Goal: Task Accomplishment & Management: Complete application form

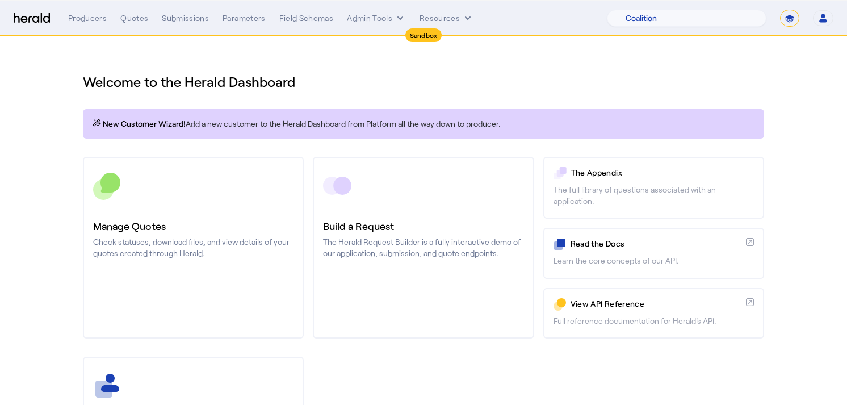
select select "pfm_7a8n_coalition"
select select "*******"
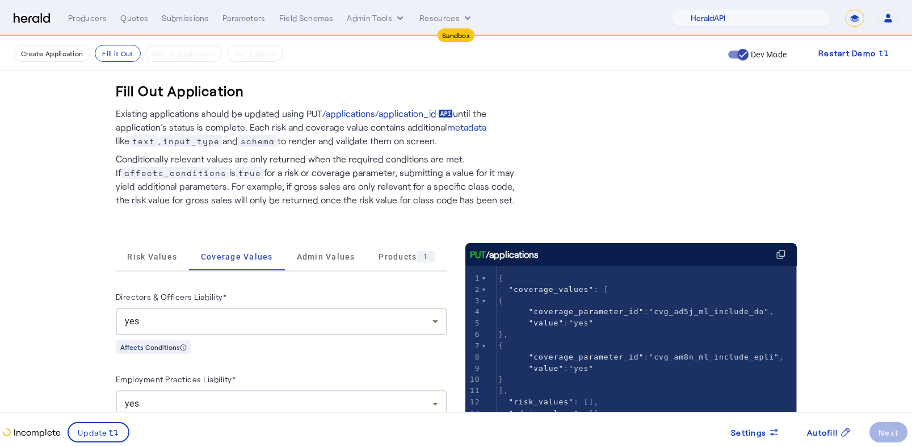
select select "pfm_2v8p_herald_api"
select select "*******"
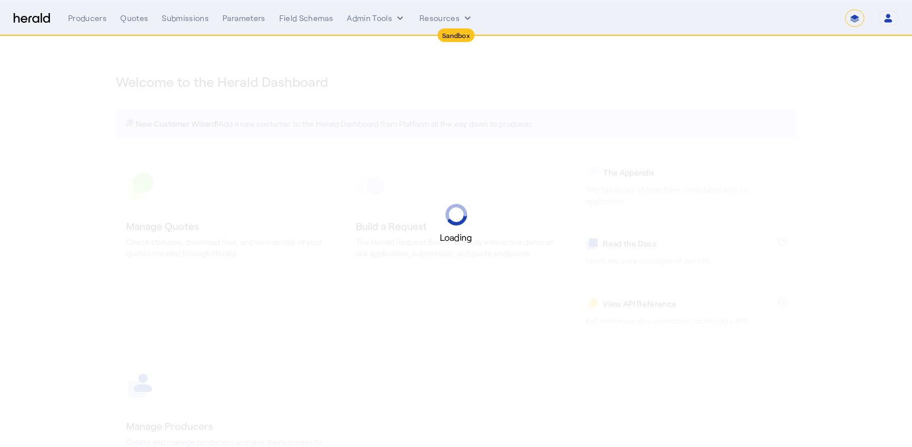
select select "*******"
select select "pfm_2v8p_herald_api"
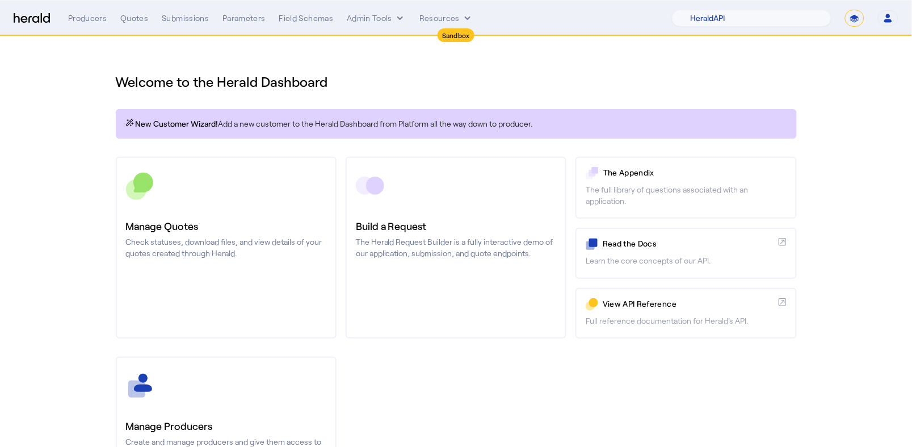
click at [856, 20] on select "**********" at bounding box center [854, 18] width 19 height 17
select select "**********"
click at [845, 10] on select "**********" at bounding box center [854, 18] width 19 height 17
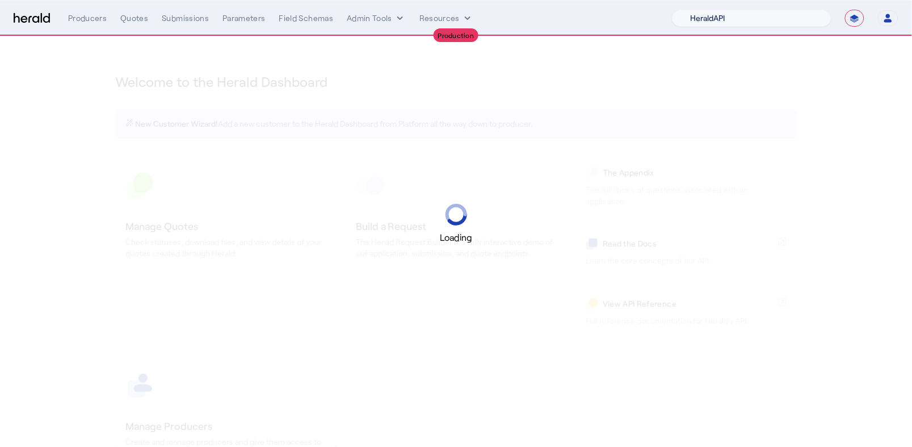
click at [804, 24] on select "1Fort Acrisure Acturis Affinity Advisors Affinity Risk Agentero AmWins Anzen Ao…" at bounding box center [752, 18] width 160 height 17
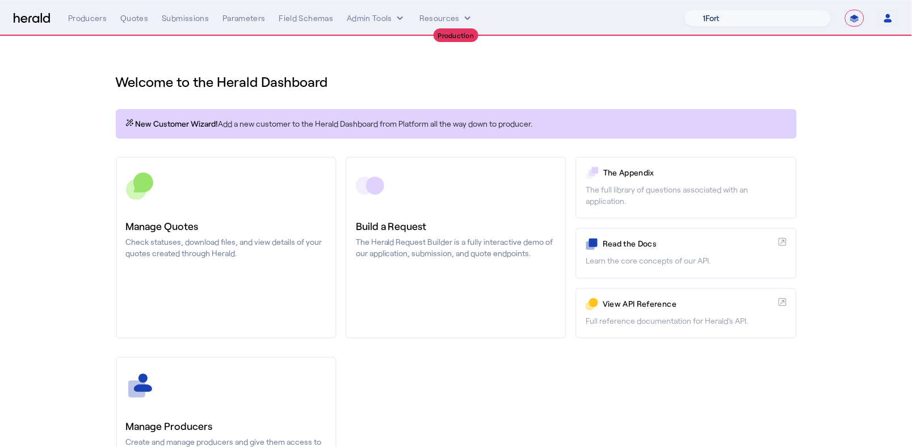
select select "pfm_a9p2_hib_marketplace"
click at [685, 10] on select "1Fort Affinity Risk Arlington Roe Billy BindHQ Bunker CRC Campus Coverage Citad…" at bounding box center [758, 18] width 147 height 17
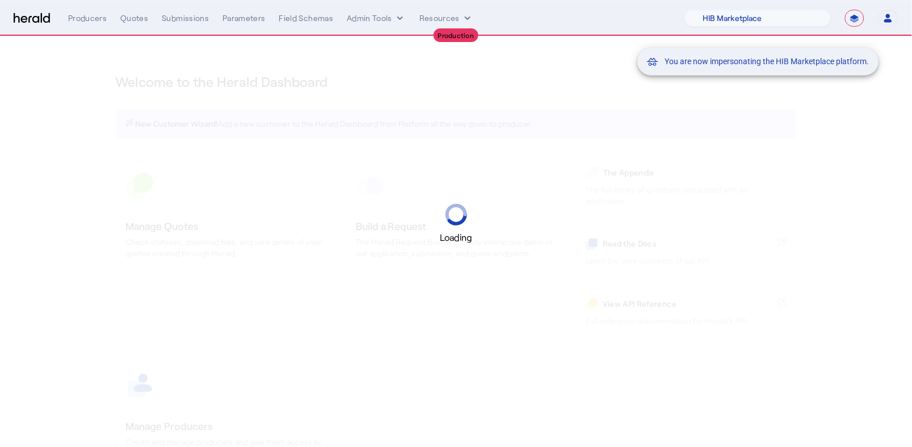
click at [387, 19] on div "You are now impersonating the HIB Marketplace platform." at bounding box center [456, 223] width 912 height 447
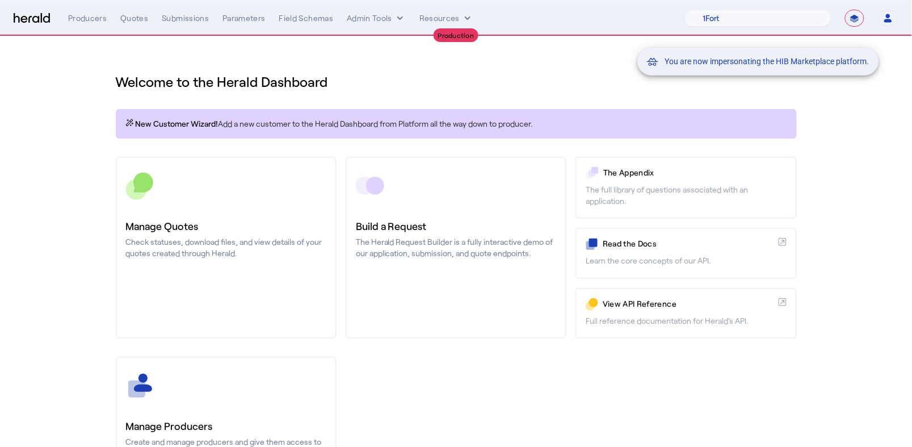
click at [389, 22] on div "You are now impersonating the HIB Marketplace platform." at bounding box center [456, 223] width 912 height 447
click at [395, 20] on div "You are now impersonating the HIB Marketplace platform." at bounding box center [456, 223] width 912 height 447
click at [399, 16] on div "You are now impersonating the HIB Marketplace platform." at bounding box center [456, 223] width 912 height 447
click at [395, 19] on div "You are now impersonating the HIB Marketplace platform." at bounding box center [456, 223] width 912 height 447
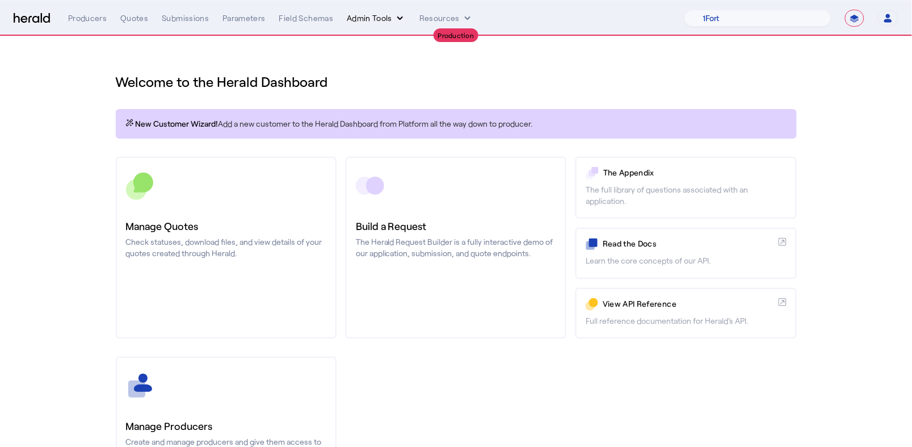
click at [391, 19] on button "Admin Tools" at bounding box center [376, 17] width 59 height 11
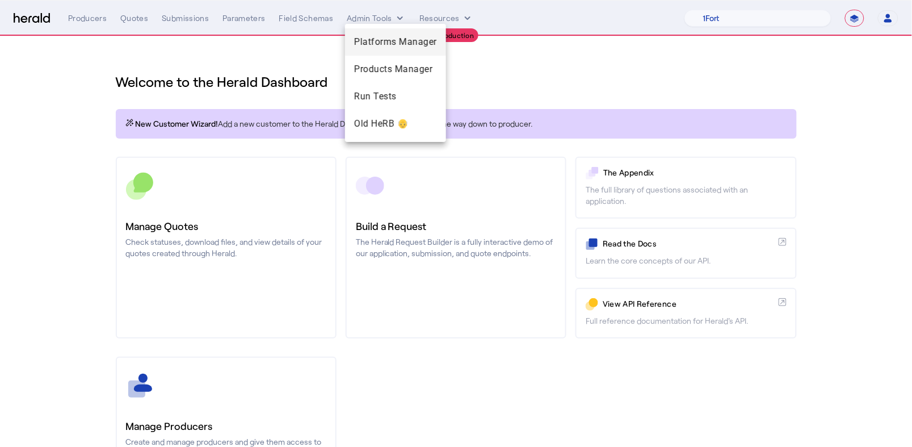
click at [395, 36] on span "Platforms Manager" at bounding box center [395, 42] width 83 height 14
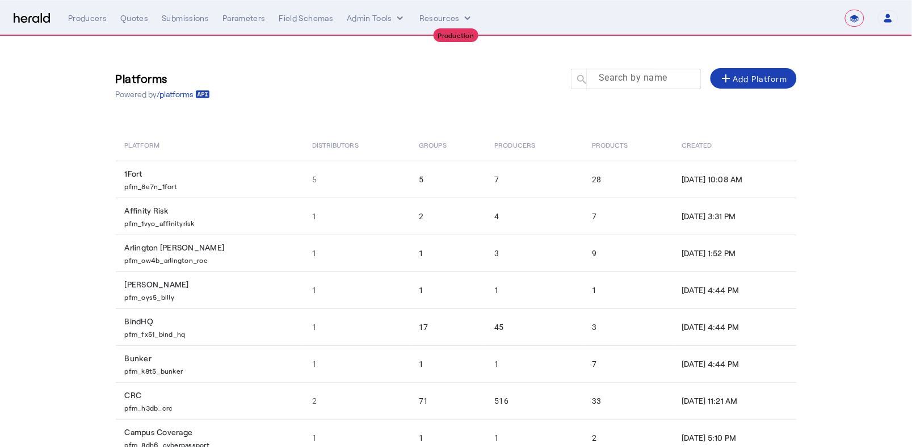
click at [632, 82] on mat-label "Search by name" at bounding box center [633, 78] width 69 height 11
click at [632, 82] on input "Search by name" at bounding box center [641, 79] width 102 height 14
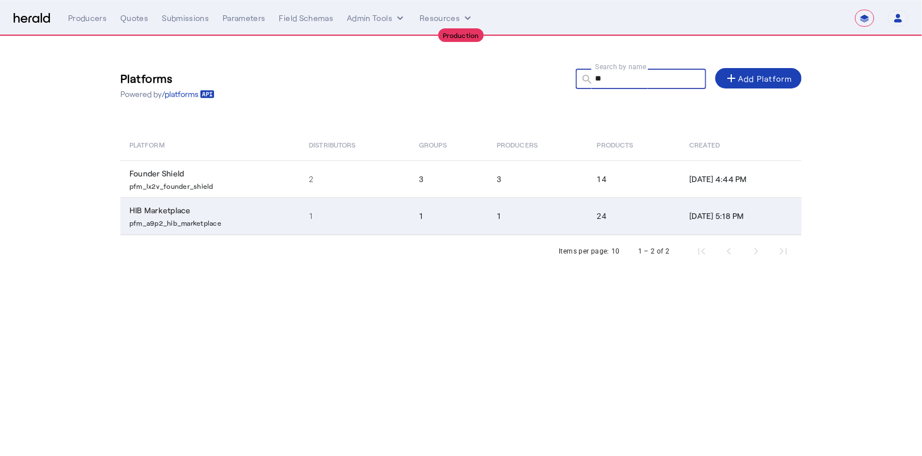
type input "**"
click at [195, 216] on p "pfm_a9p2_hib_marketplace" at bounding box center [212, 221] width 166 height 11
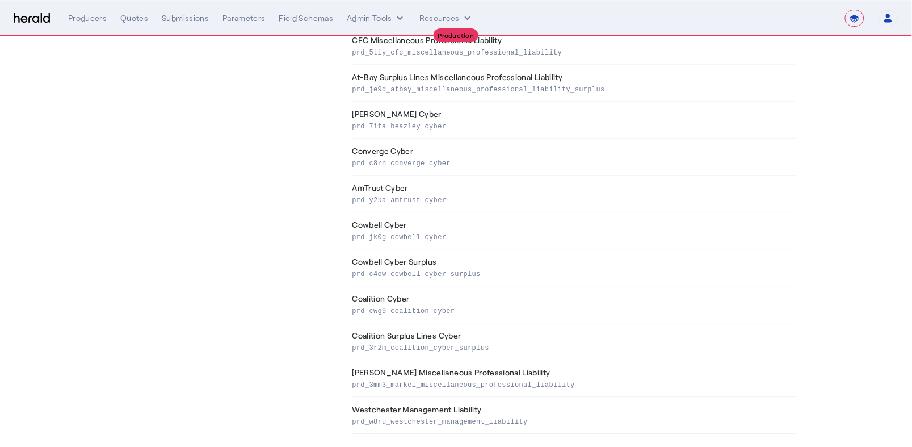
scroll to position [606, 0]
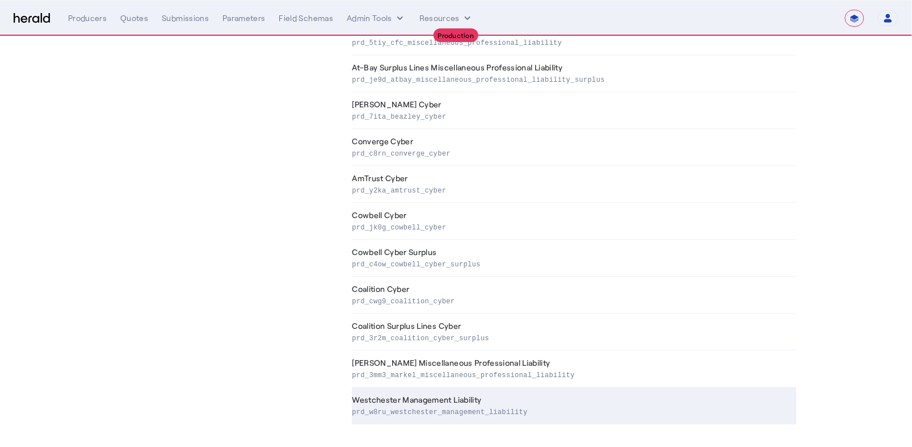
click at [465, 412] on p "prd_w8ru_westchester_management_liability" at bounding box center [573, 410] width 440 height 11
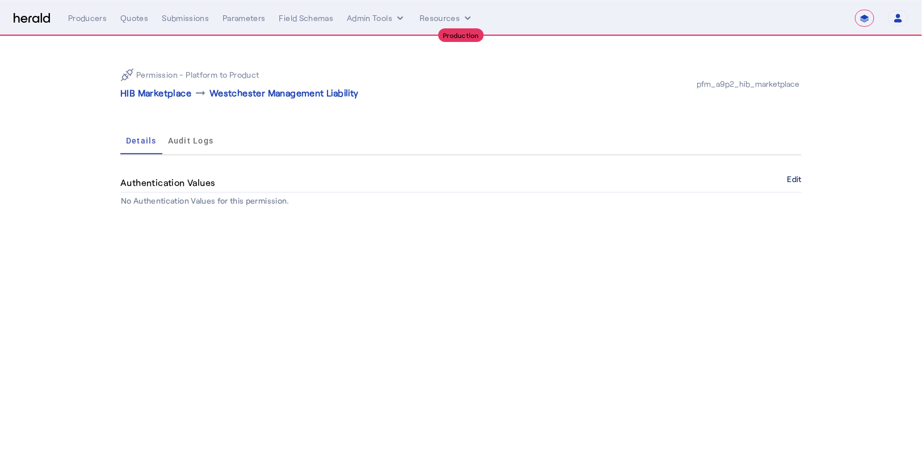
click at [800, 179] on button "Edit" at bounding box center [794, 179] width 14 height 7
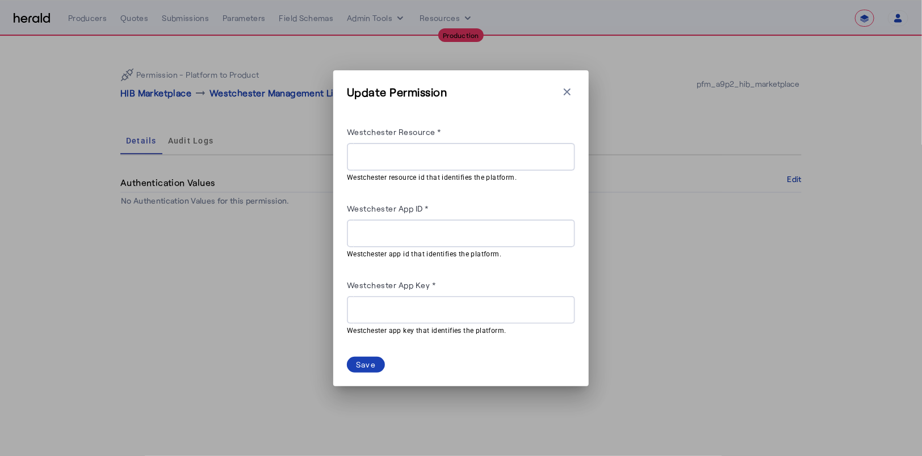
click at [425, 158] on input "Westchester Resource *" at bounding box center [461, 157] width 210 height 14
paste input "**********"
type input "**********"
click at [363, 241] on div at bounding box center [461, 234] width 210 height 28
paste input "**********"
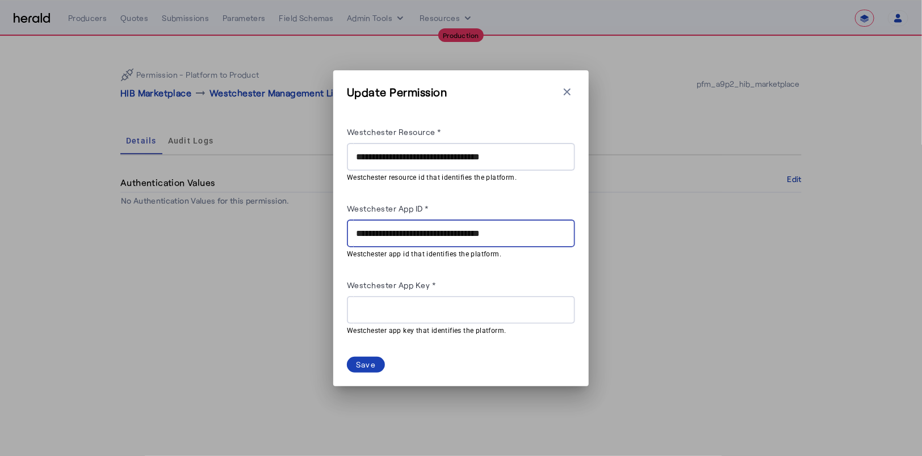
type input "**********"
click at [379, 310] on input "Westchester App Key *" at bounding box center [461, 311] width 210 height 14
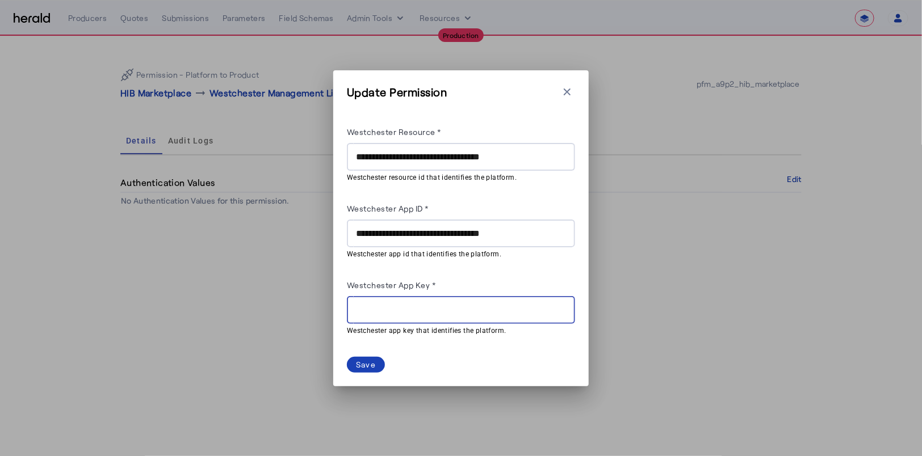
paste input "**********"
type input "**********"
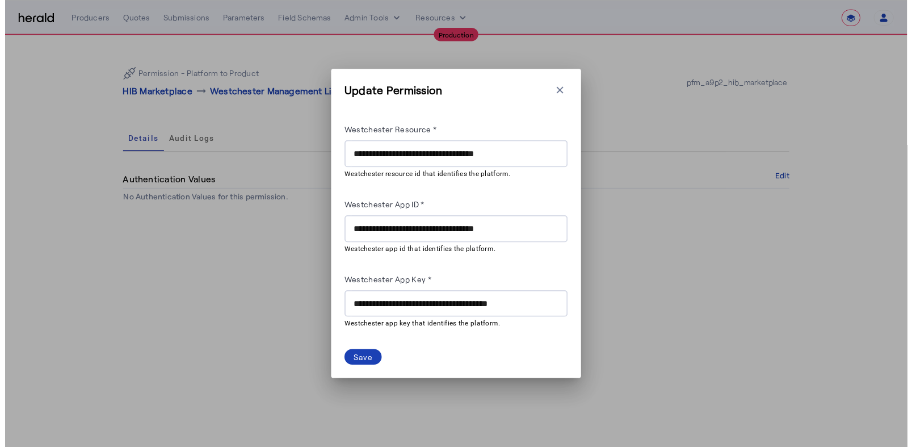
scroll to position [0, 0]
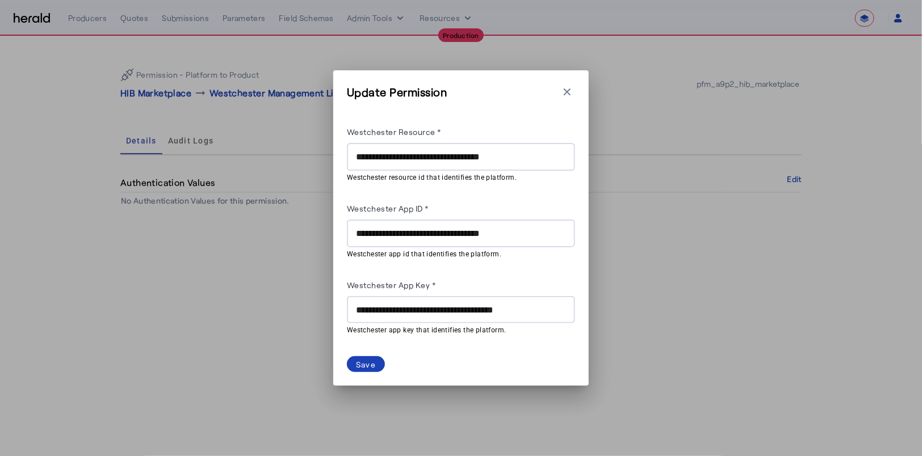
click at [365, 374] on div "**********" at bounding box center [460, 228] width 255 height 316
click at [364, 367] on div "Save" at bounding box center [366, 365] width 20 height 12
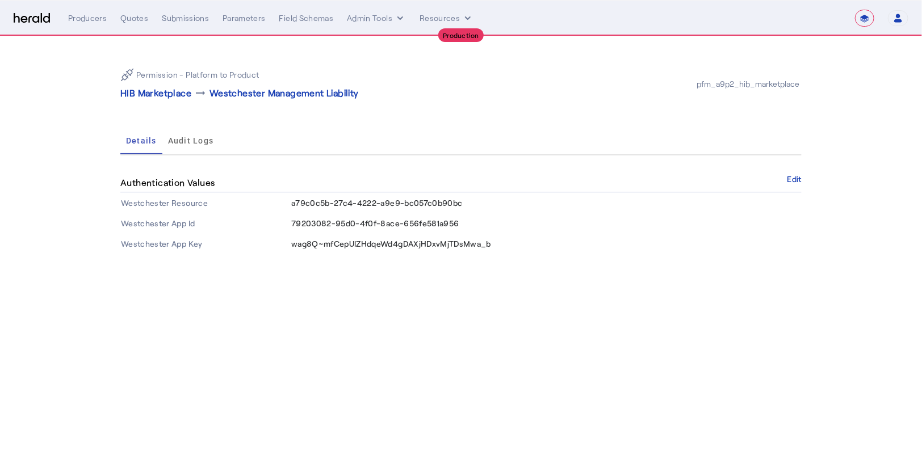
click at [359, 328] on body "**********" at bounding box center [461, 228] width 922 height 456
click at [173, 99] on p "HIB Marketplace" at bounding box center [155, 93] width 71 height 14
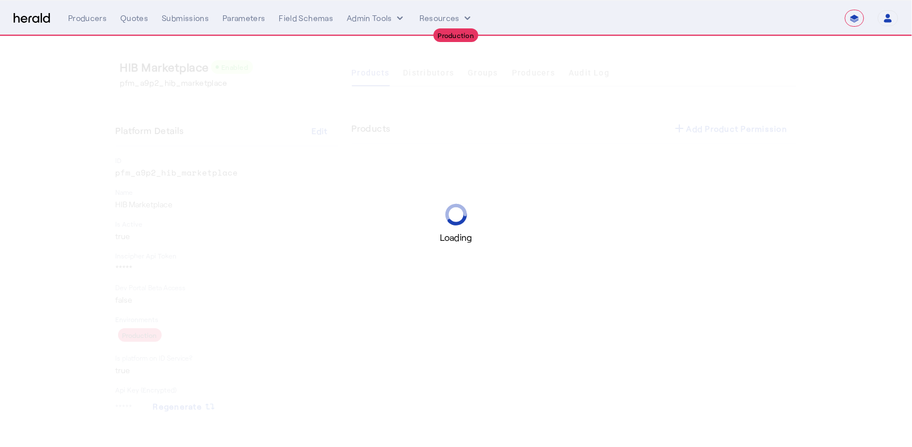
click at [435, 76] on div "Loading" at bounding box center [456, 223] width 912 height 447
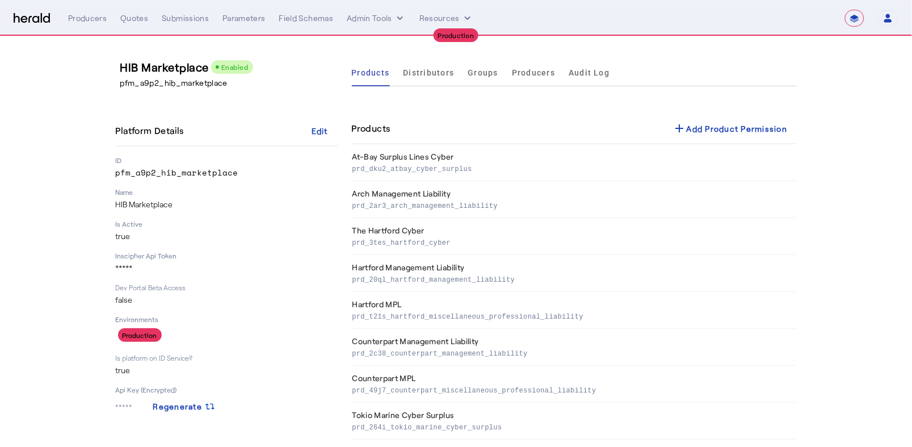
click at [430, 75] on span "Distributors" at bounding box center [429, 73] width 51 height 8
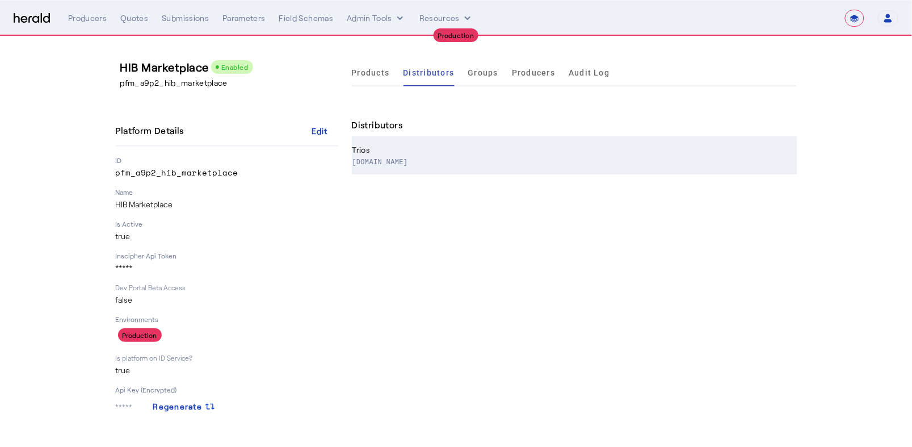
click at [462, 160] on p "www.heffins.com" at bounding box center [573, 161] width 440 height 11
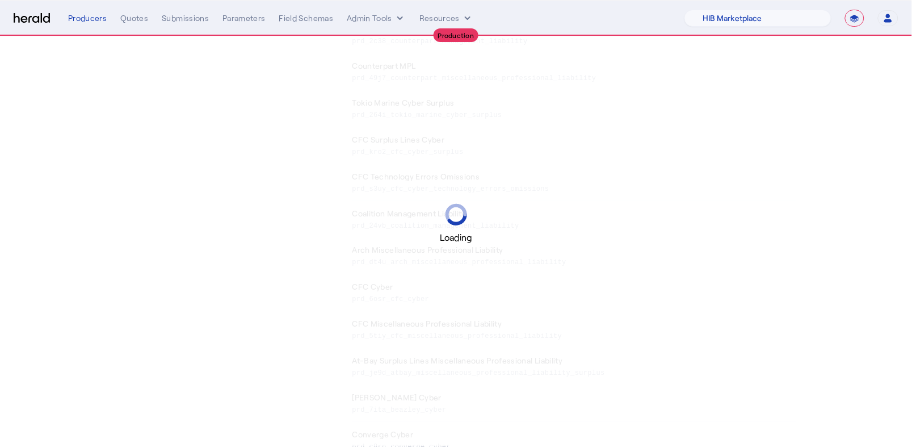
scroll to position [638, 0]
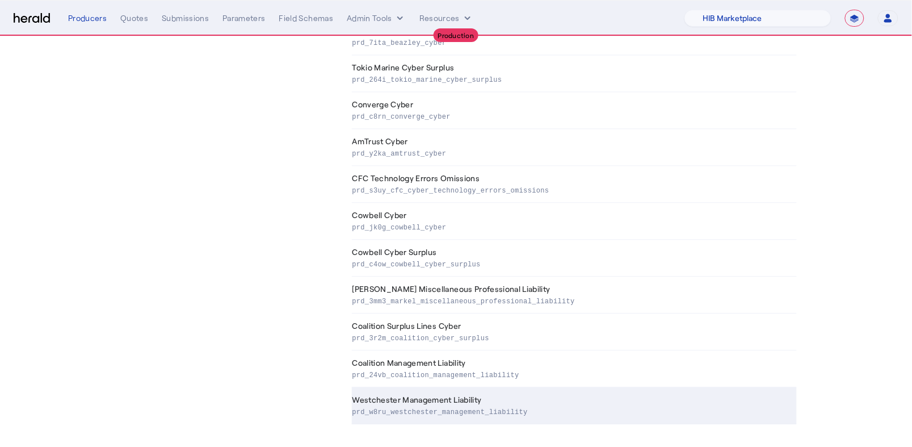
click at [513, 405] on p "prd_w8ru_westchester_management_liability" at bounding box center [573, 410] width 440 height 11
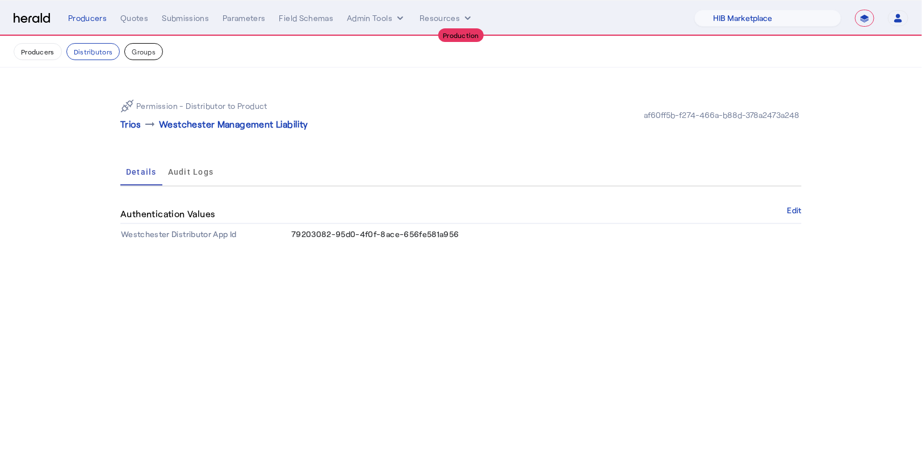
click at [145, 54] on button "Groups" at bounding box center [143, 51] width 39 height 17
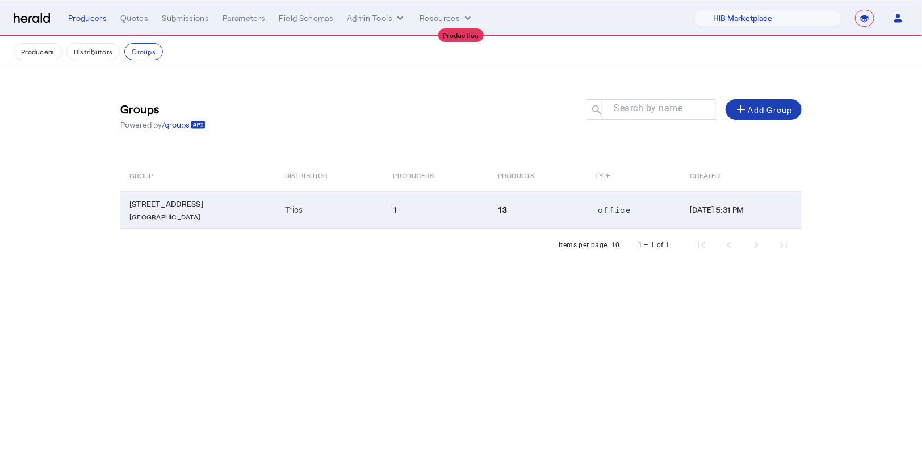
click at [404, 215] on td "1" at bounding box center [436, 209] width 105 height 37
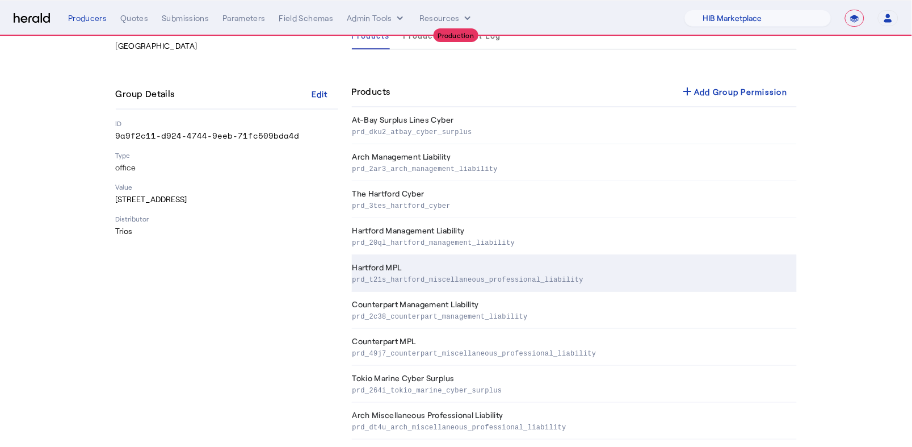
scroll to position [230, 0]
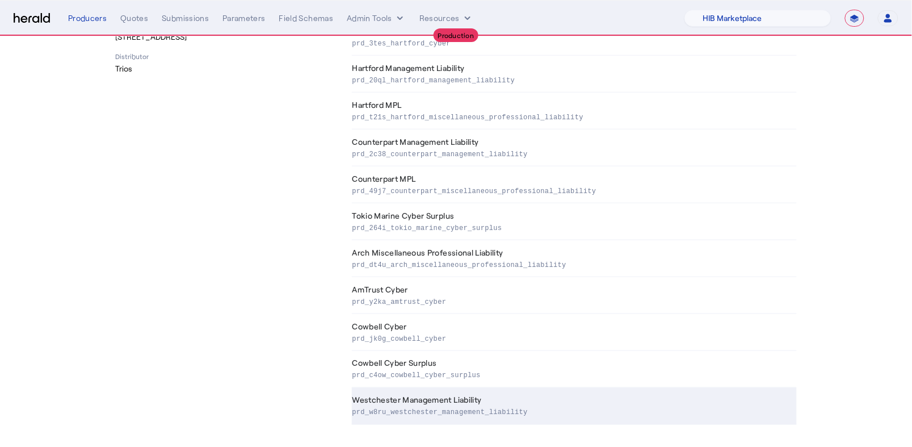
click at [490, 408] on p "prd_w8ru_westchester_management_liability" at bounding box center [573, 411] width 440 height 11
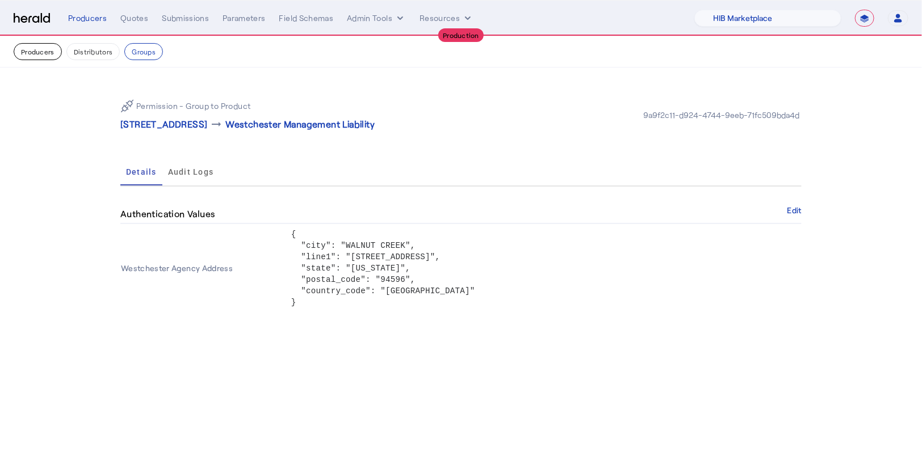
click at [52, 57] on button "Producers" at bounding box center [38, 51] width 48 height 17
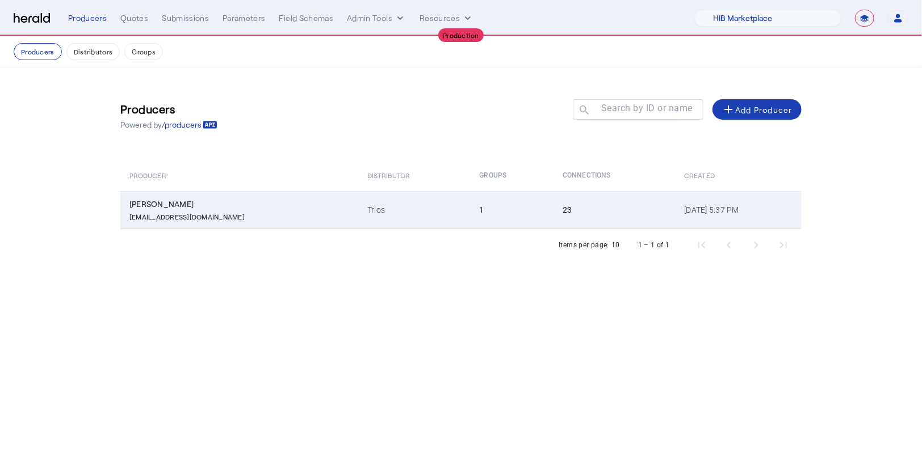
click at [471, 217] on td "1" at bounding box center [512, 209] width 83 height 37
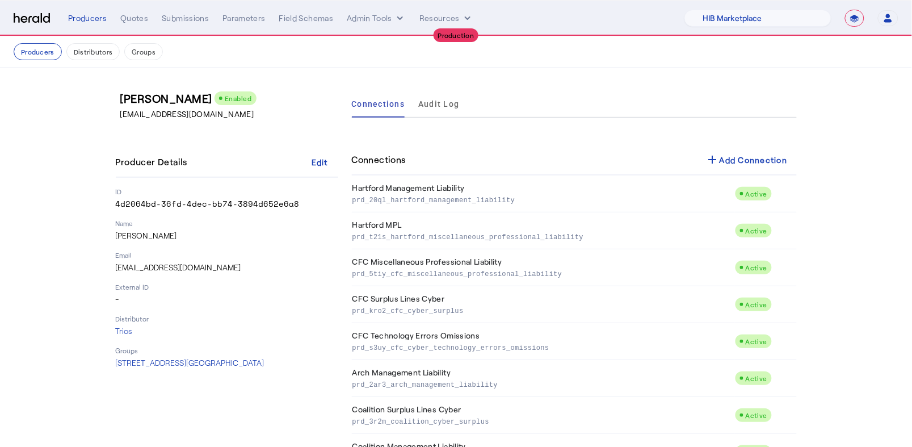
scroll to position [600, 0]
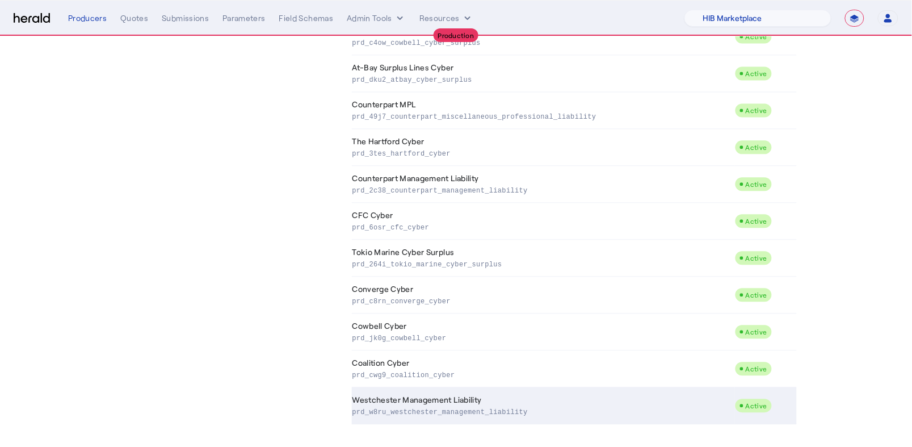
click at [498, 415] on p "prd_w8ru_westchester_management_liability" at bounding box center [542, 410] width 378 height 11
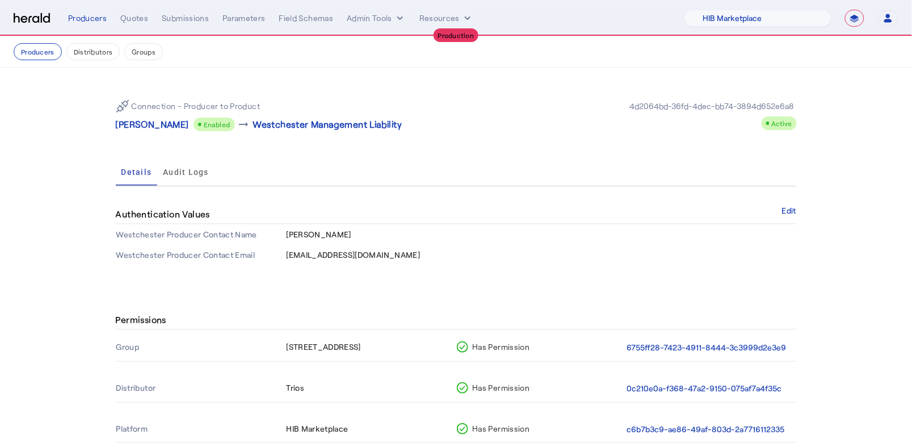
click at [19, 16] on img at bounding box center [32, 18] width 36 height 11
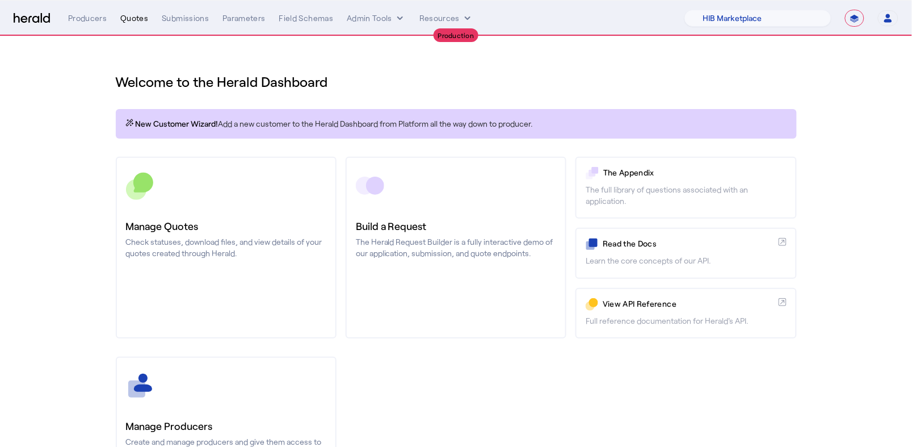
click at [142, 19] on div "Quotes" at bounding box center [134, 17] width 28 height 11
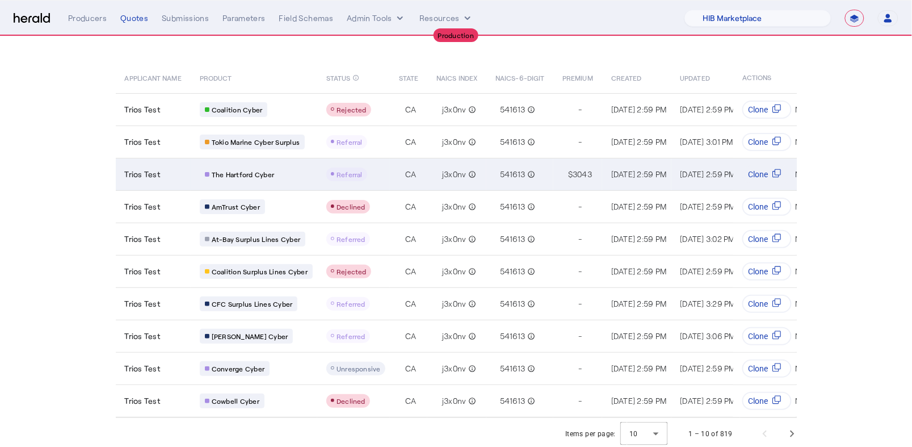
scroll to position [69, 0]
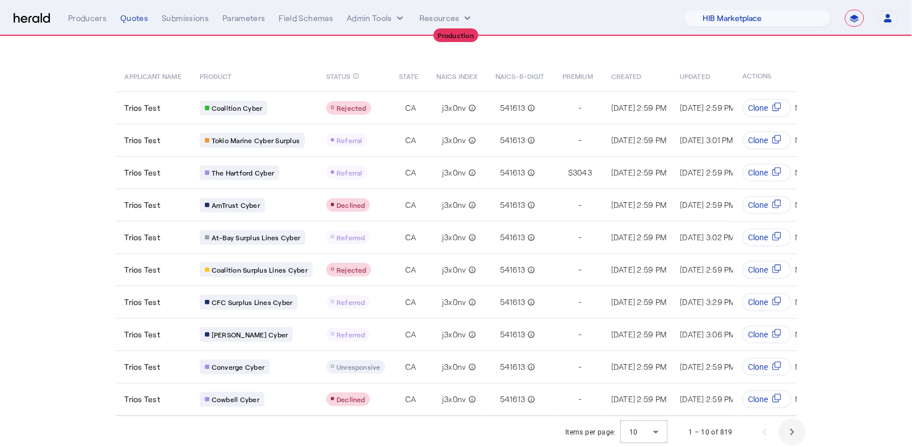
click at [791, 430] on span "Next page" at bounding box center [792, 431] width 27 height 27
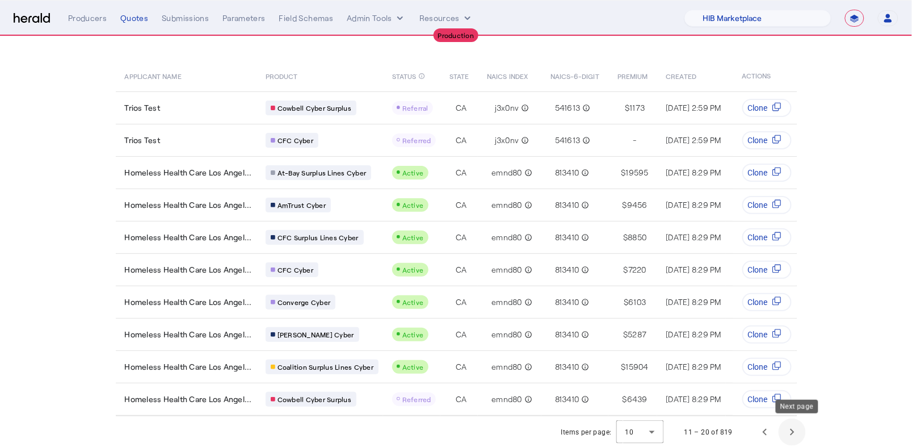
click at [791, 430] on span "Next page" at bounding box center [792, 431] width 27 height 27
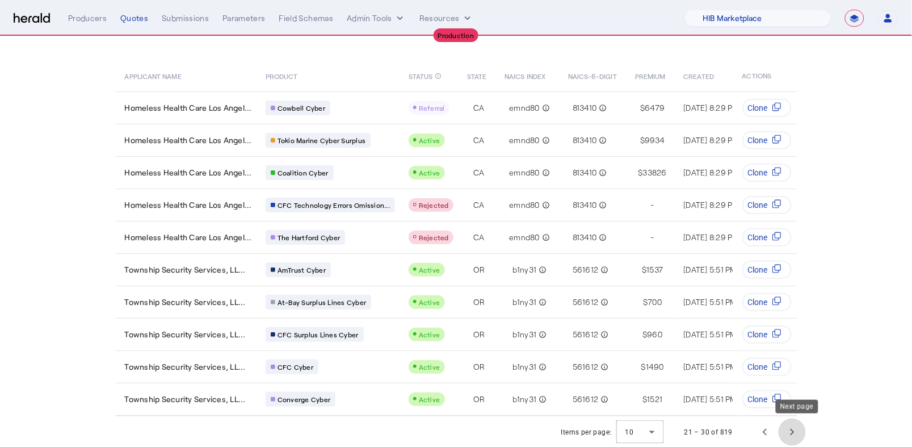
click at [791, 430] on span "Next page" at bounding box center [792, 431] width 27 height 27
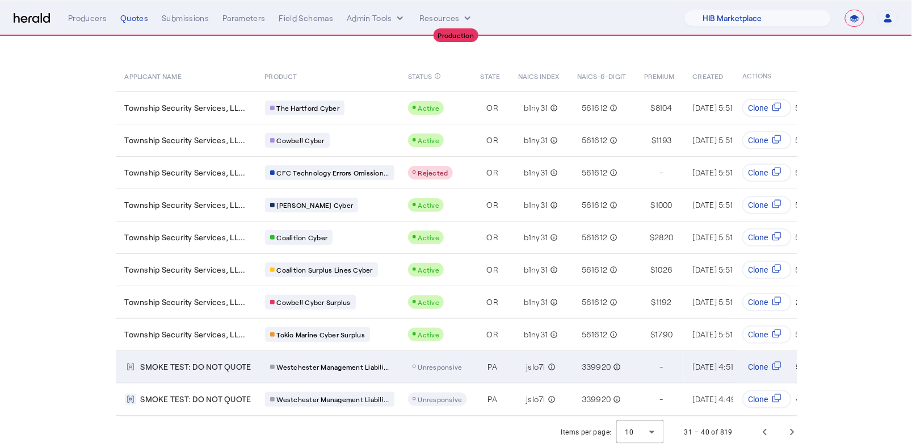
click at [219, 361] on span "SMOKE TEST: DO NOT QUOTE" at bounding box center [196, 366] width 111 height 11
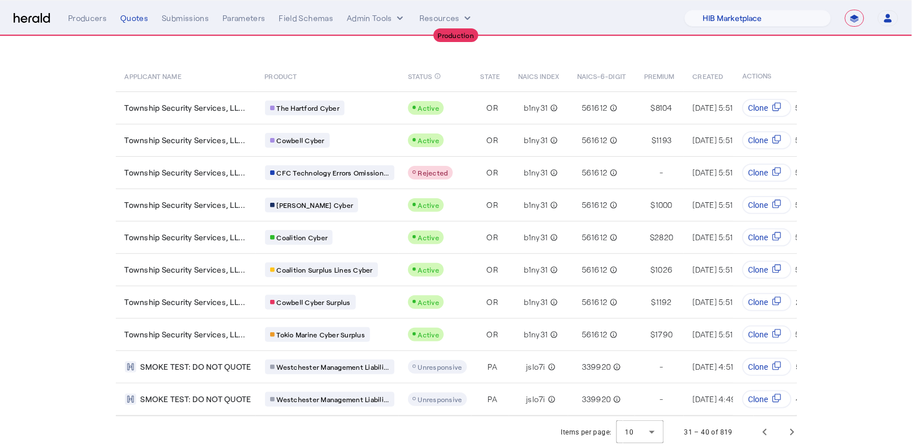
click at [756, 32] on nav "**********" at bounding box center [456, 18] width 912 height 35
click at [750, 12] on select "1Fort Affinity Risk Arlington Roe Billy BindHQ Bunker CRC Campus Coverage Citad…" at bounding box center [758, 18] width 147 height 17
click at [685, 10] on select "1Fort Affinity Risk Arlington Roe Billy BindHQ Bunker CRC Campus Coverage Citad…" at bounding box center [758, 18] width 147 height 17
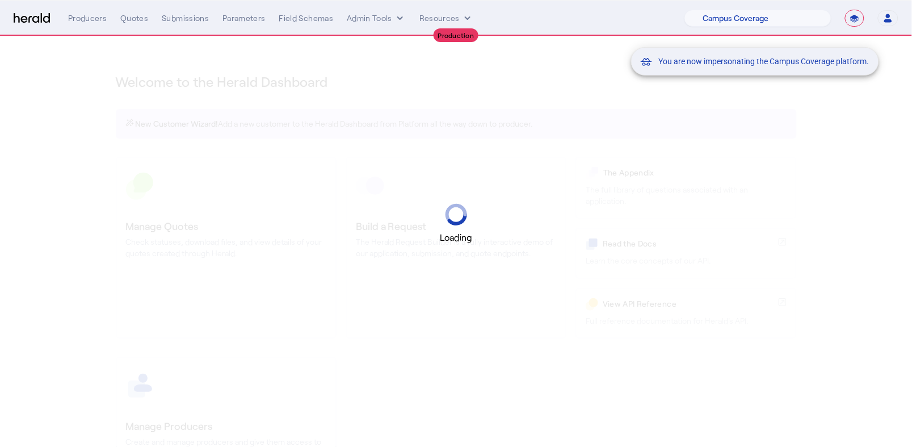
click at [761, 18] on mat-snack-bar-container "You are now impersonating the Campus Coverage platform." at bounding box center [784, 19] width 248 height 28
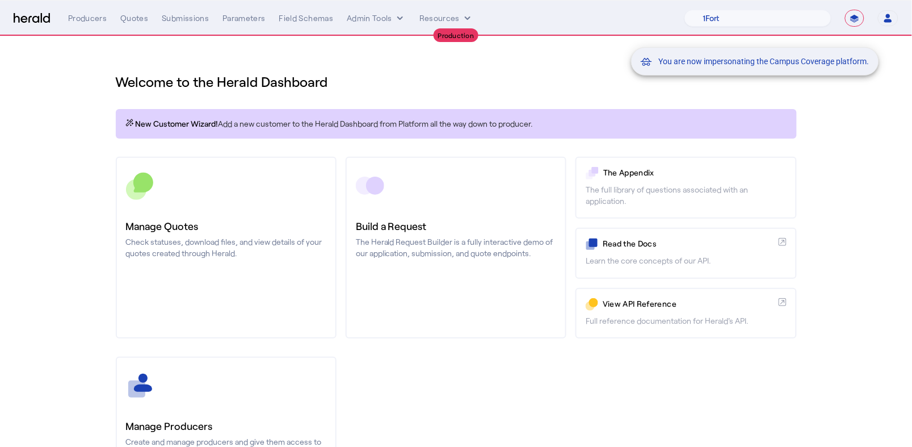
click at [757, 19] on mat-snack-bar-container "You are now impersonating the Campus Coverage platform." at bounding box center [784, 19] width 248 height 28
click at [722, 25] on mat-snack-bar-container "You are now impersonating the Campus Coverage platform." at bounding box center [784, 19] width 248 height 28
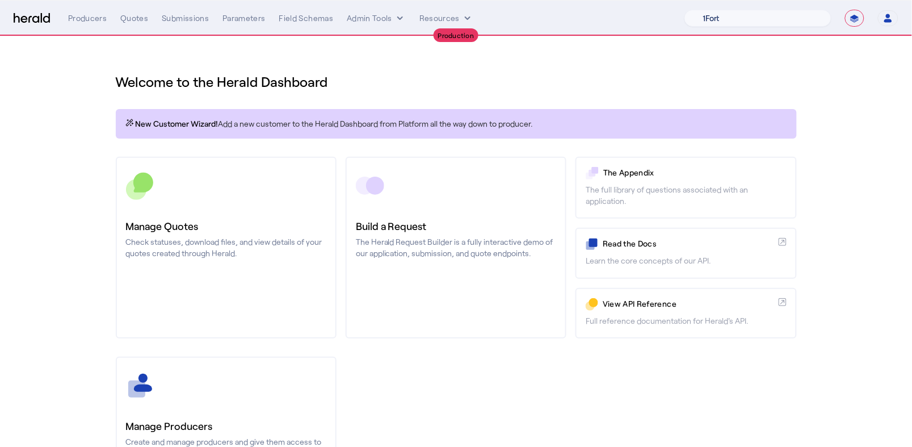
click at [711, 16] on select "1Fort Affinity Risk Arlington Roe Billy BindHQ Bunker CRC Campus Coverage Citad…" at bounding box center [758, 18] width 147 height 17
select select "pfm_j8lw_citadel"
click at [685, 10] on select "1Fort Affinity Risk Arlington Roe Billy BindHQ Bunker CRC Campus Coverage Citad…" at bounding box center [758, 18] width 147 height 17
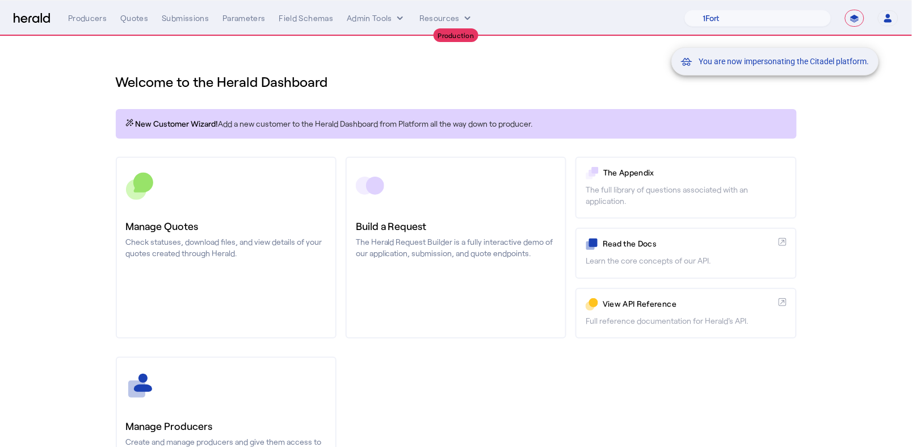
click at [107, 215] on div "You are now impersonating the Citadel platform." at bounding box center [456, 223] width 912 height 447
click at [136, 20] on div "You are now impersonating the Citadel platform." at bounding box center [456, 223] width 912 height 447
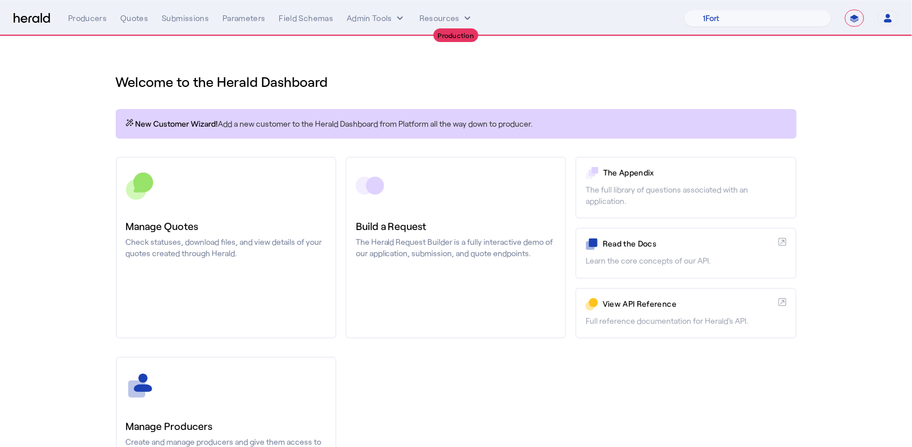
click at [134, 19] on div "Quotes" at bounding box center [134, 17] width 28 height 11
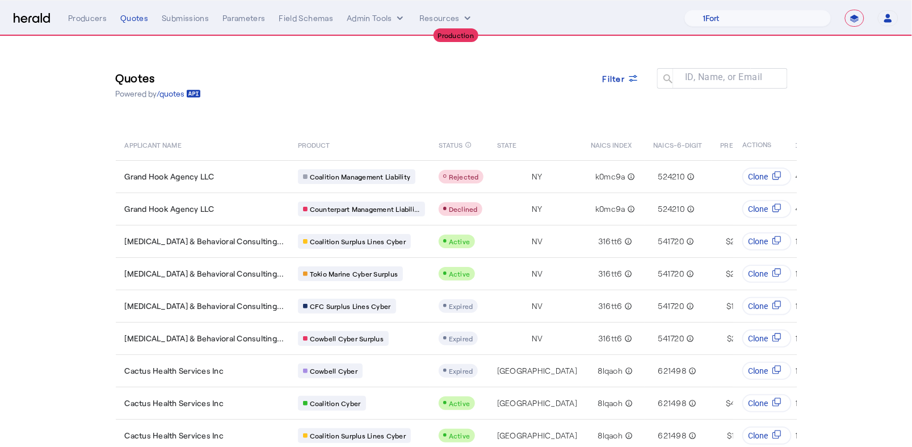
click at [91, 166] on section "Quotes Powered by /quotes Filter ID, Name, or Email search APPLICANT NAME PRODU…" at bounding box center [456, 276] width 912 height 480
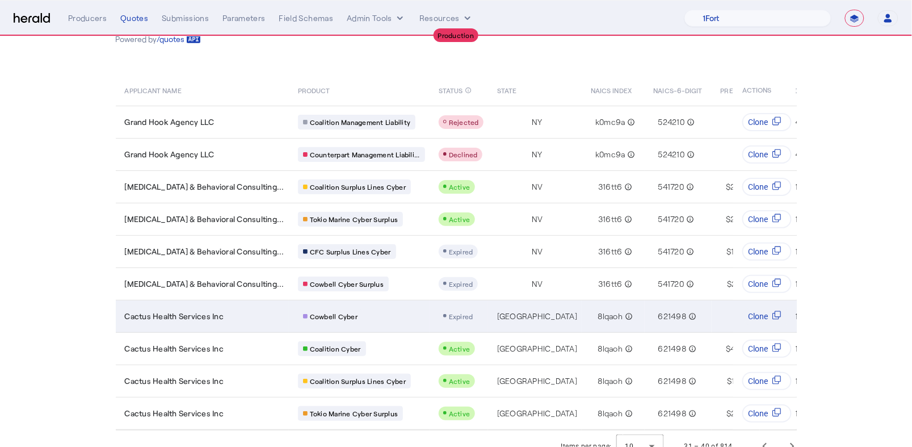
scroll to position [69, 0]
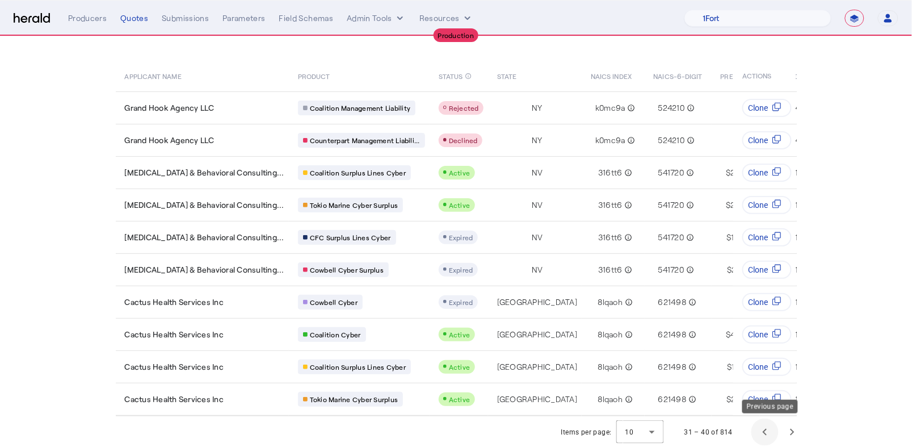
click at [760, 433] on span "Previous page" at bounding box center [765, 431] width 27 height 27
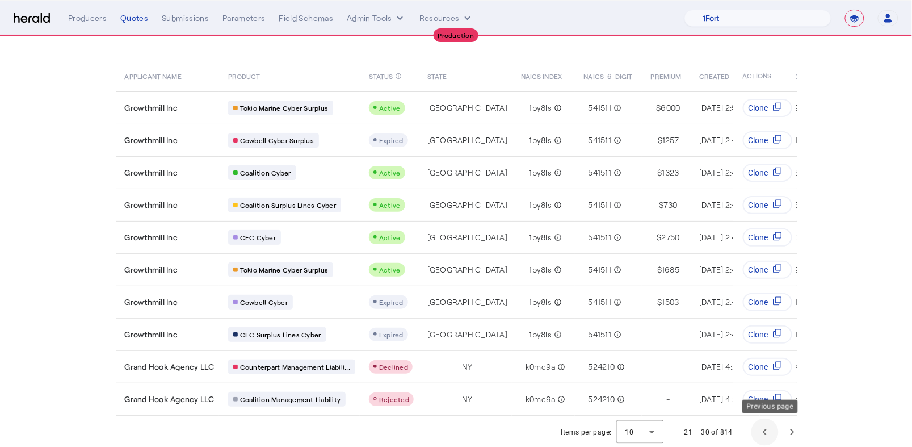
click at [764, 433] on span "Previous page" at bounding box center [765, 431] width 27 height 27
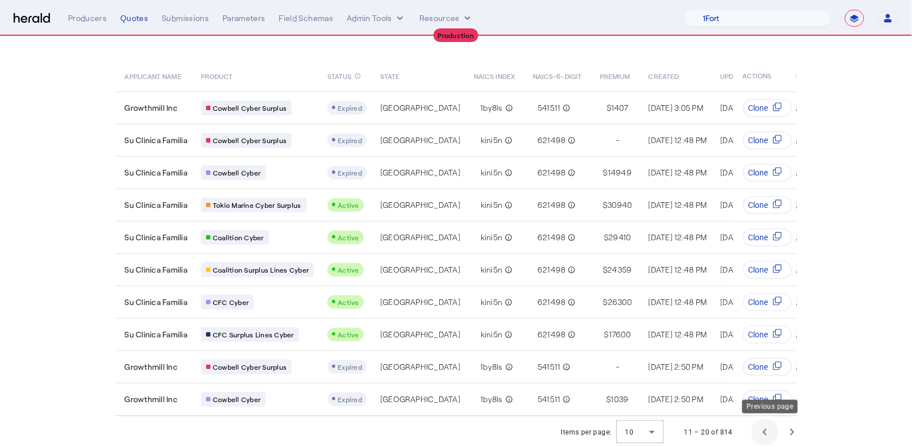
click at [764, 433] on span "Previous page" at bounding box center [765, 431] width 27 height 27
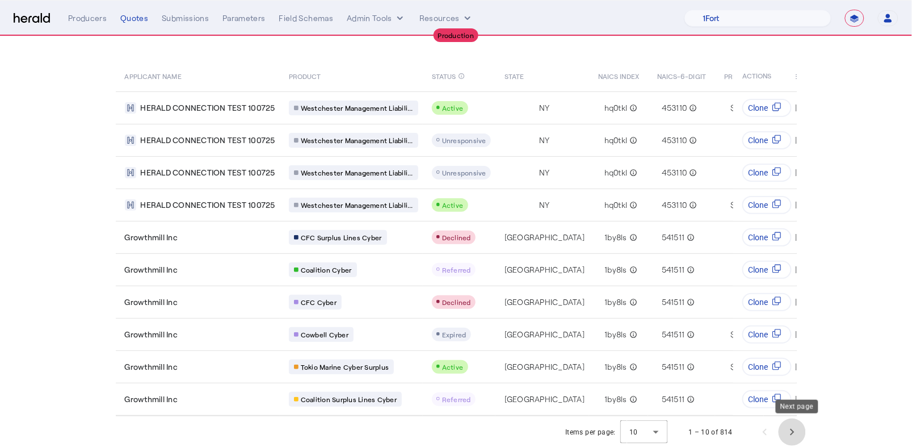
click at [803, 437] on span "Next page" at bounding box center [792, 431] width 27 height 27
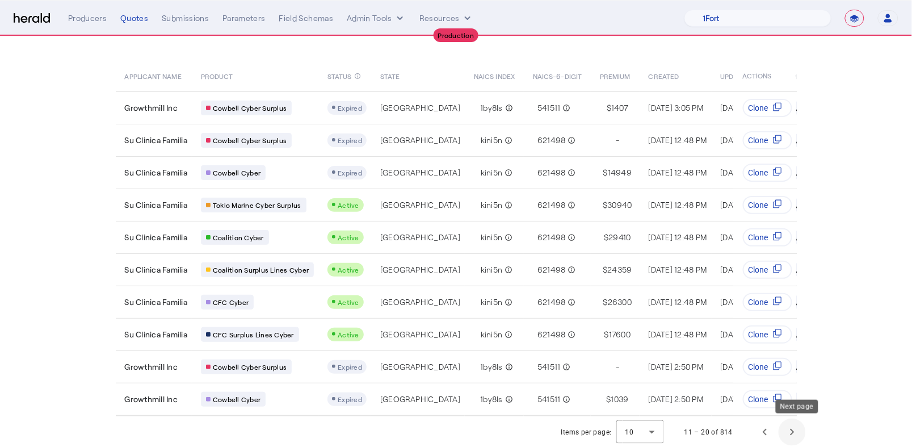
click at [801, 435] on span "Next page" at bounding box center [792, 431] width 27 height 27
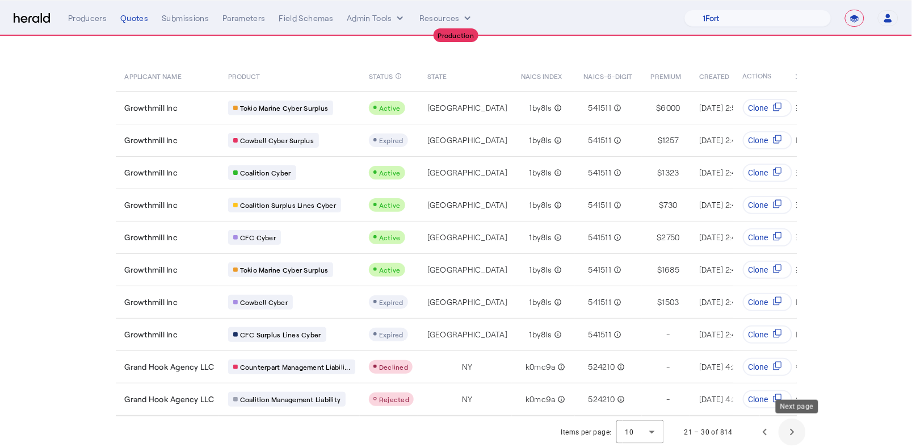
click at [801, 435] on span "Next page" at bounding box center [792, 431] width 27 height 27
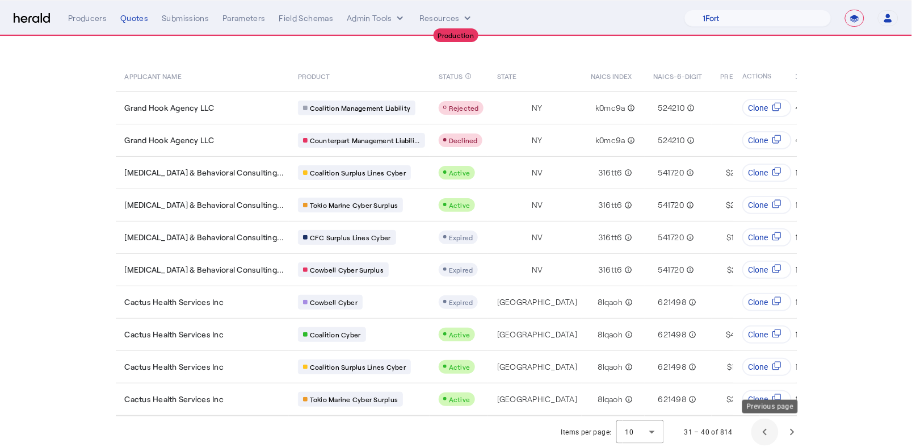
click at [768, 434] on span "Previous page" at bounding box center [765, 431] width 27 height 27
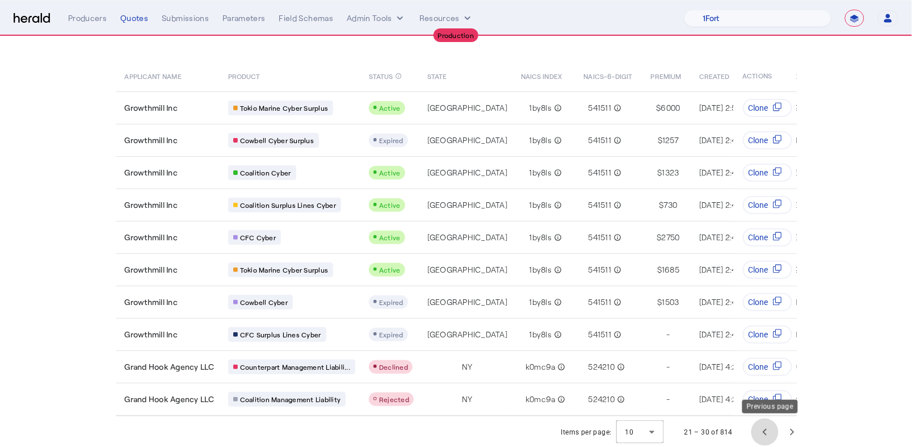
click at [762, 437] on span "Previous page" at bounding box center [765, 431] width 27 height 27
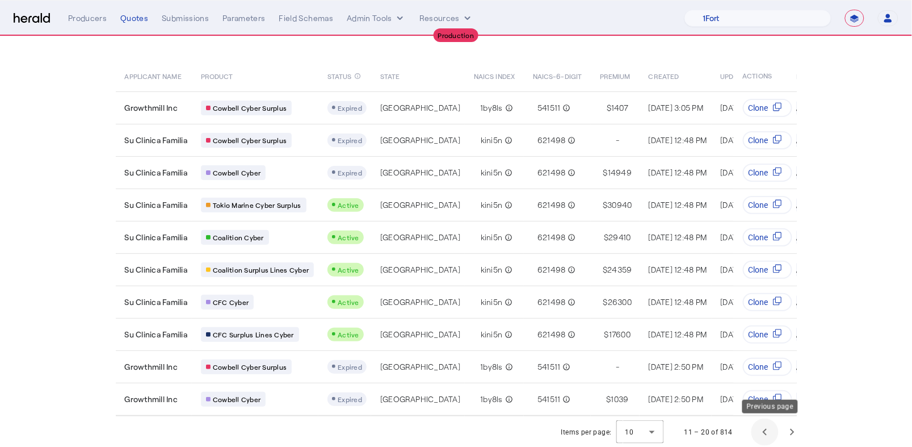
click at [763, 437] on span "Previous page" at bounding box center [765, 431] width 27 height 27
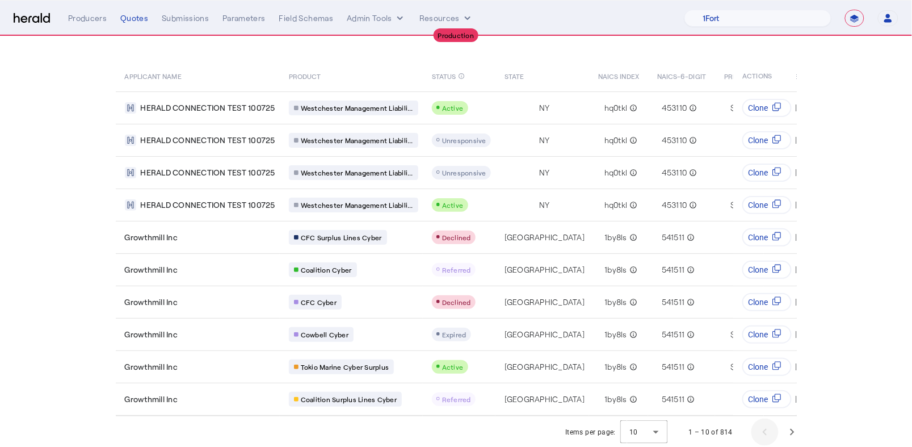
click at [763, 437] on div "1 – 10 of 814" at bounding box center [740, 431] width 131 height 27
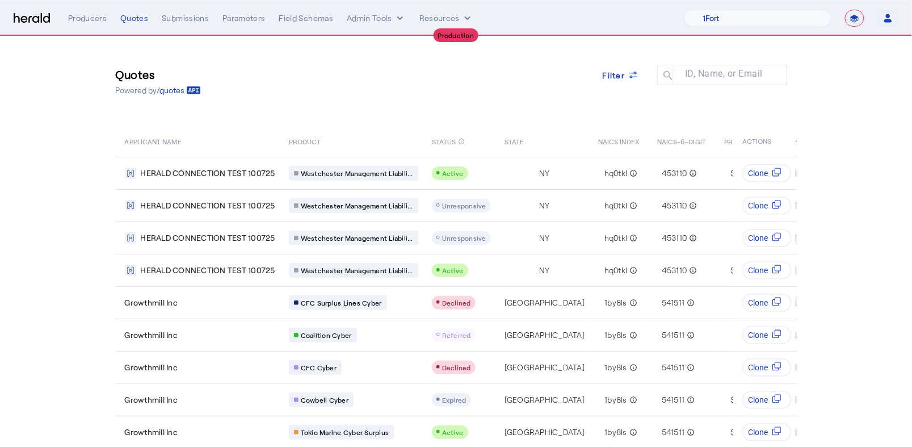
scroll to position [0, 0]
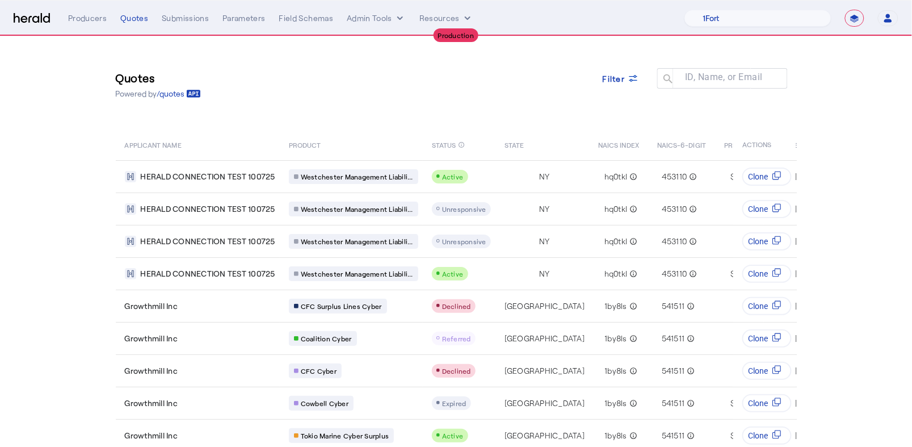
click at [72, 207] on section "Quotes Powered by /quotes Filter ID, Name, or Email search APPLICANT NAME PRODU…" at bounding box center [456, 276] width 912 height 480
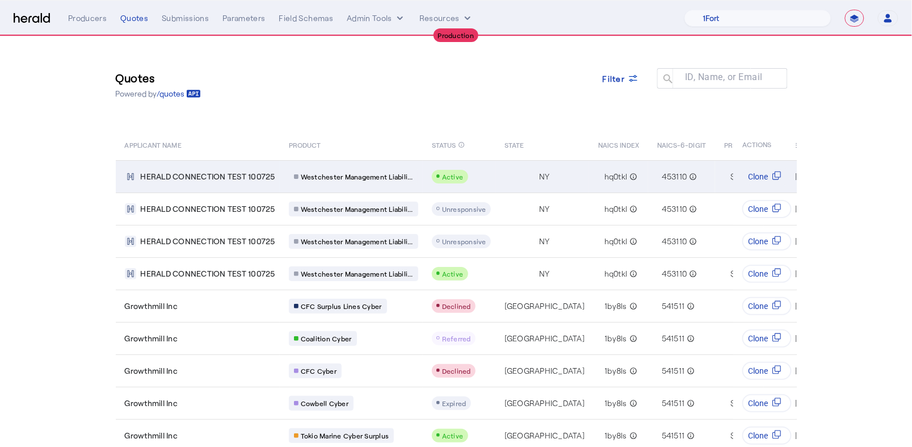
click at [246, 187] on td "HERALD CONNECTION TEST 100725" at bounding box center [198, 176] width 164 height 32
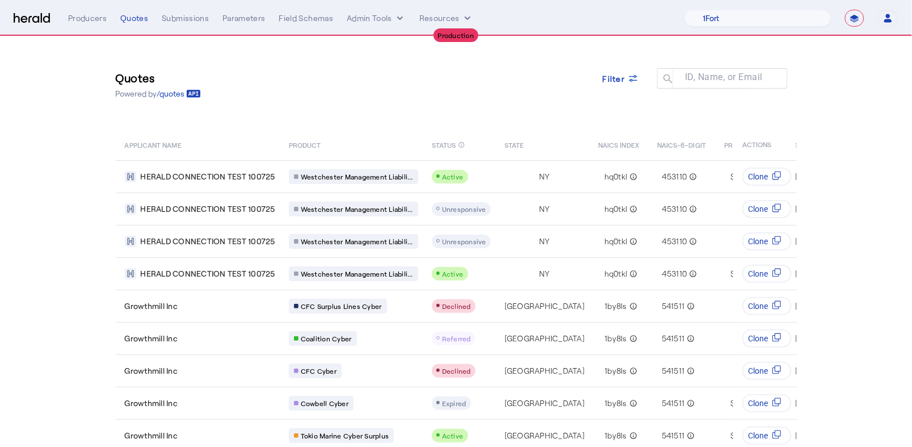
click at [296, 111] on div "Quotes Powered by /quotes Filter ID, Name, or Email search APPLICANT NAME PRODU…" at bounding box center [456, 260] width 727 height 448
click at [26, 16] on img at bounding box center [32, 18] width 36 height 11
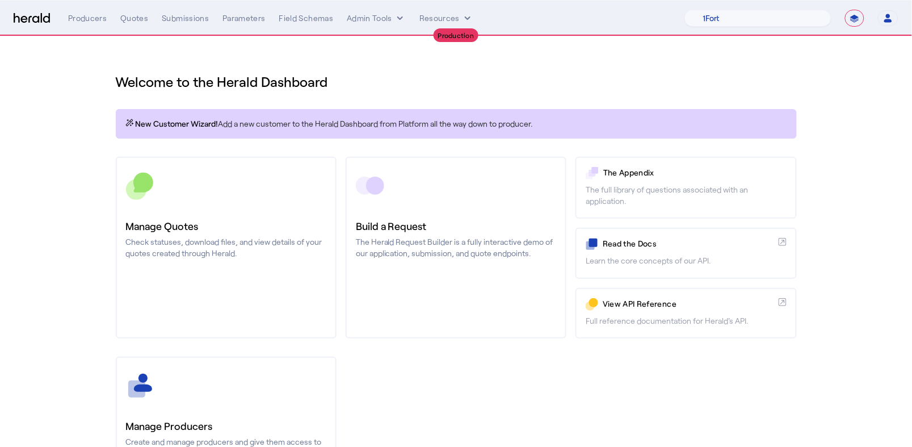
click at [852, 19] on select "**********" at bounding box center [854, 18] width 19 height 17
select select "*******"
click at [845, 10] on select "**********" at bounding box center [854, 18] width 19 height 17
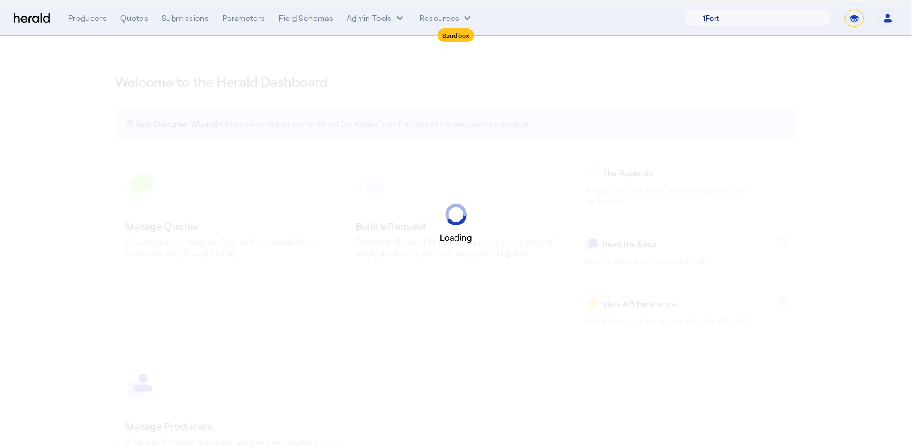
click at [716, 13] on select "1Fort Affinity Risk Arlington Roe Billy BindHQ Bunker CRC Campus Coverage Citad…" at bounding box center [758, 18] width 147 height 17
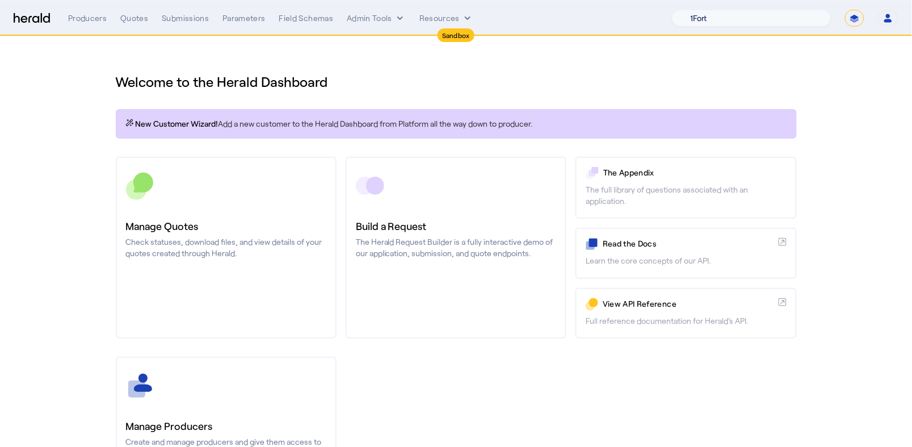
select select "pfm_2v8p_herald_api"
click at [703, 10] on select "1Fort Acrisure Acturis Affinity Advisors Affinity Risk Agentero AmWins Anzen Ao…" at bounding box center [752, 18] width 160 height 17
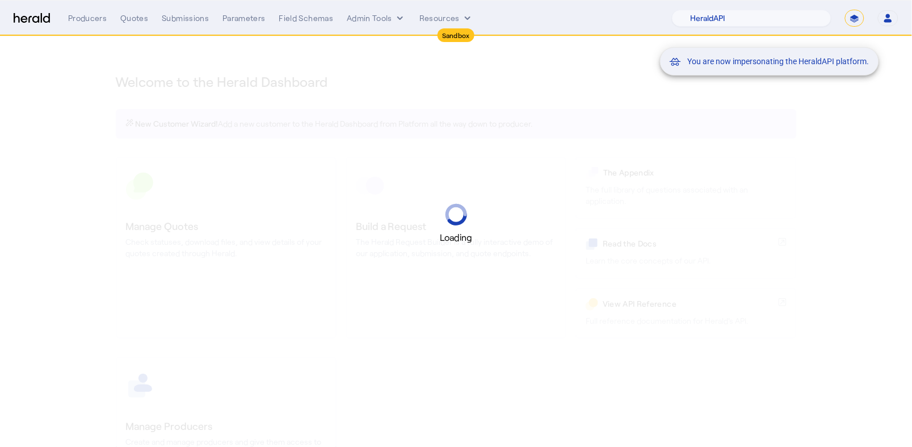
click at [458, 359] on div "You are now impersonating the HeraldAPI platform." at bounding box center [456, 223] width 912 height 447
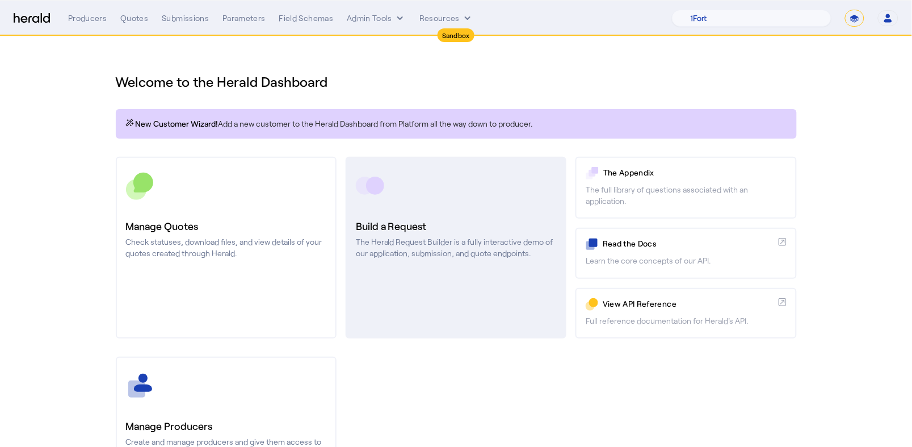
click at [426, 280] on link "Build a Request The Herald Request Builder is a fully interactive demo of our a…" at bounding box center [456, 248] width 221 height 182
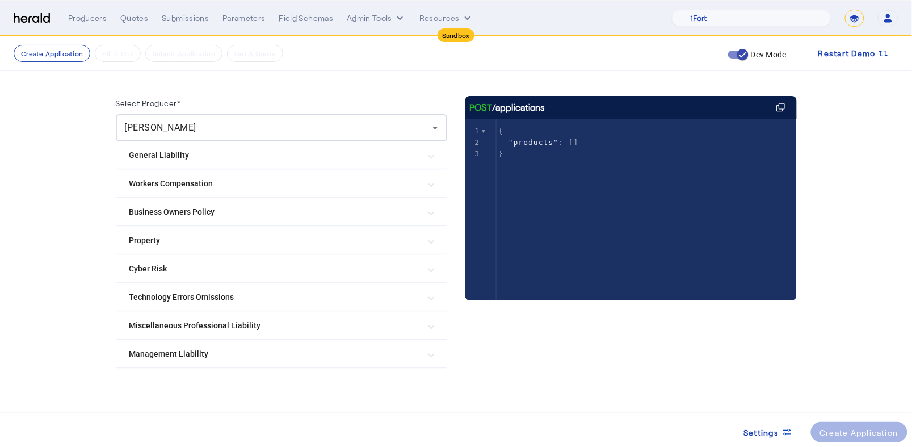
scroll to position [95, 0]
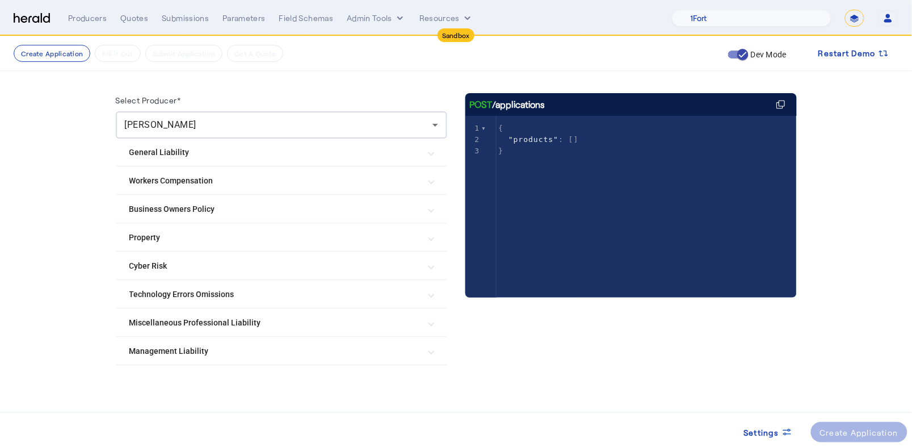
click at [260, 261] on Risk "Cyber Risk" at bounding box center [274, 266] width 291 height 12
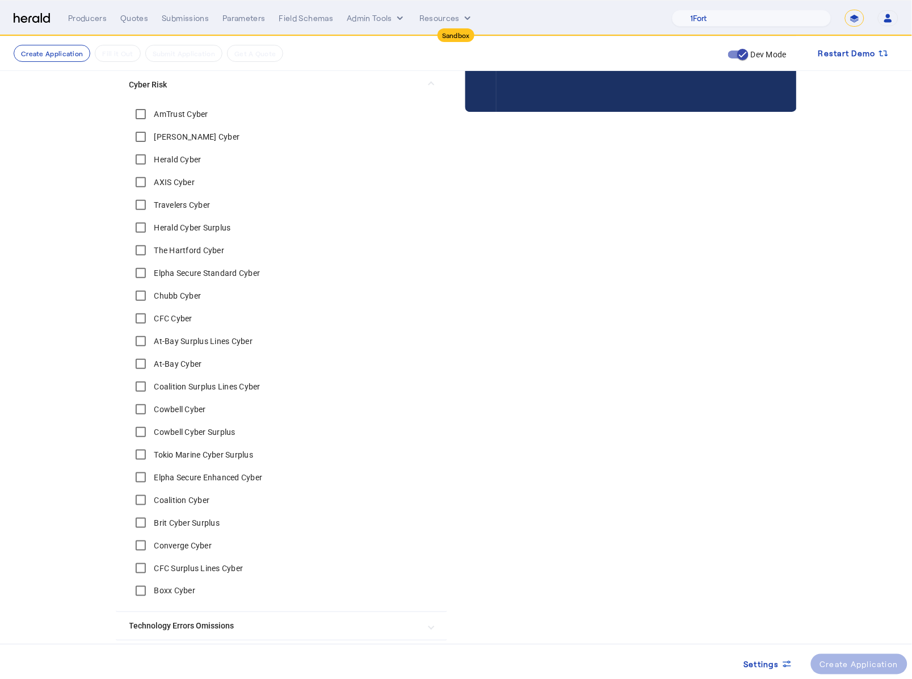
scroll to position [0, 0]
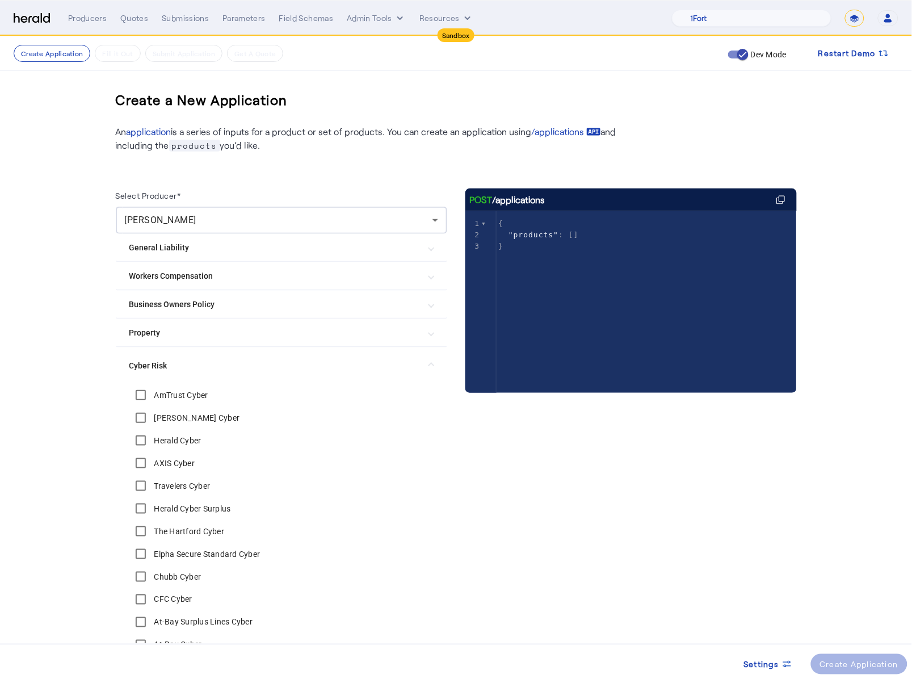
click at [429, 360] on span "Cyber Risk" at bounding box center [279, 366] width 300 height 12
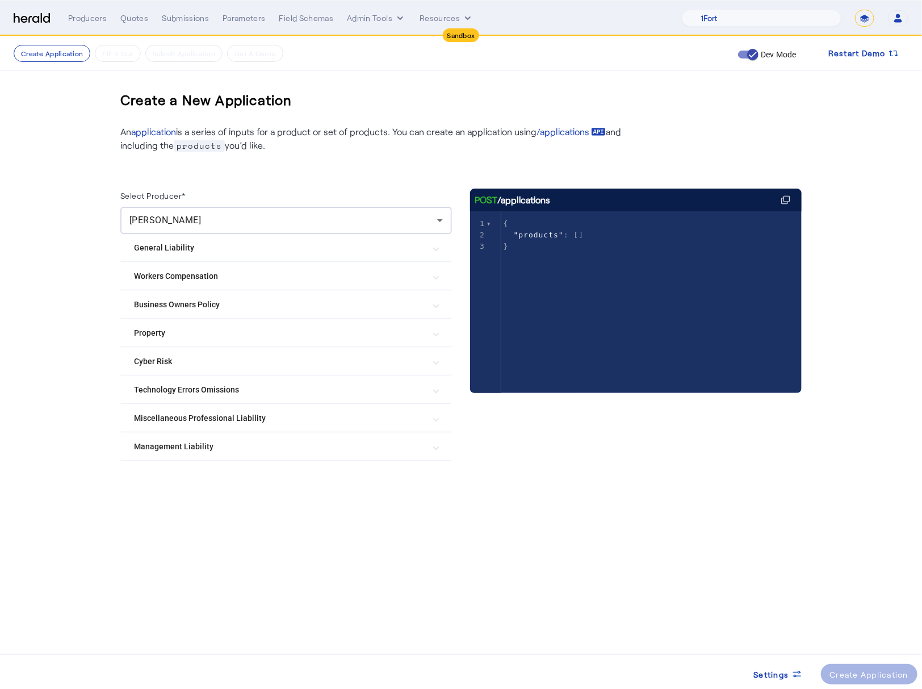
click at [406, 433] on mat-expansion-panel-header "Management Liability" at bounding box center [286, 446] width 332 height 27
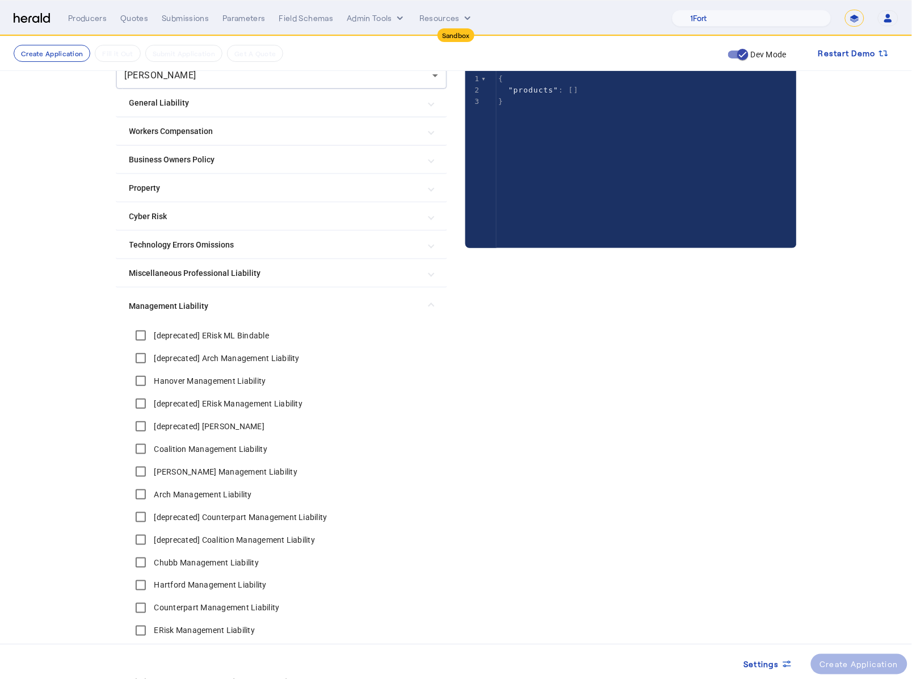
scroll to position [290, 0]
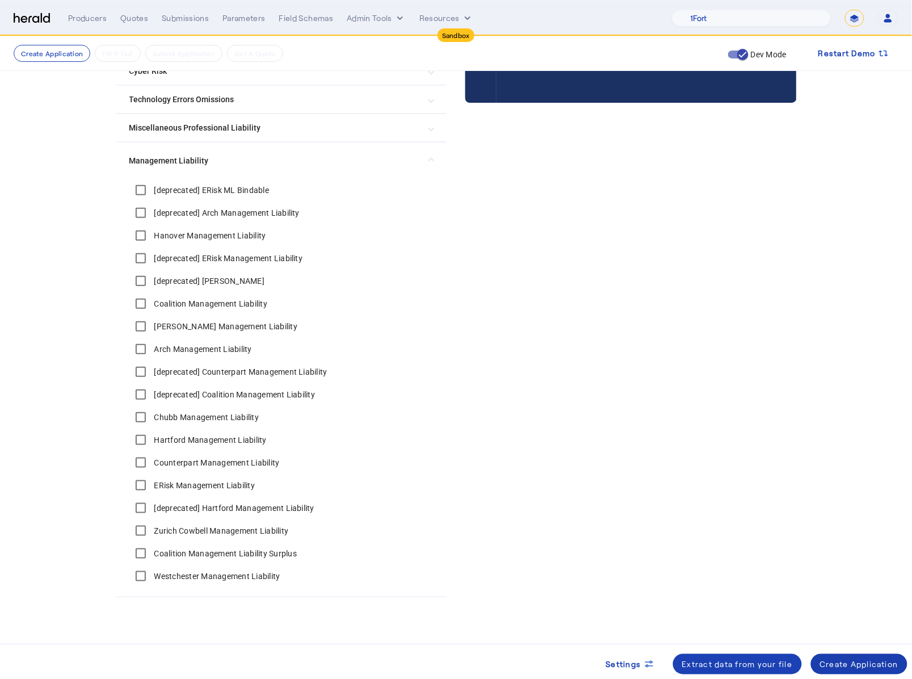
click at [893, 446] on div "Create Application" at bounding box center [859, 665] width 79 height 12
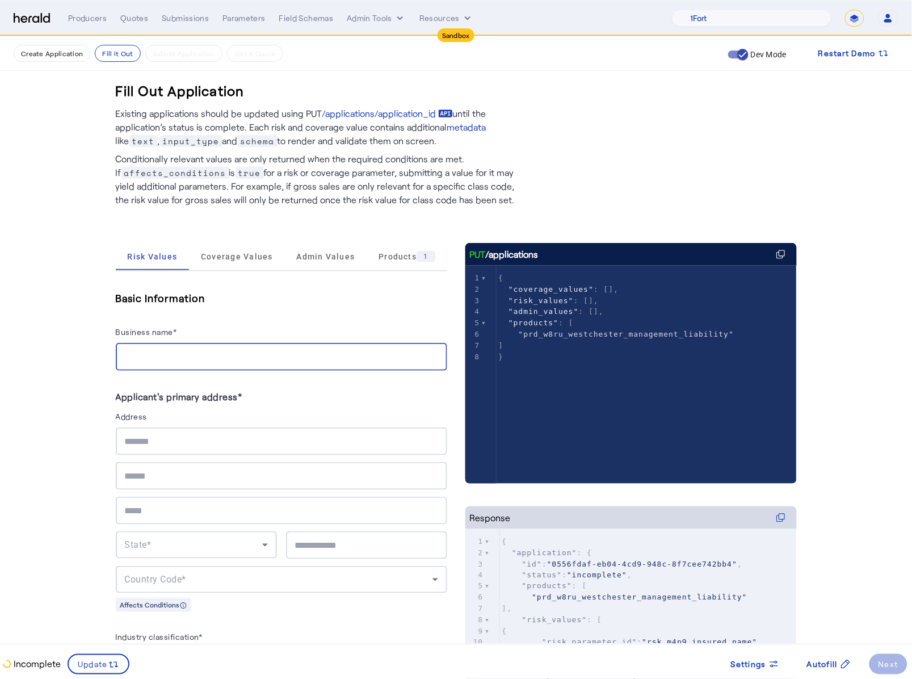
click at [182, 361] on input "Business name*" at bounding box center [281, 357] width 313 height 14
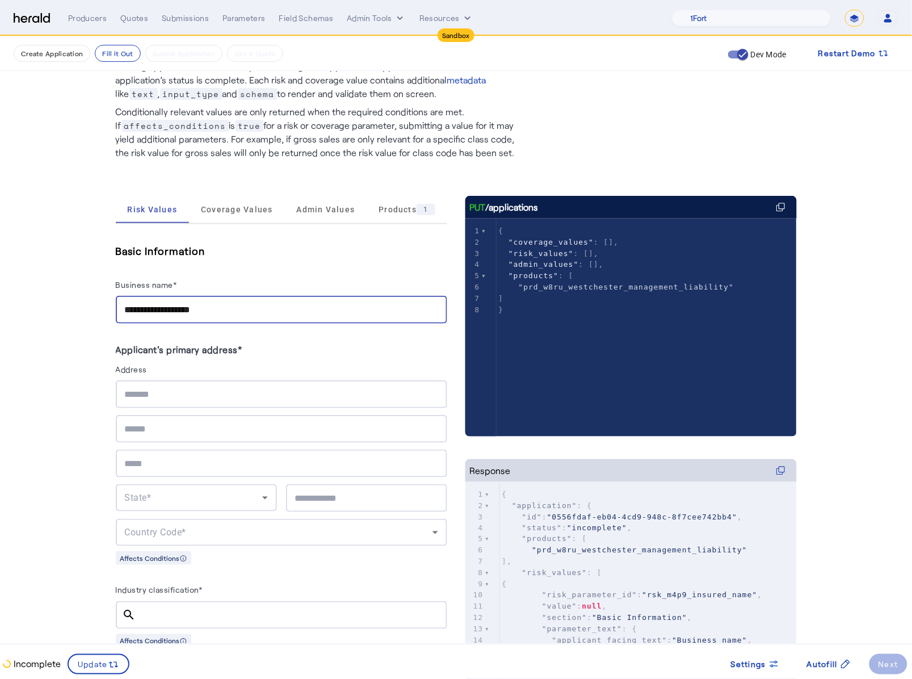
scroll to position [247, 0]
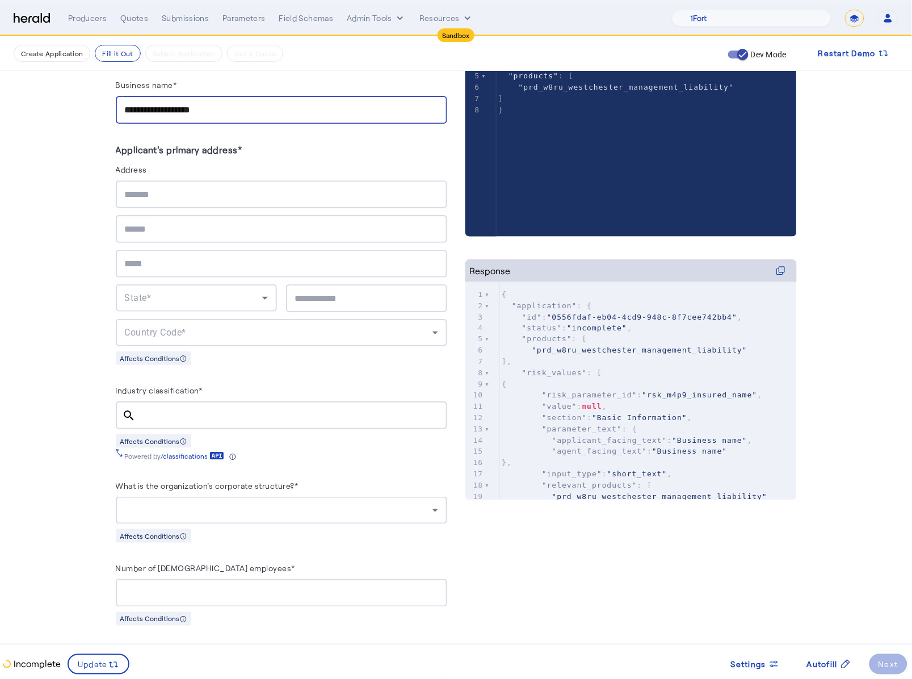
type input "**********"
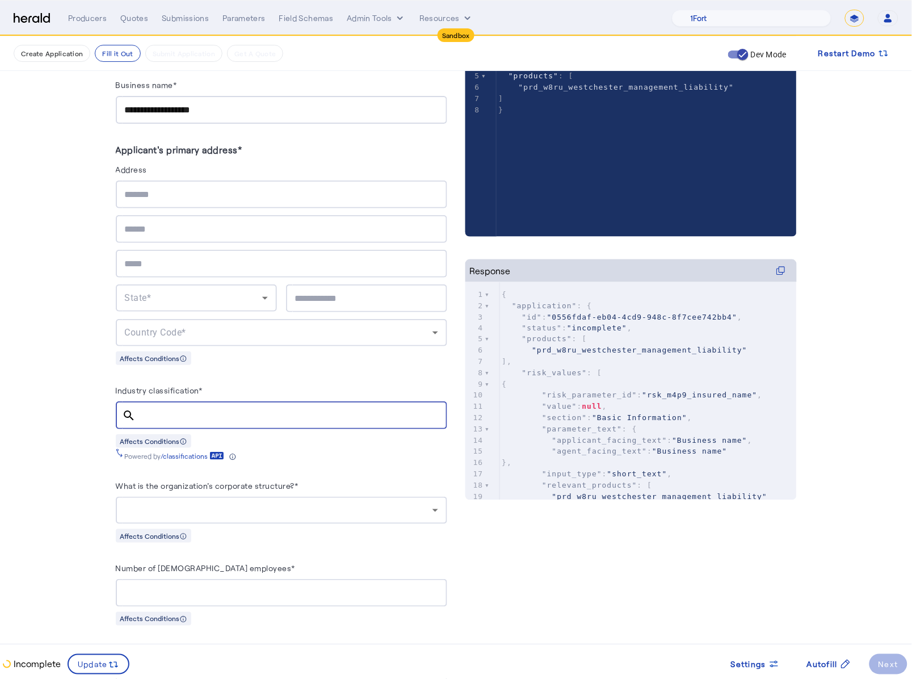
click at [199, 410] on input "Industry classification*" at bounding box center [291, 416] width 293 height 14
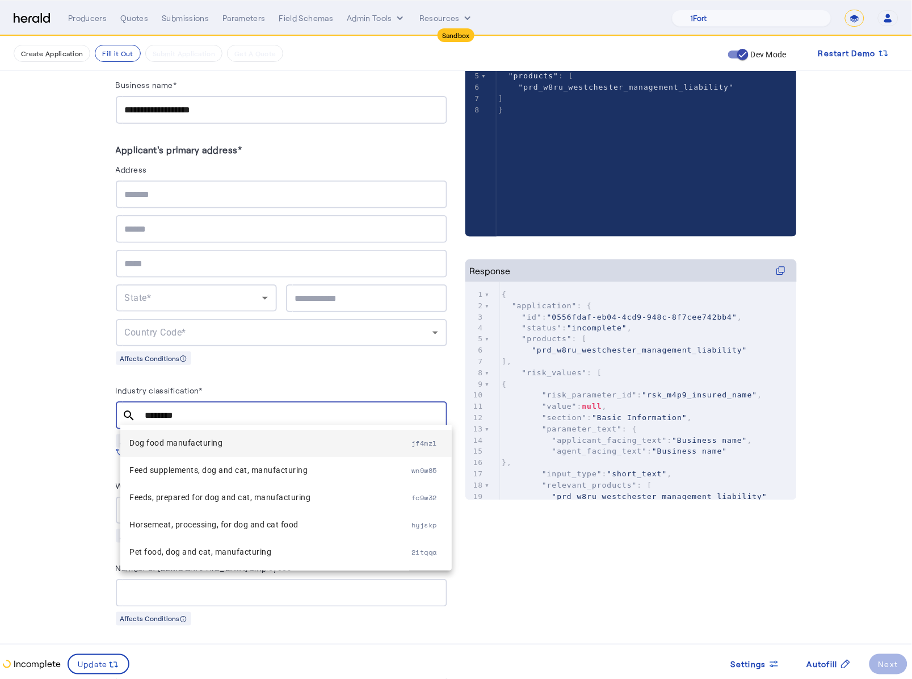
type input "********"
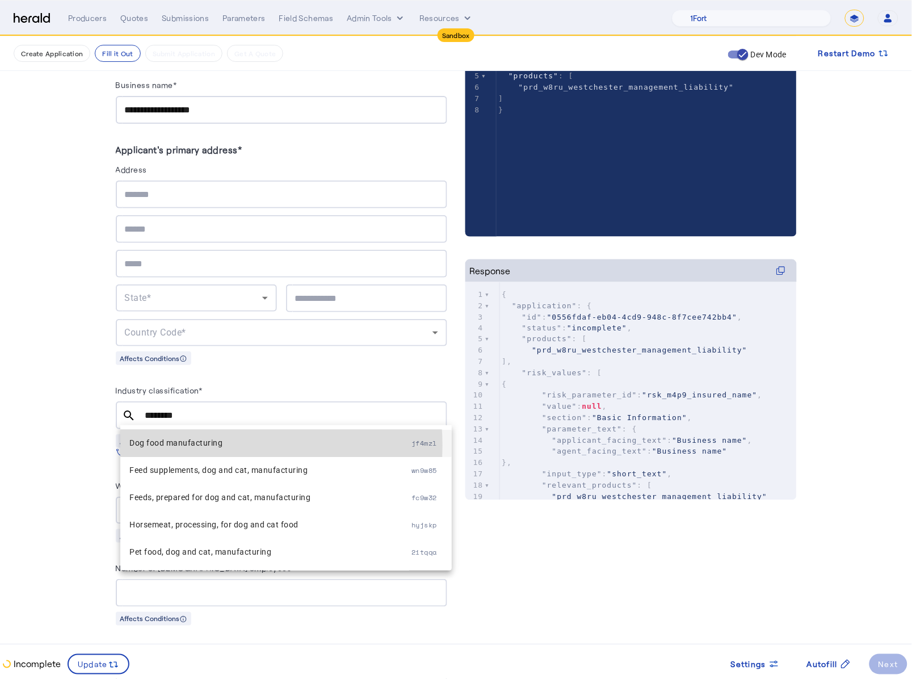
click at [214, 445] on span "Dog food manufacturing" at bounding box center [270, 443] width 282 height 14
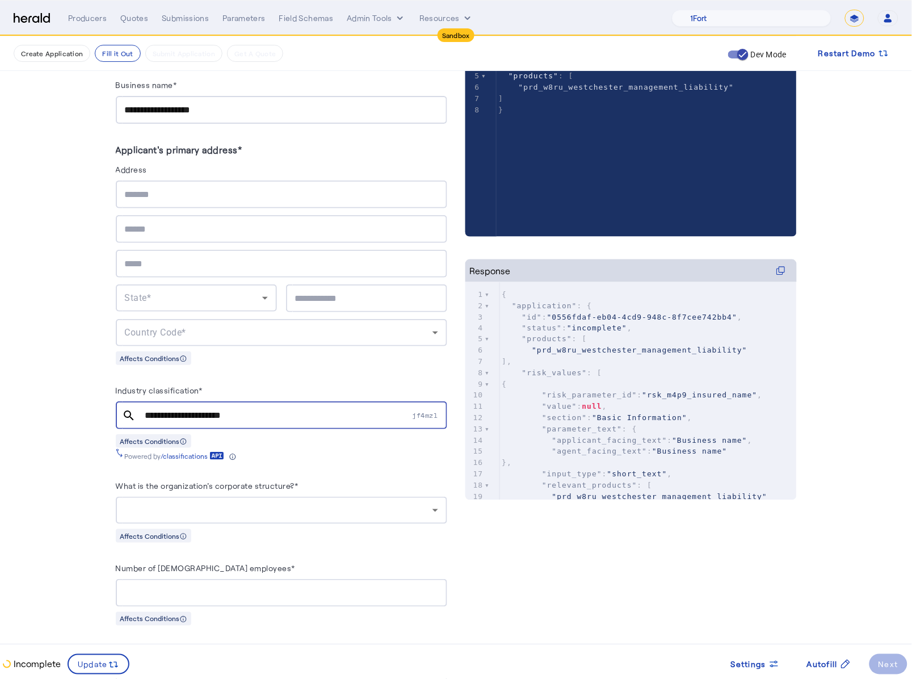
click at [163, 203] on div at bounding box center [281, 195] width 313 height 28
type input "*"
type input "**********"
type input "********"
type input "*****"
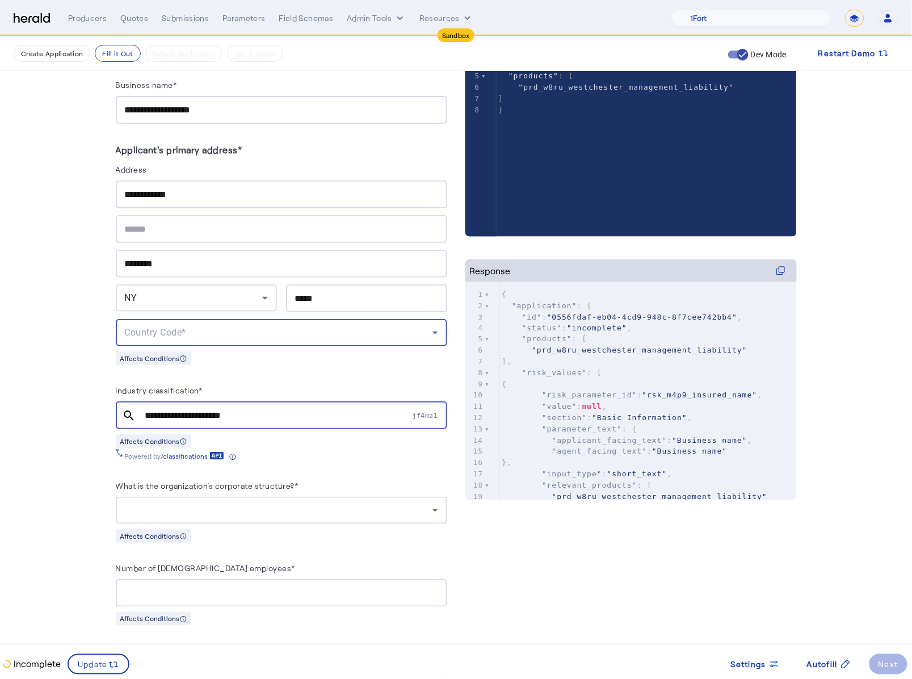
click at [350, 326] on div "Country Code*" at bounding box center [279, 333] width 308 height 14
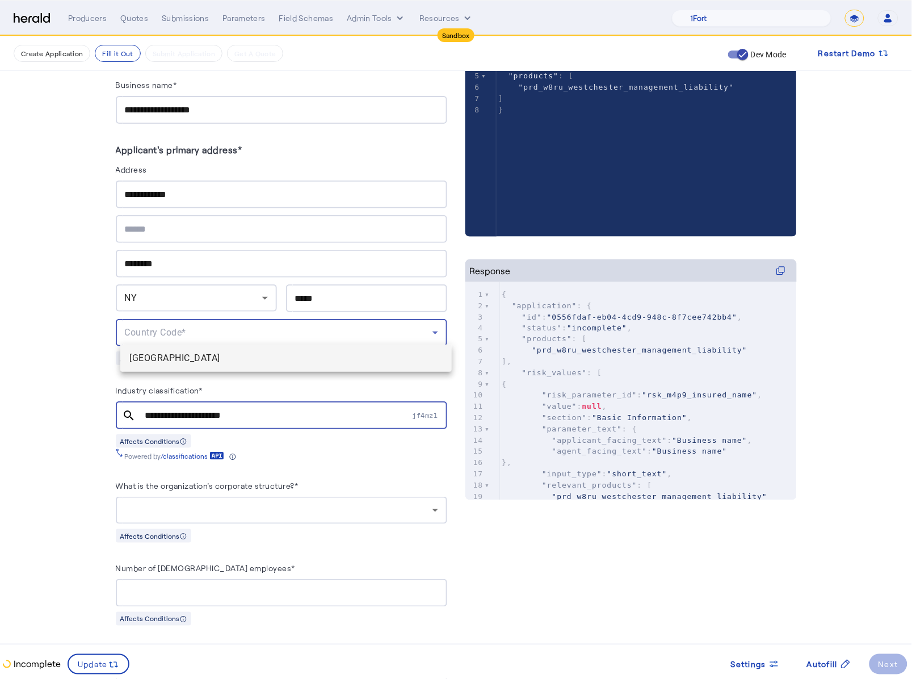
click at [236, 360] on span "[GEOGRAPHIC_DATA]" at bounding box center [285, 358] width 313 height 14
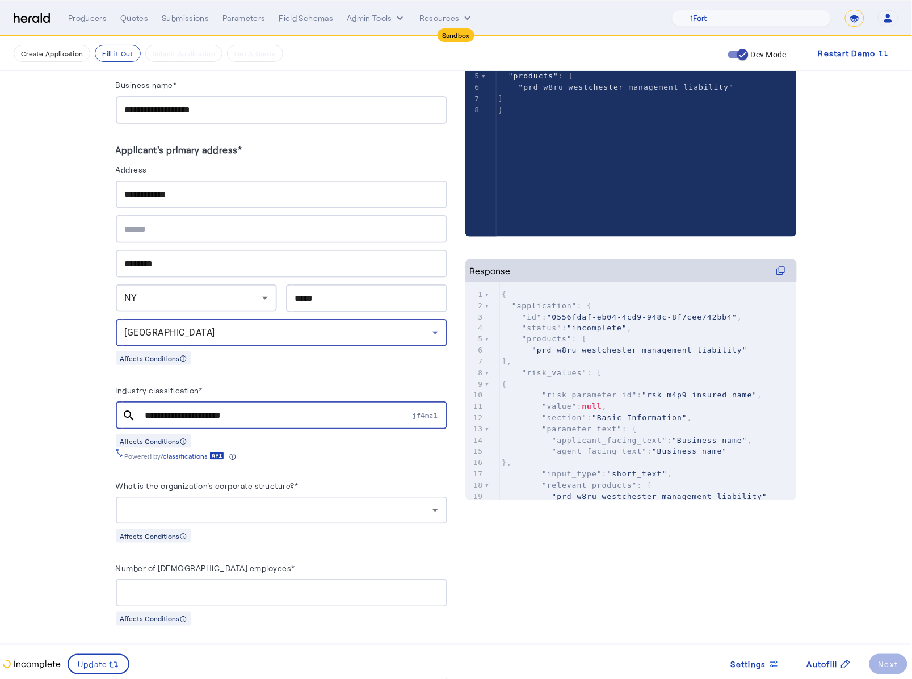
click at [43, 406] on fill-application-step "**********" at bounding box center [456, 566] width 912 height 1555
click at [238, 446] on div "What is the organization's corporate structure?* Affects Conditions" at bounding box center [282, 511] width 332 height 64
click at [238, 446] on div at bounding box center [281, 510] width 313 height 27
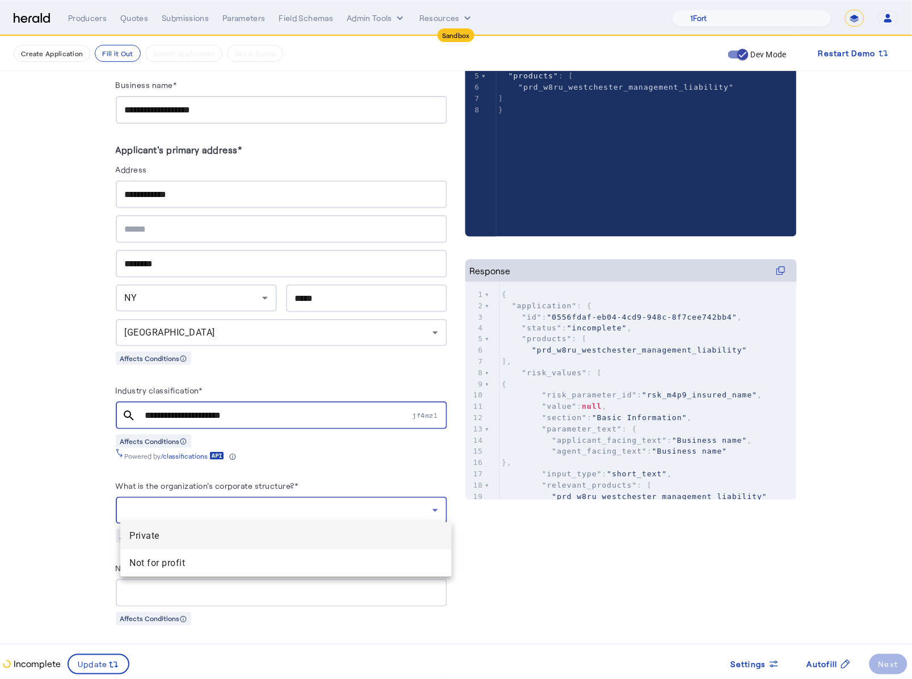
click at [200, 446] on mat-option "Private" at bounding box center [286, 535] width 332 height 27
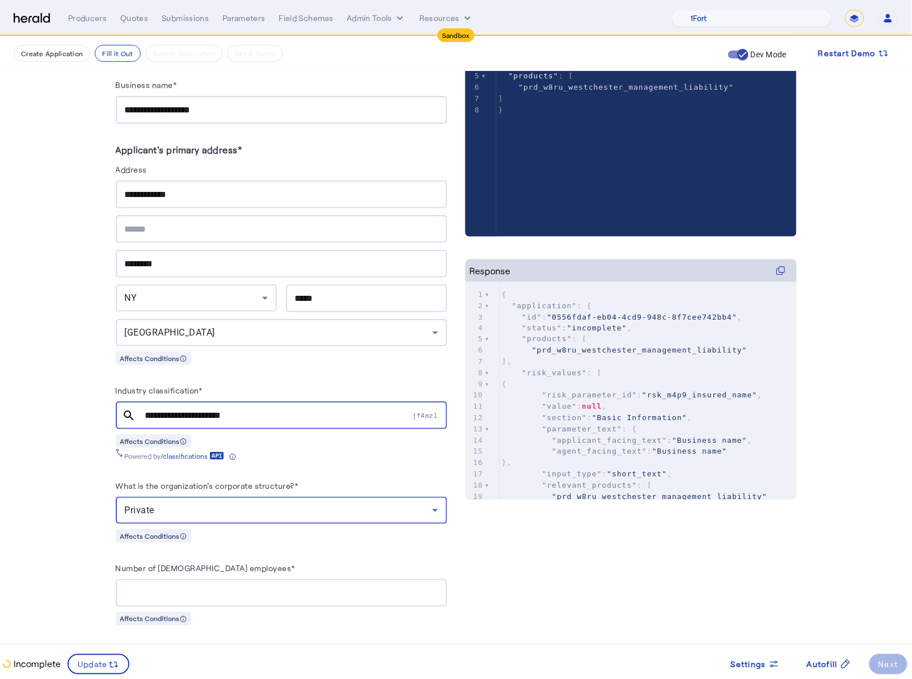
click at [10, 446] on fill-application-step "**********" at bounding box center [456, 566] width 912 height 1555
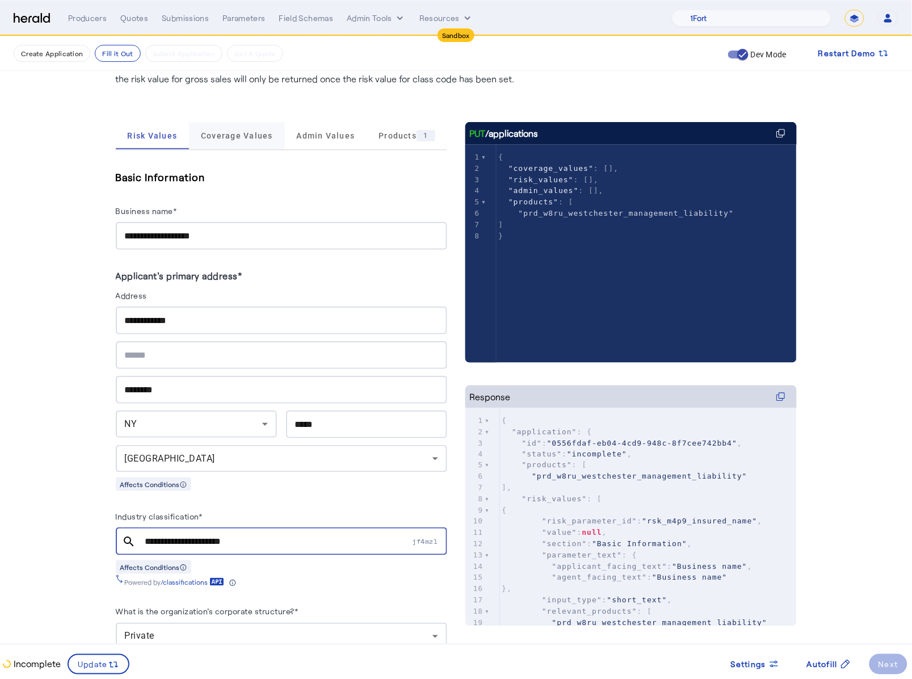
scroll to position [0, 0]
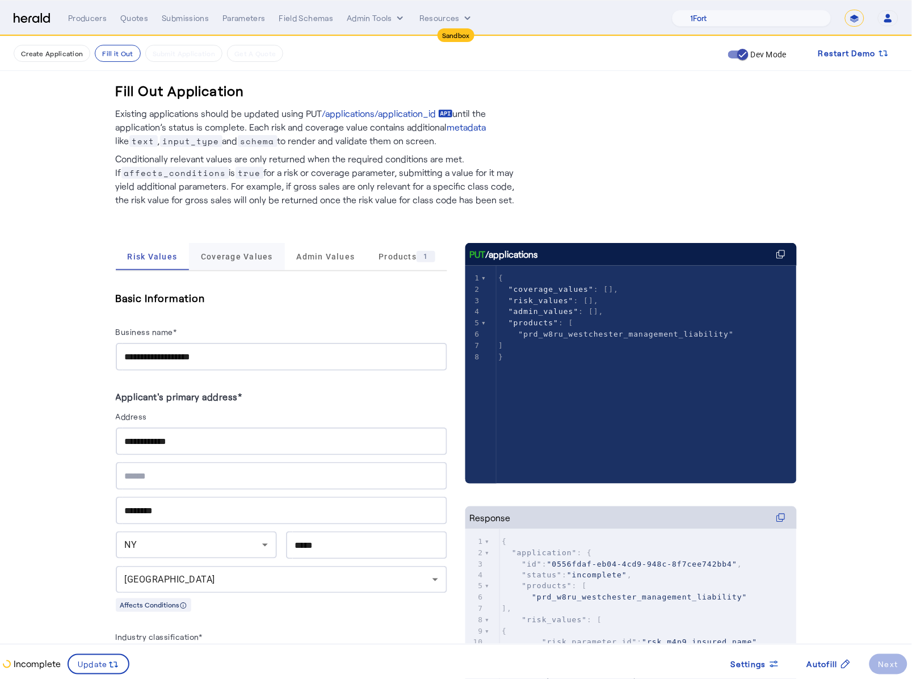
click at [215, 253] on span "Coverage Values" at bounding box center [237, 257] width 72 height 8
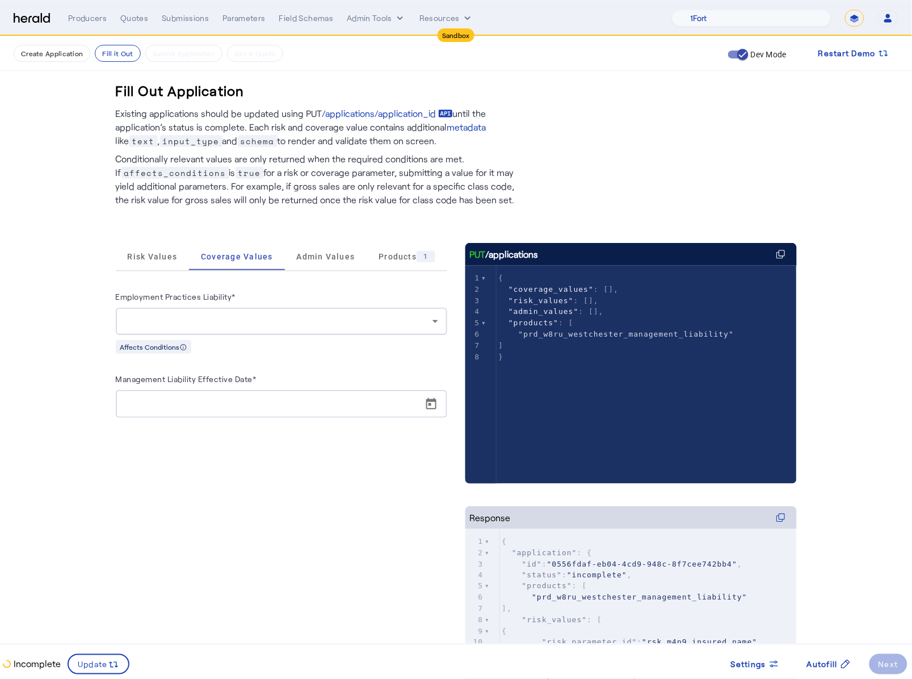
click at [249, 308] on div at bounding box center [281, 321] width 313 height 27
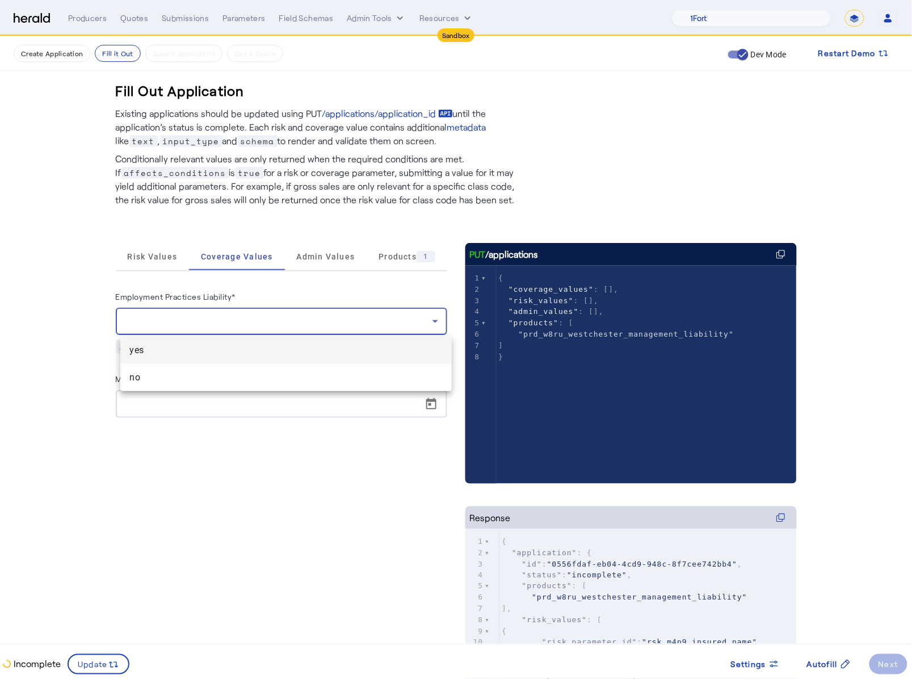
click at [250, 353] on span "yes" at bounding box center [285, 350] width 313 height 14
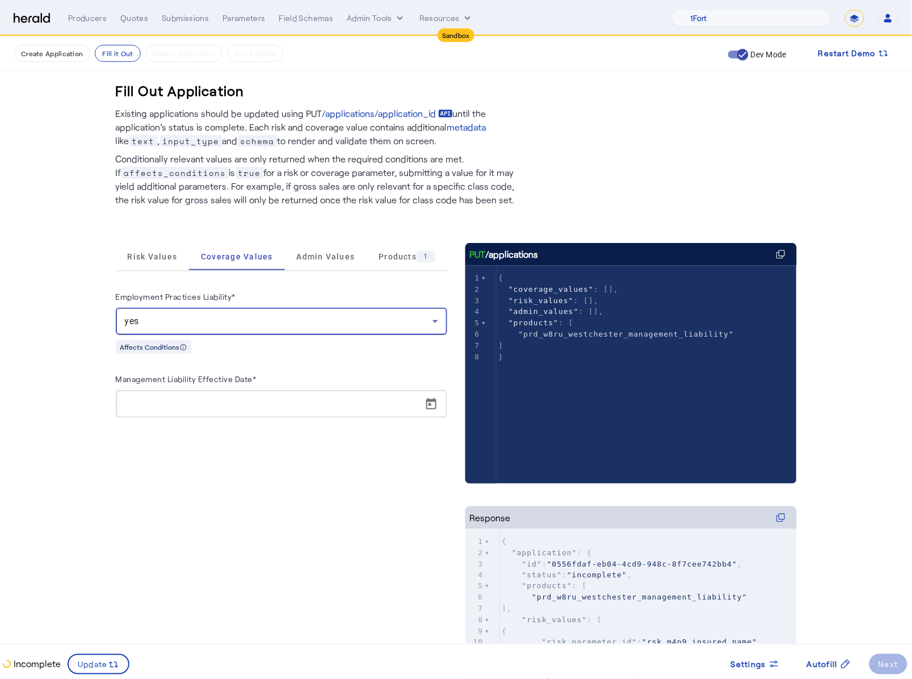
click at [337, 404] on input "Management Liability Effective Date*" at bounding box center [285, 404] width 320 height 14
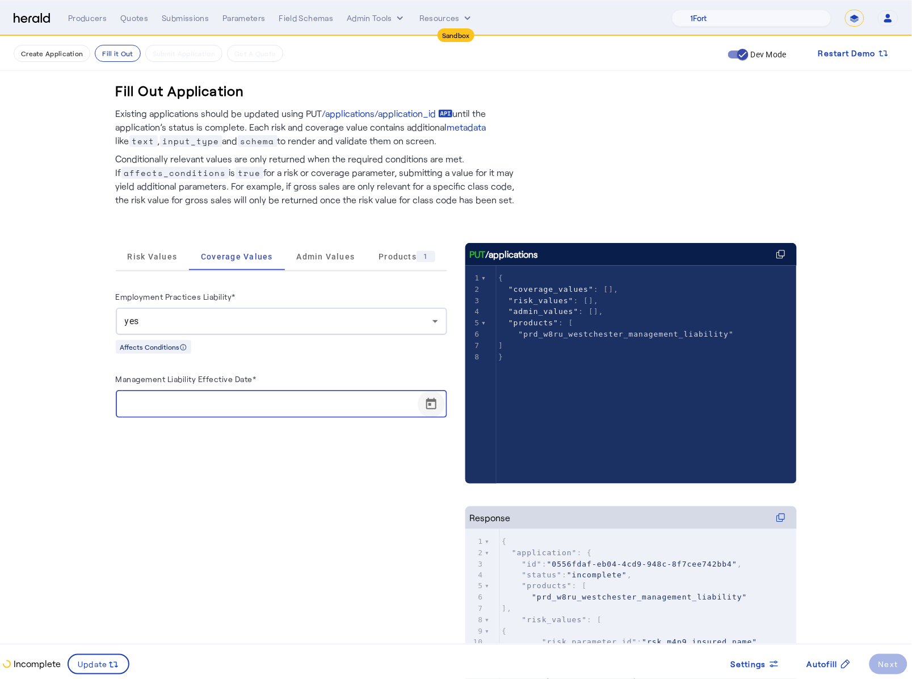
click at [442, 406] on span "Open calendar" at bounding box center [431, 404] width 27 height 27
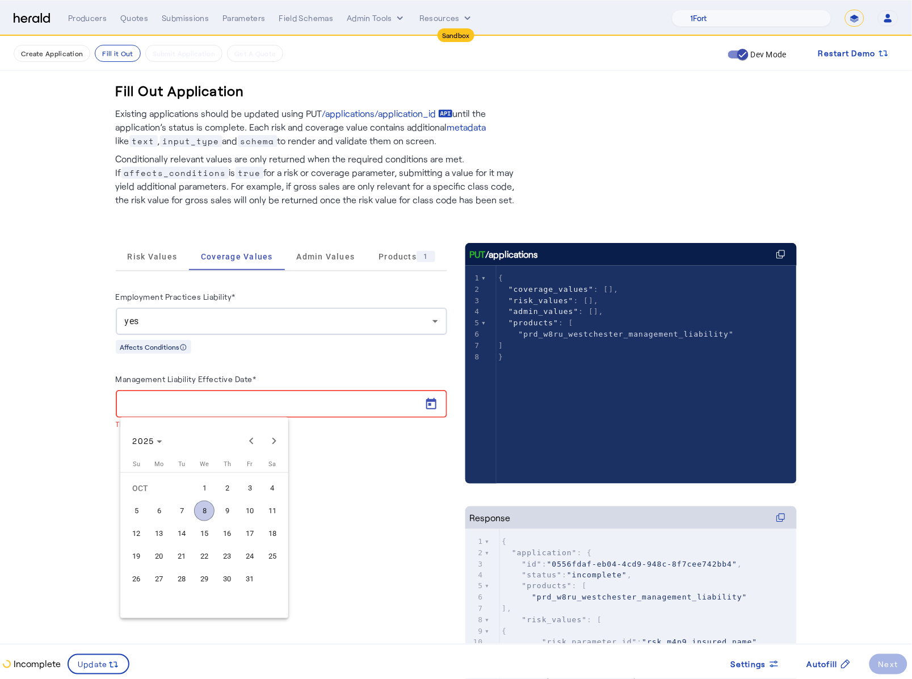
click at [204, 446] on span "15" at bounding box center [204, 533] width 20 height 20
type input "**********"
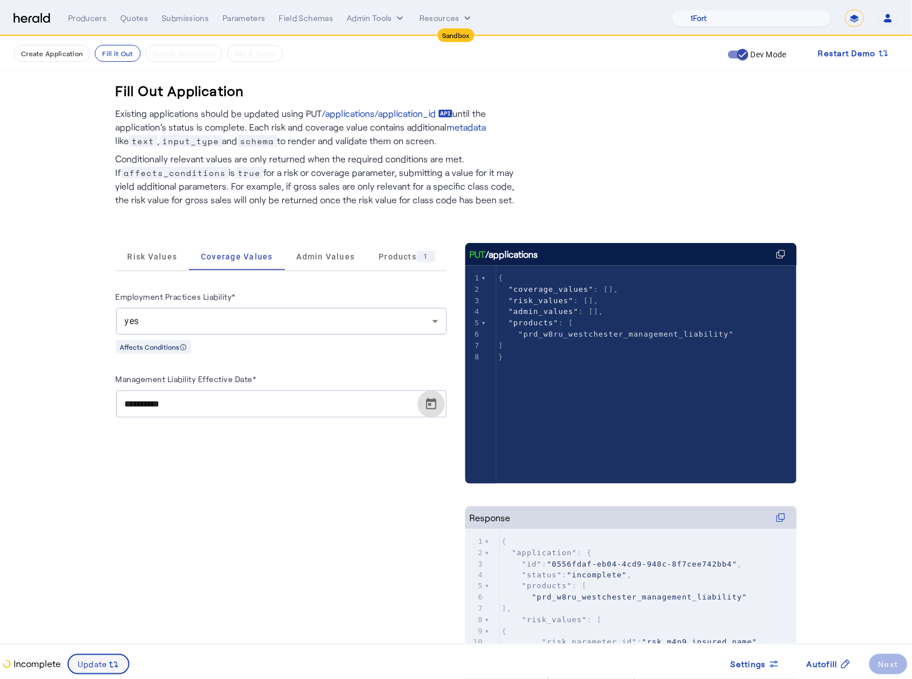
click at [95, 446] on span "Update" at bounding box center [93, 665] width 30 height 12
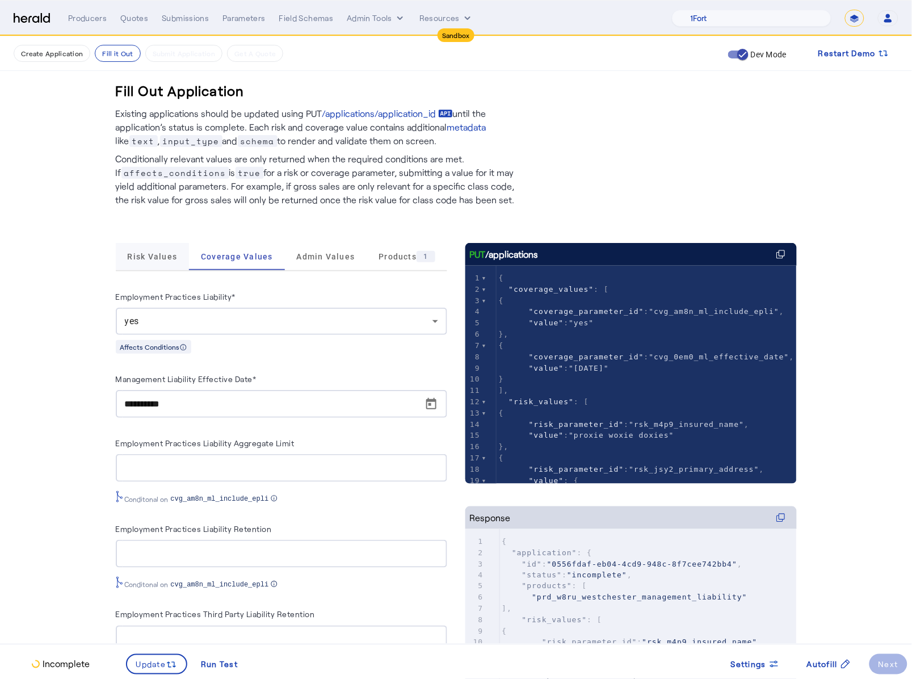
click at [156, 261] on span "Risk Values" at bounding box center [152, 256] width 50 height 27
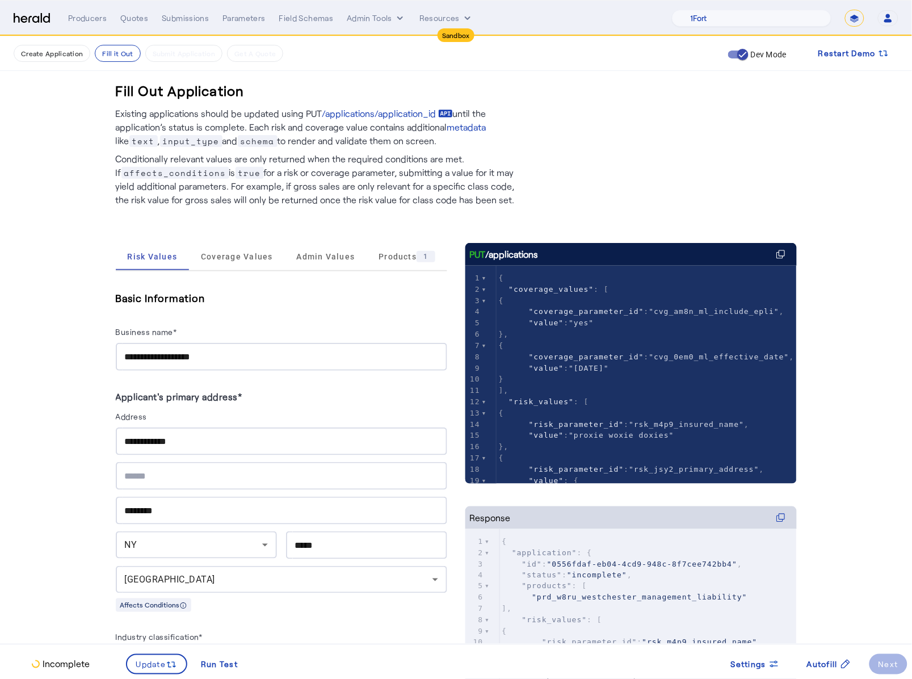
scroll to position [623, 0]
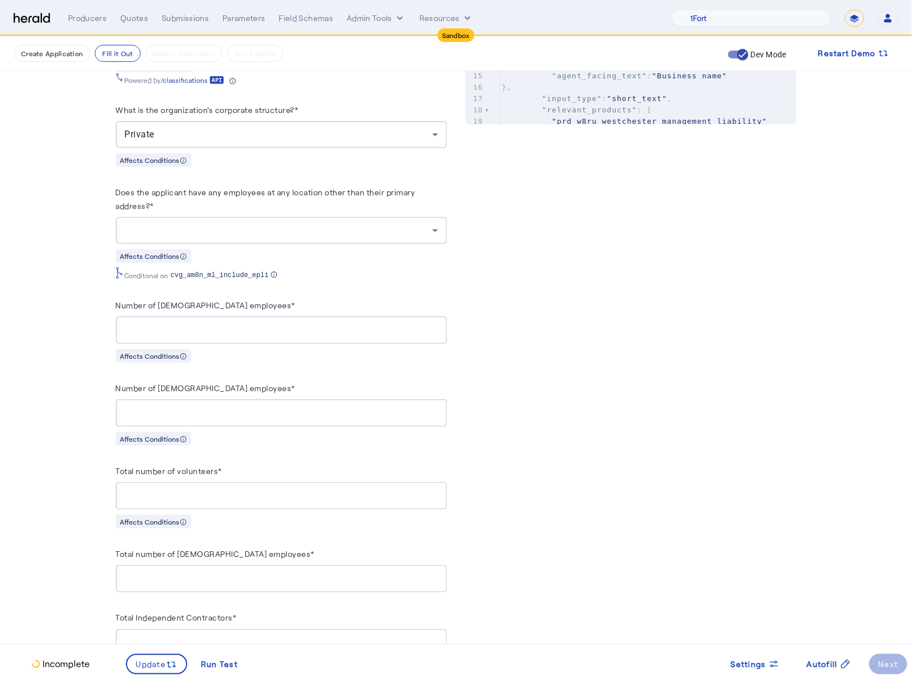
click at [188, 324] on input "Number of full-time employees*" at bounding box center [281, 331] width 313 height 14
click at [386, 233] on div at bounding box center [279, 231] width 308 height 14
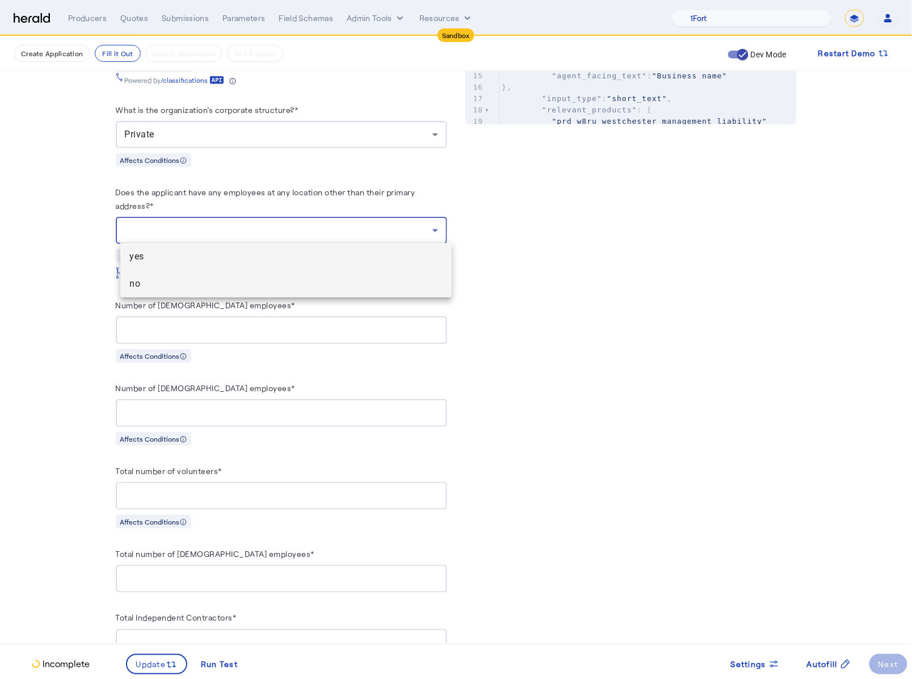
click at [251, 288] on span "no" at bounding box center [285, 284] width 313 height 14
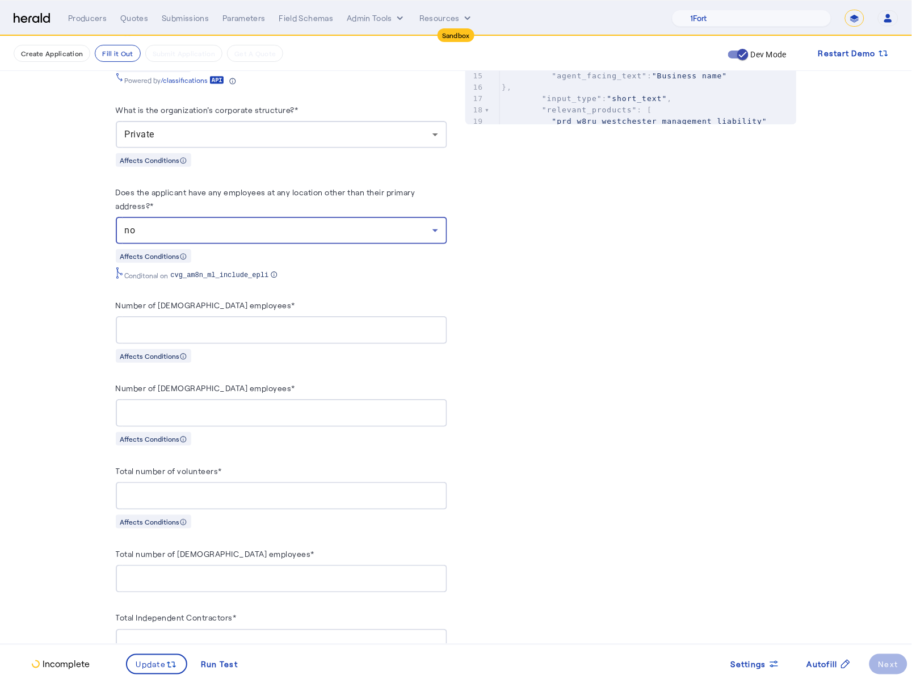
click at [240, 325] on input "Number of full-time employees*" at bounding box center [281, 331] width 313 height 14
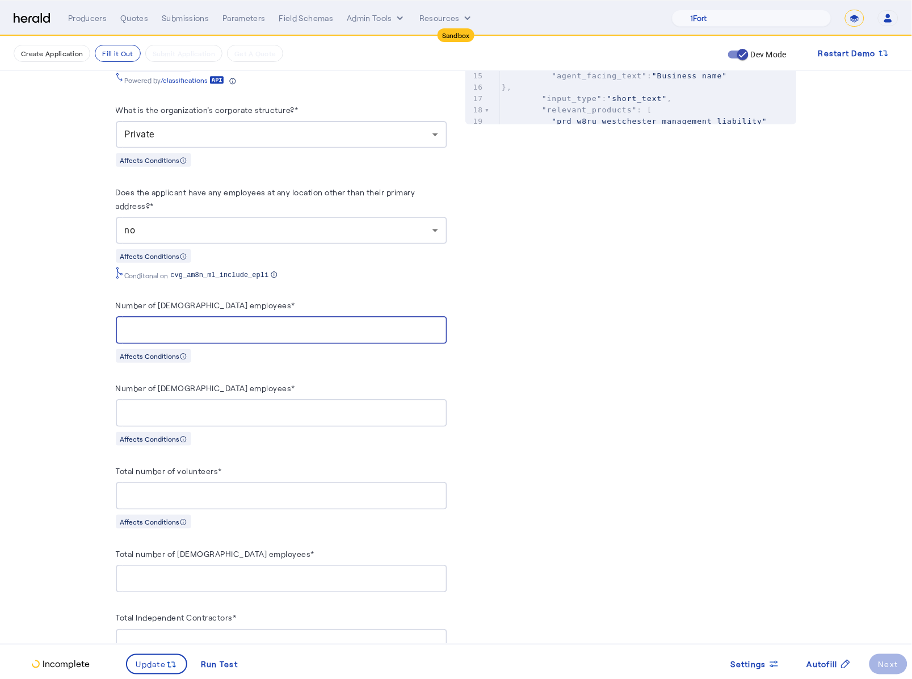
type input "**"
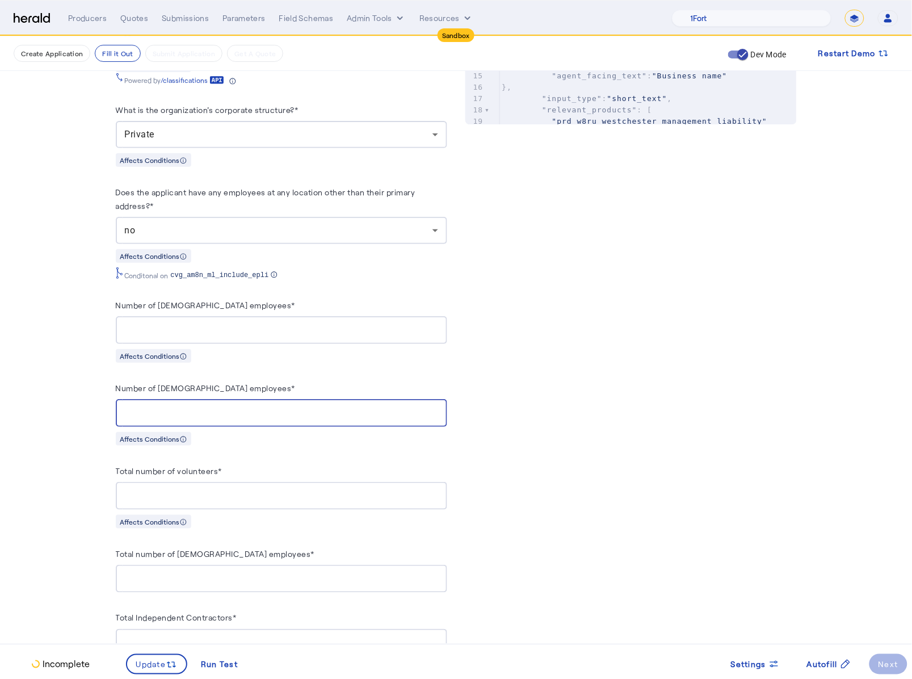
type input "*"
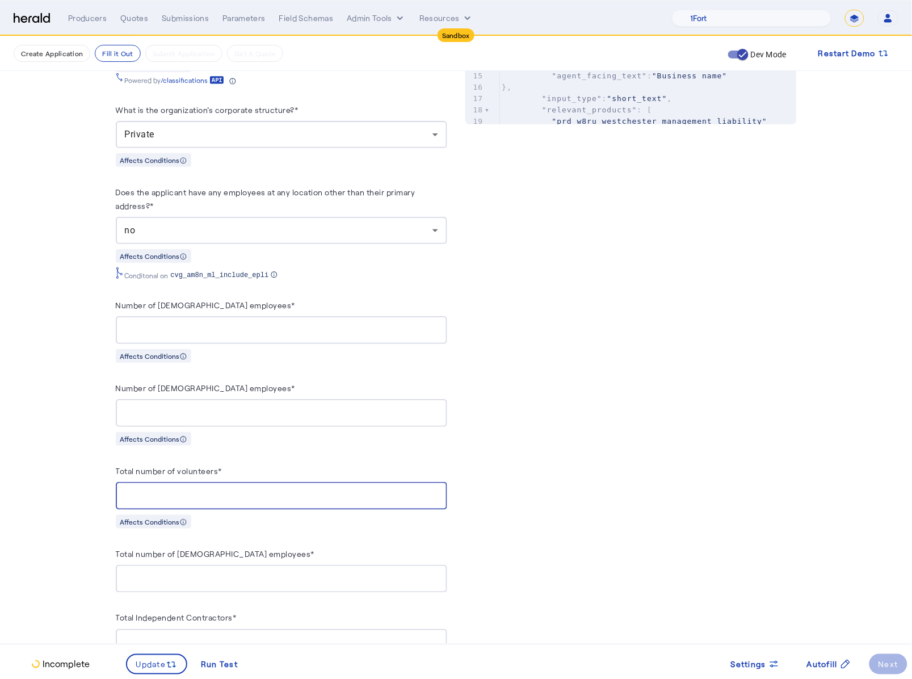
type input "*"
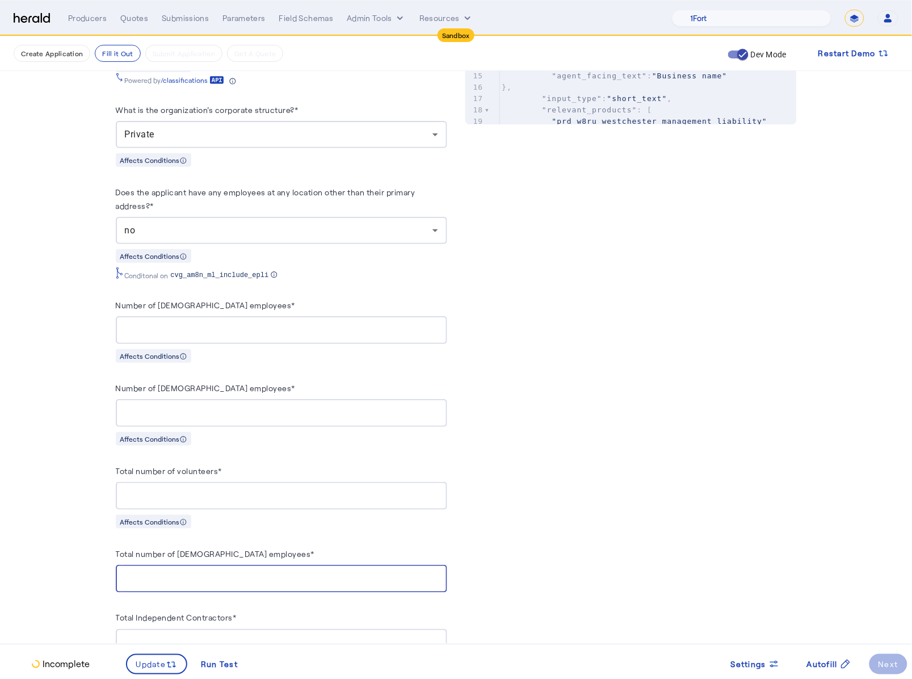
type input "*"
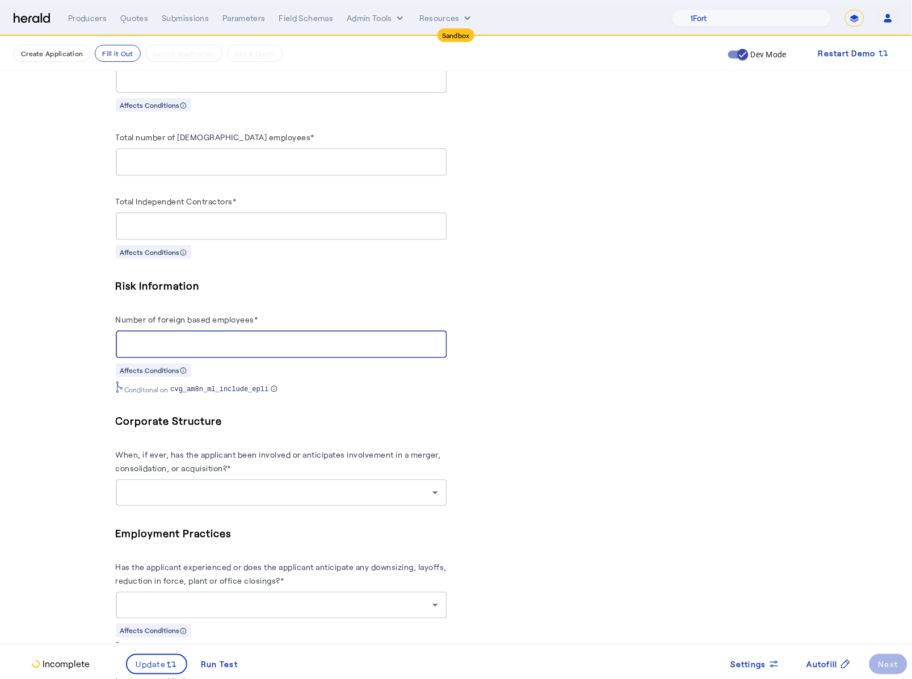
type input "*"
click at [291, 446] on div at bounding box center [279, 493] width 308 height 14
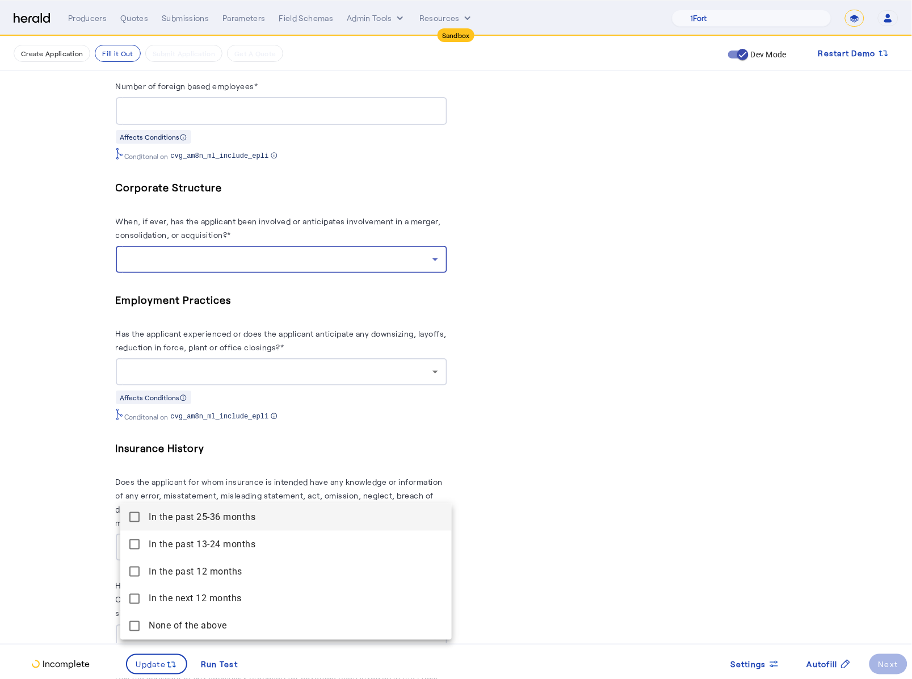
scroll to position [1416, 0]
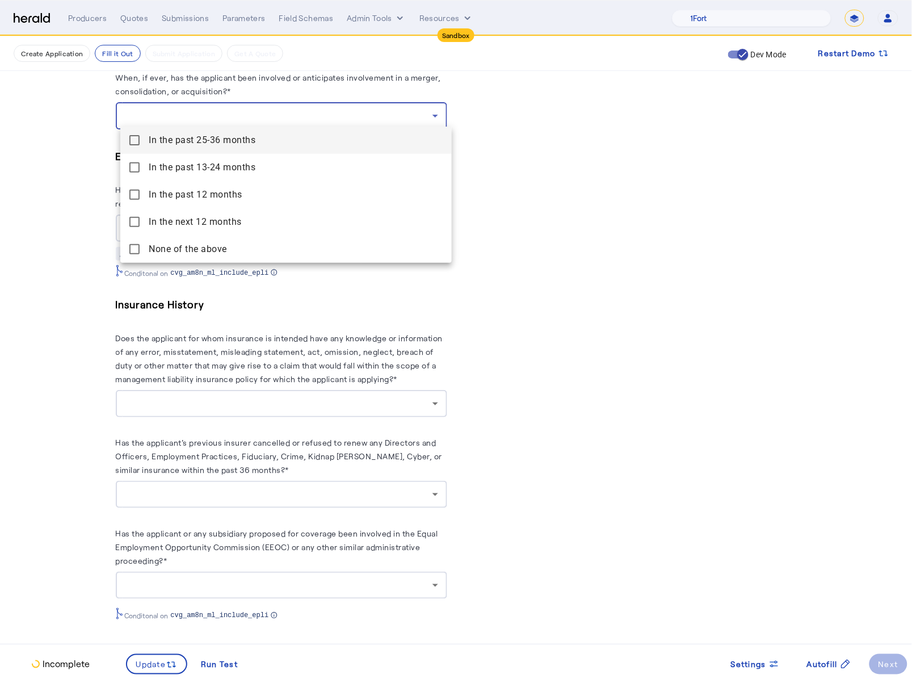
click at [130, 243] on above "None of the above" at bounding box center [286, 249] width 332 height 27
click at [77, 262] on div at bounding box center [456, 339] width 912 height 679
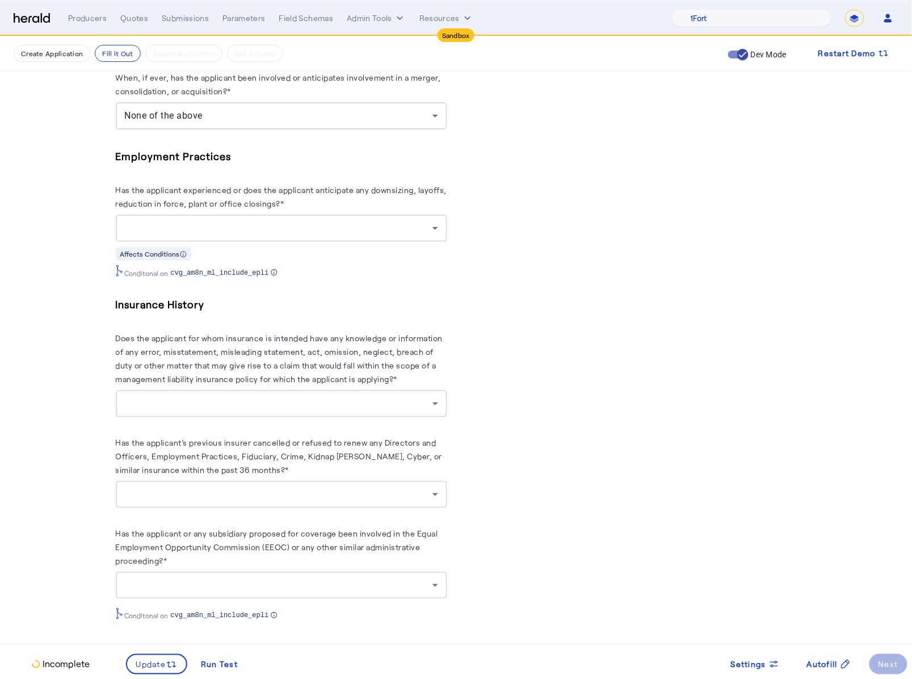
click at [312, 221] on div at bounding box center [279, 228] width 308 height 14
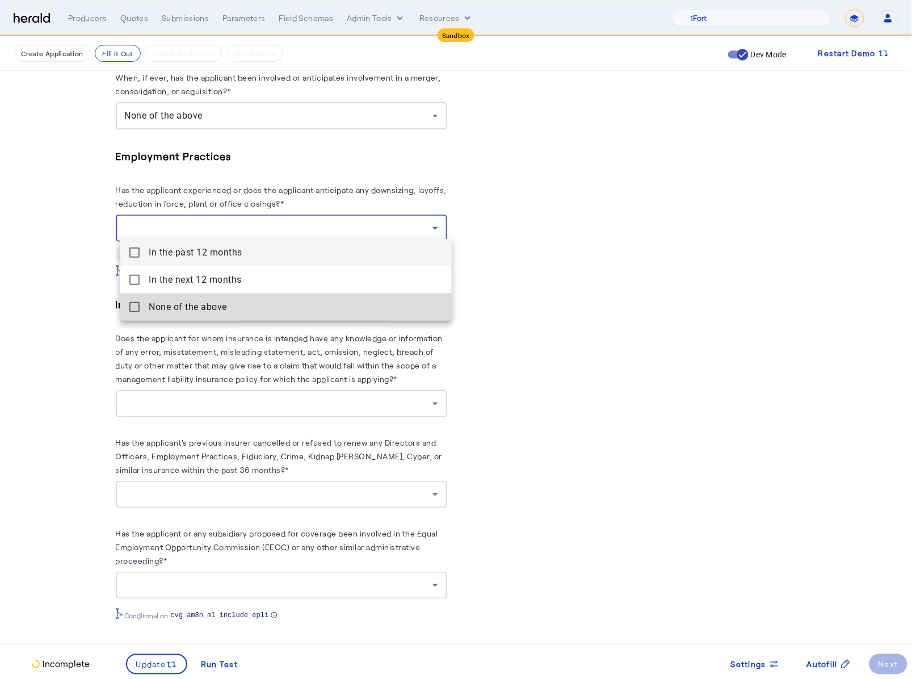
click at [131, 312] on mat-pseudo-checkbox at bounding box center [134, 307] width 10 height 10
click at [41, 313] on div at bounding box center [456, 339] width 912 height 679
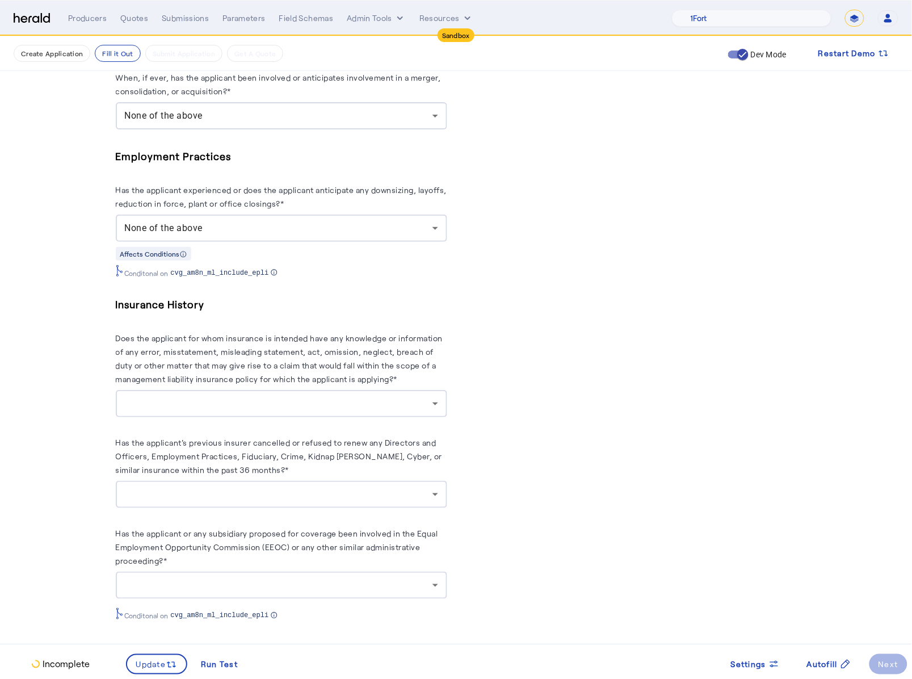
click at [344, 410] on div at bounding box center [281, 403] width 313 height 27
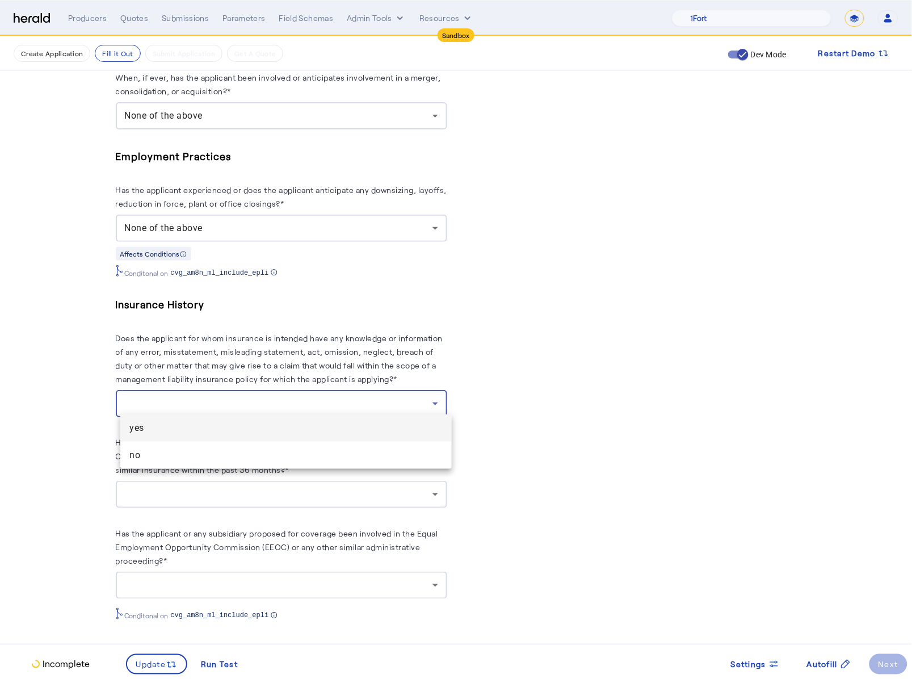
click at [188, 434] on span "yes" at bounding box center [285, 428] width 313 height 14
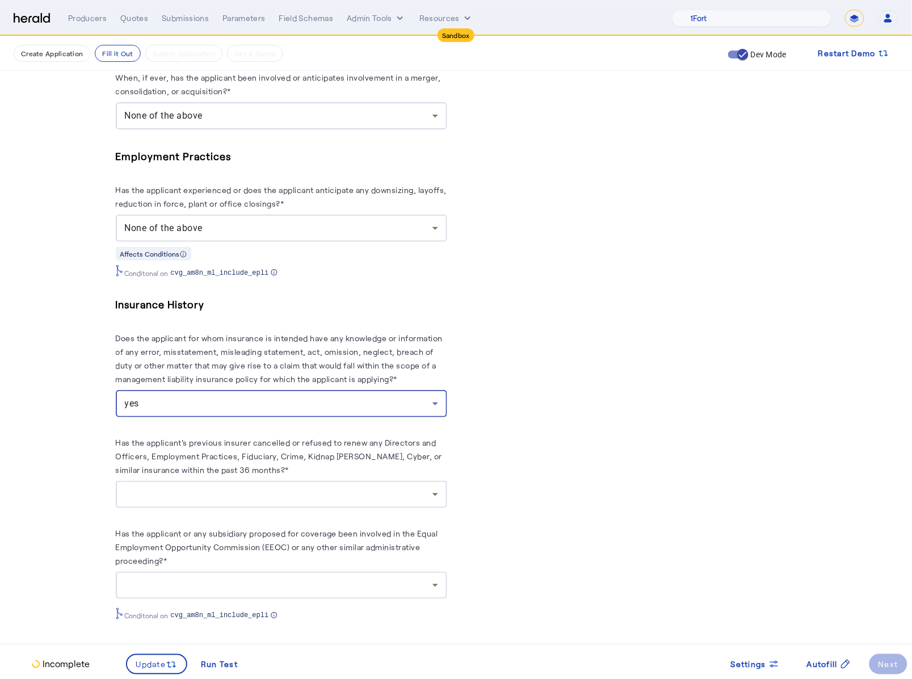
click at [248, 446] on div at bounding box center [281, 494] width 313 height 27
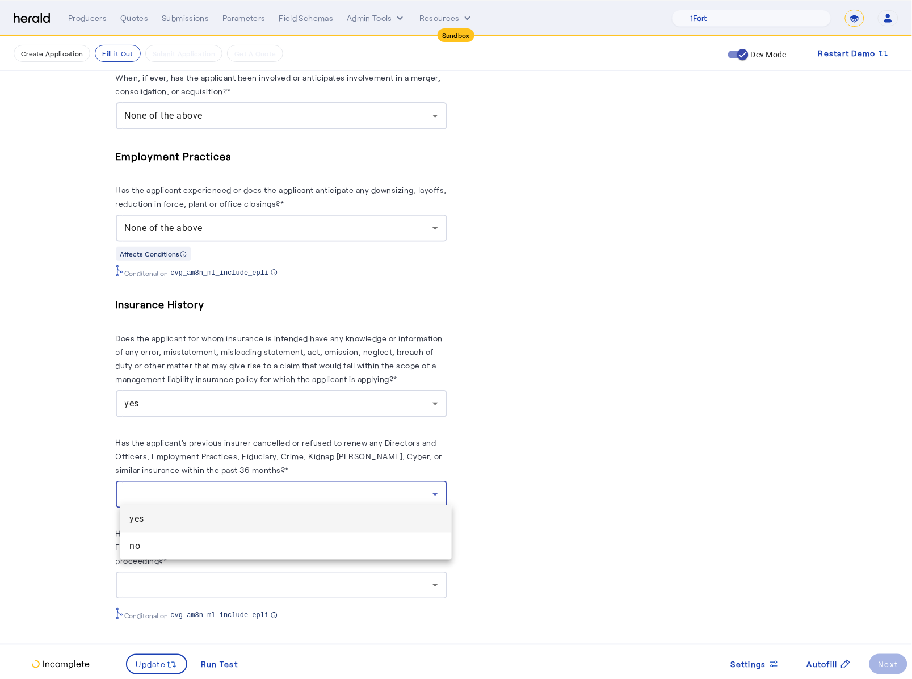
click at [206, 446] on span "yes" at bounding box center [285, 519] width 313 height 14
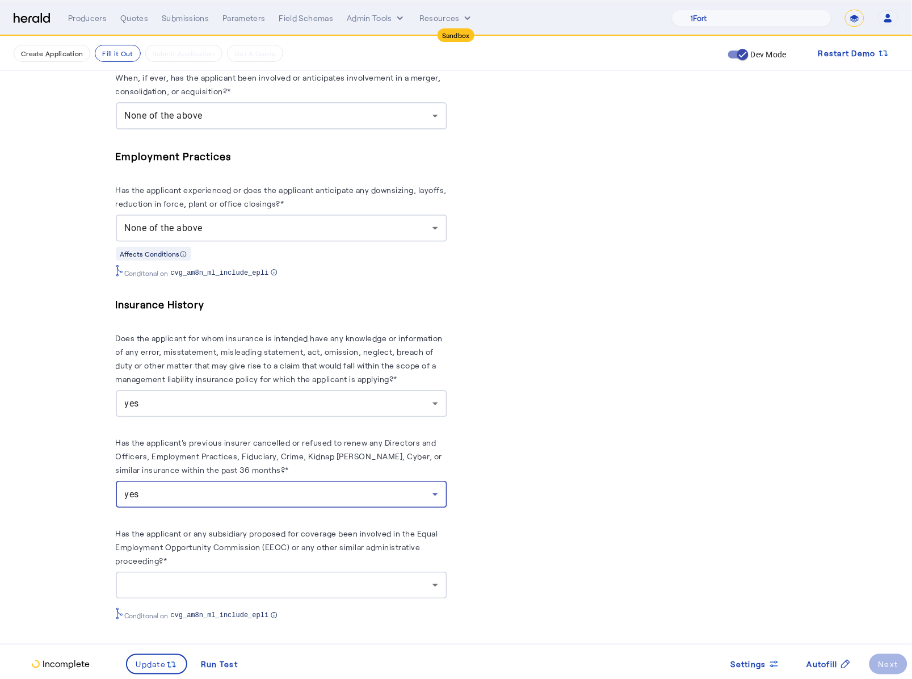
click at [273, 446] on div at bounding box center [281, 585] width 313 height 27
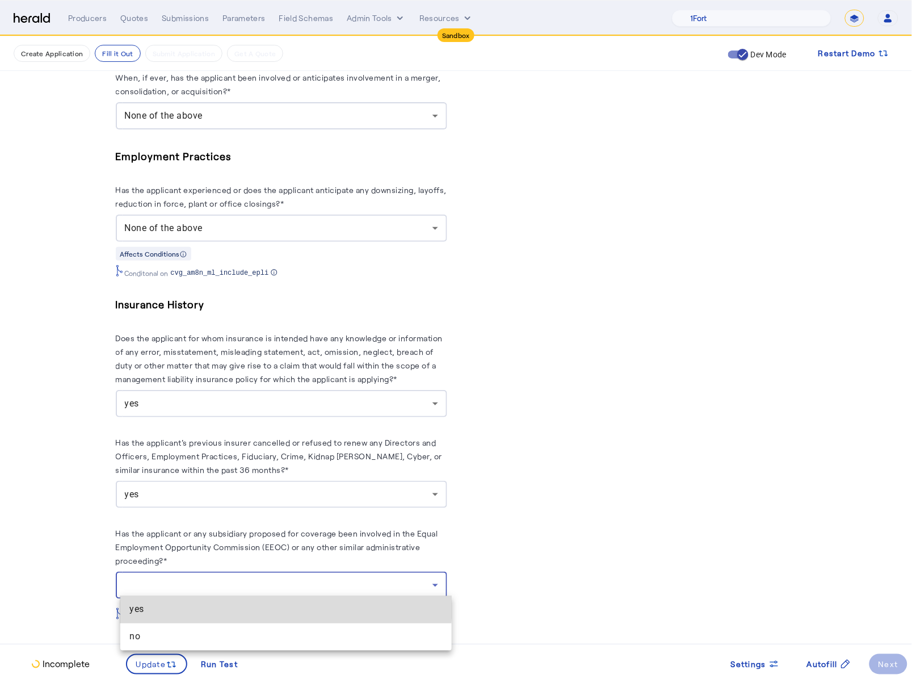
click at [235, 446] on span "yes" at bounding box center [285, 610] width 313 height 14
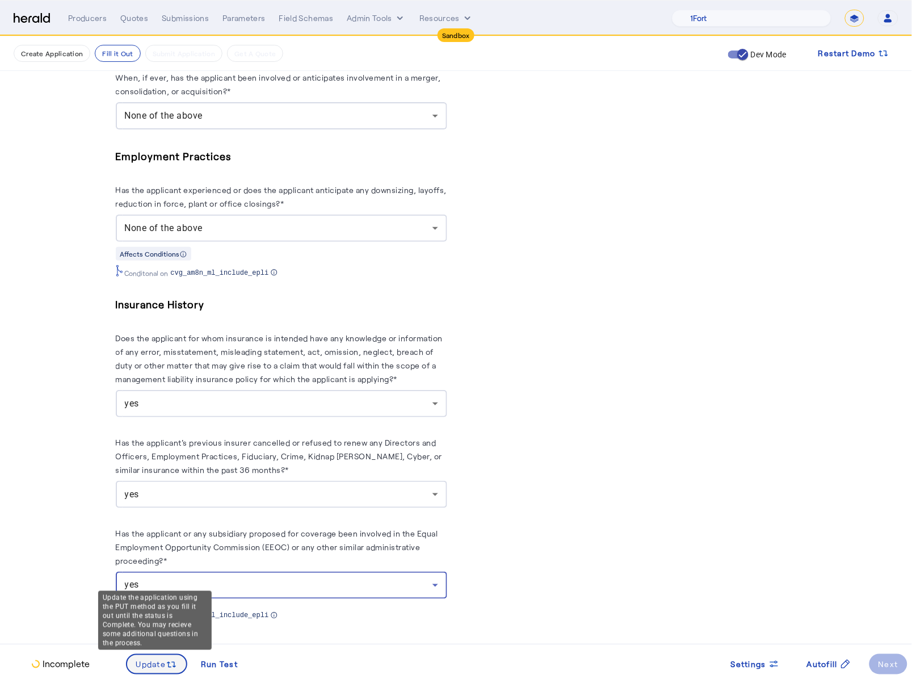
click at [166, 446] on icon at bounding box center [171, 664] width 11 height 11
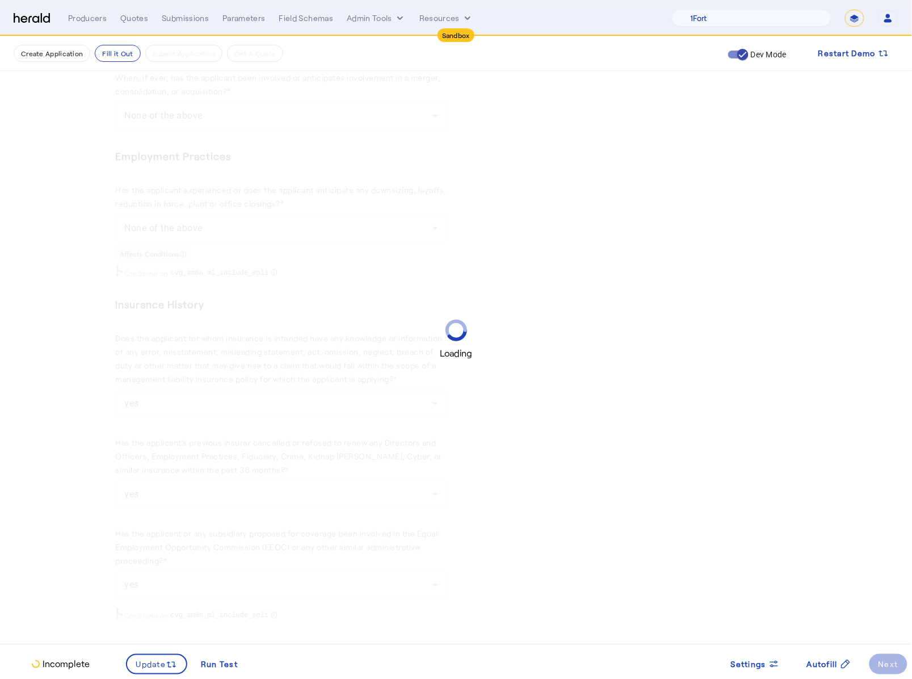
scroll to position [0, 0]
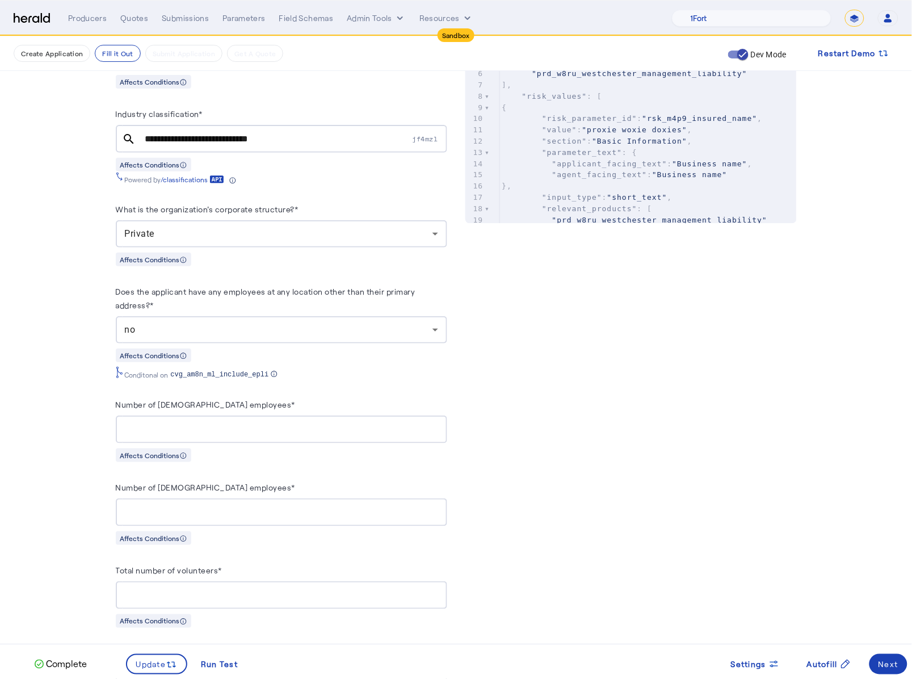
scroll to position [1089, 0]
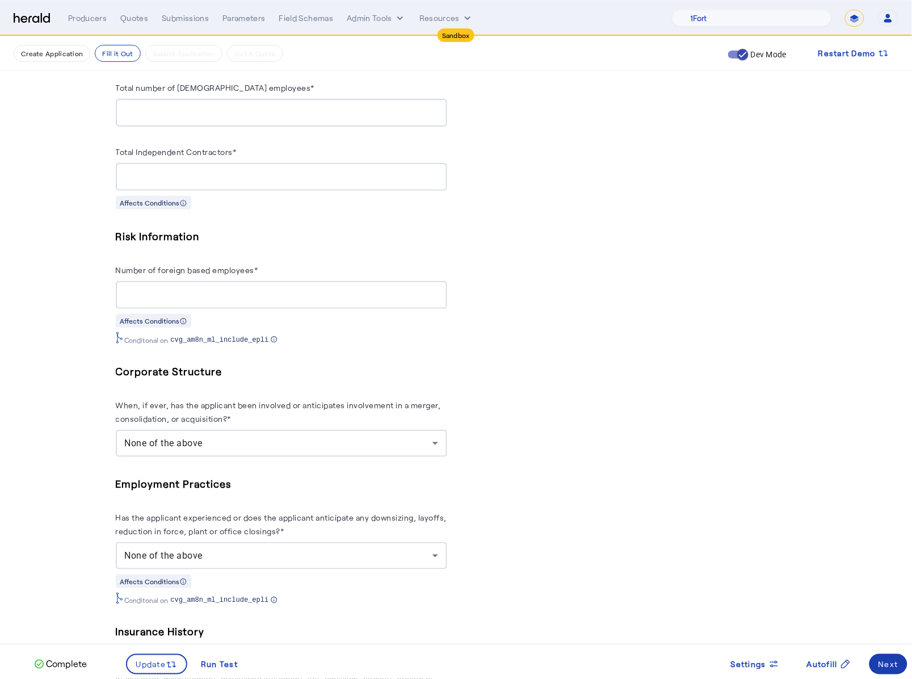
click at [895, 446] on span at bounding box center [889, 664] width 38 height 27
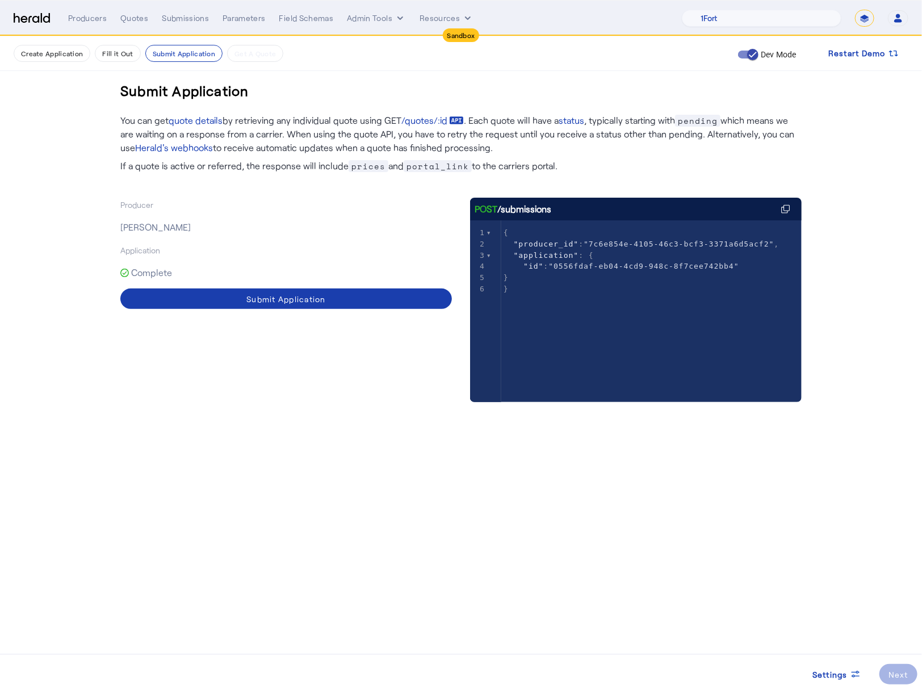
click at [317, 307] on div "Producer Misty Adamson Application Complete Submit Application" at bounding box center [286, 311] width 332 height 227
click at [316, 304] on div "Submit Application" at bounding box center [285, 299] width 79 height 12
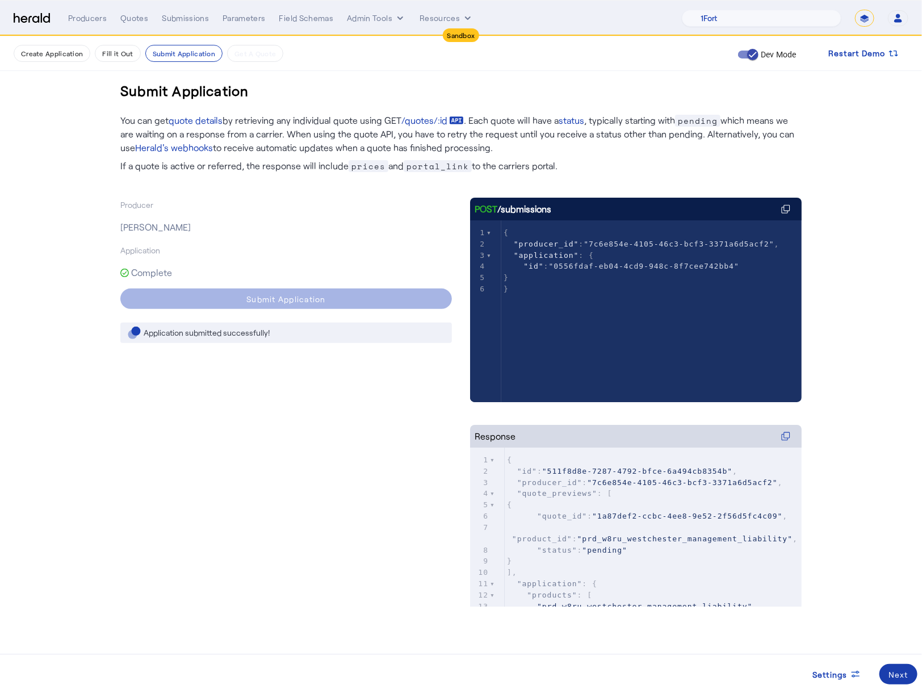
click at [892, 446] on div "Next" at bounding box center [898, 674] width 20 height 12
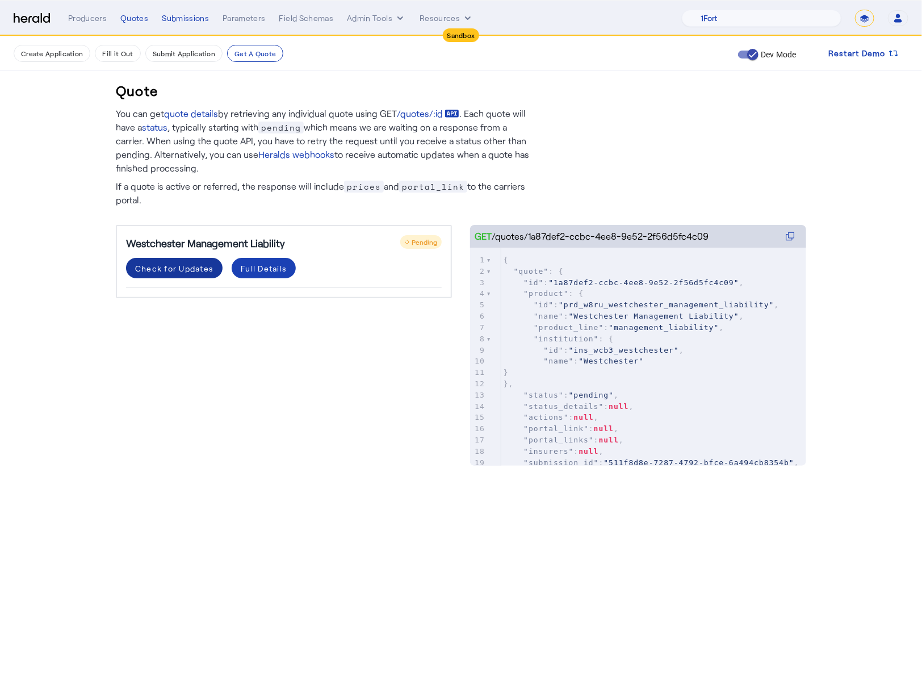
click at [171, 267] on div "Check for Updates" at bounding box center [174, 268] width 78 height 12
click at [181, 275] on span at bounding box center [174, 267] width 97 height 27
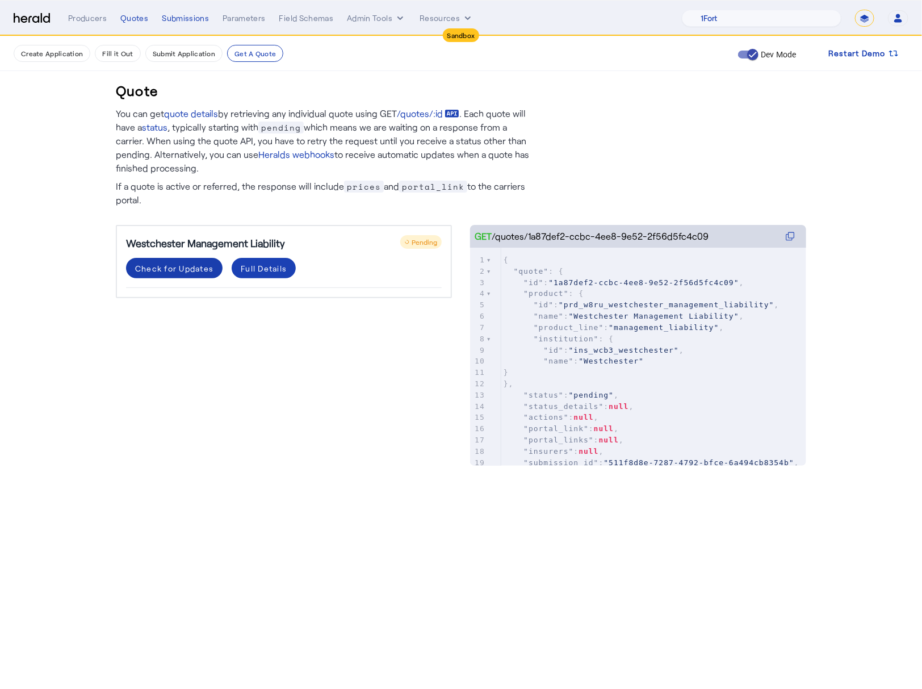
click at [181, 275] on span at bounding box center [174, 267] width 97 height 27
click at [167, 262] on div "Check for Updates" at bounding box center [174, 268] width 78 height 12
click at [253, 371] on div "Westchester Management Liability Pending Check for Updates Full Details" at bounding box center [284, 334] width 336 height 218
click at [175, 267] on div "Check for Updates" at bounding box center [174, 268] width 78 height 12
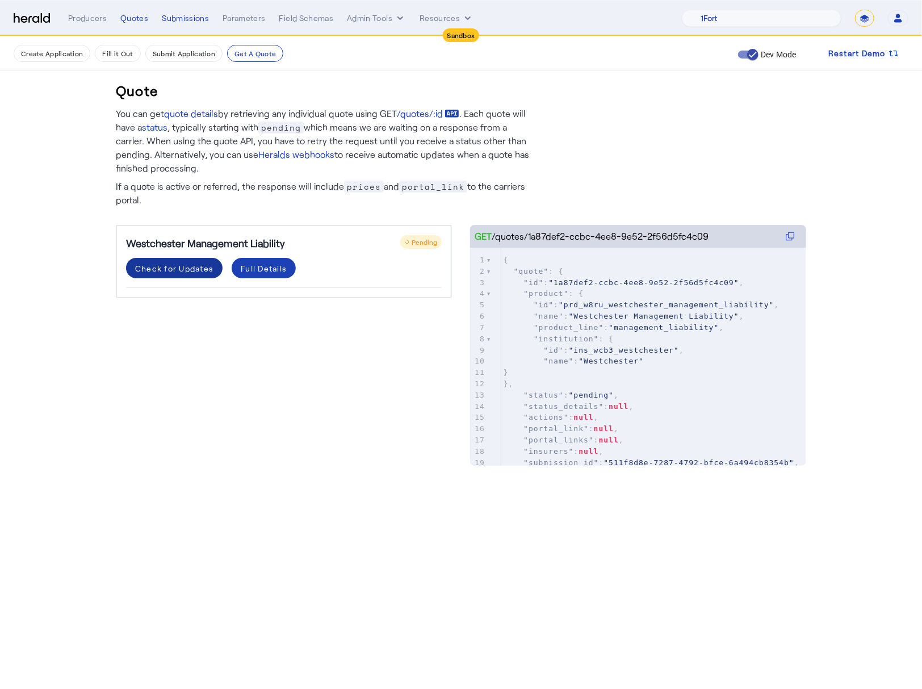
click at [175, 267] on div "Check for Updates" at bounding box center [174, 268] width 78 height 12
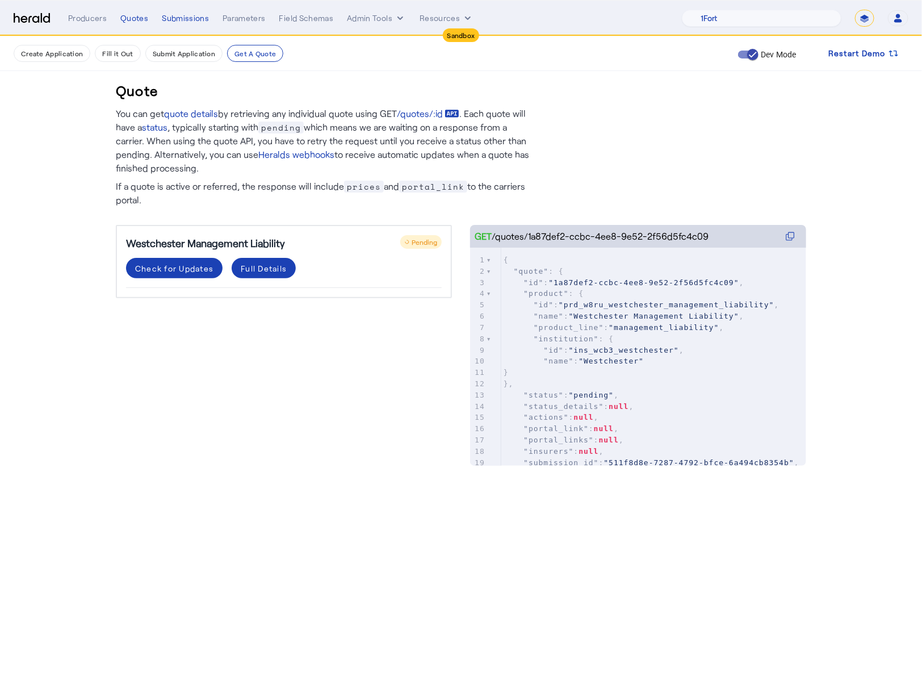
click at [436, 422] on div "Westchester Management Liability Pending Check for Updates Full Details" at bounding box center [284, 334] width 336 height 218
click at [163, 263] on div "Check for Updates" at bounding box center [174, 268] width 78 height 12
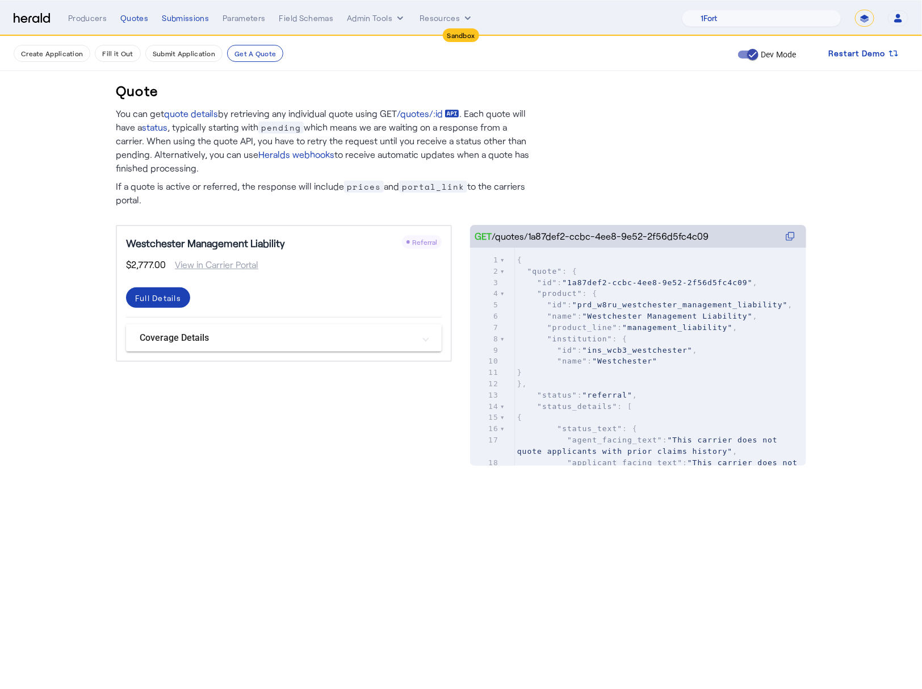
click at [345, 417] on div "Westchester Management Liability Referral $2,777.00 View in Carrier Portal Full…" at bounding box center [284, 334] width 336 height 218
click at [390, 334] on mat-panel-title "Coverage Details" at bounding box center [277, 338] width 275 height 14
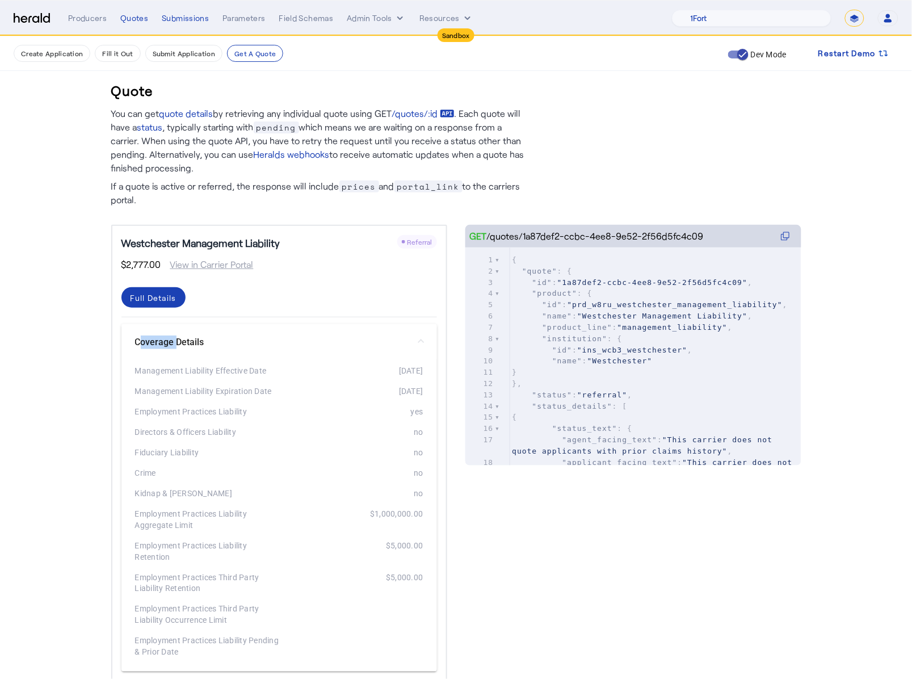
click at [390, 336] on mat-panel-title "Coverage Details" at bounding box center [272, 343] width 275 height 14
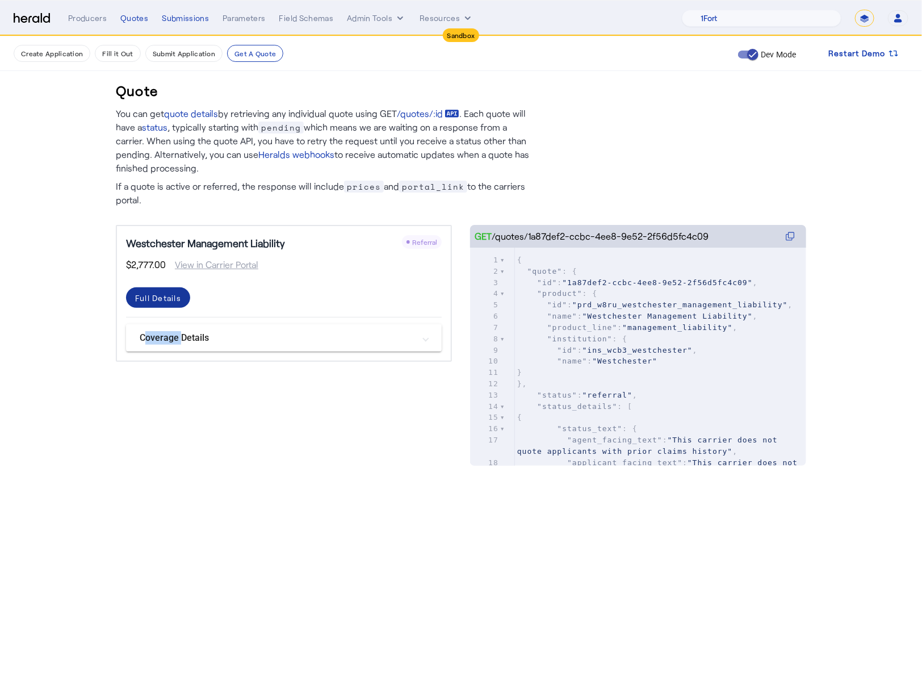
click at [154, 296] on div "Full Details" at bounding box center [158, 298] width 46 height 12
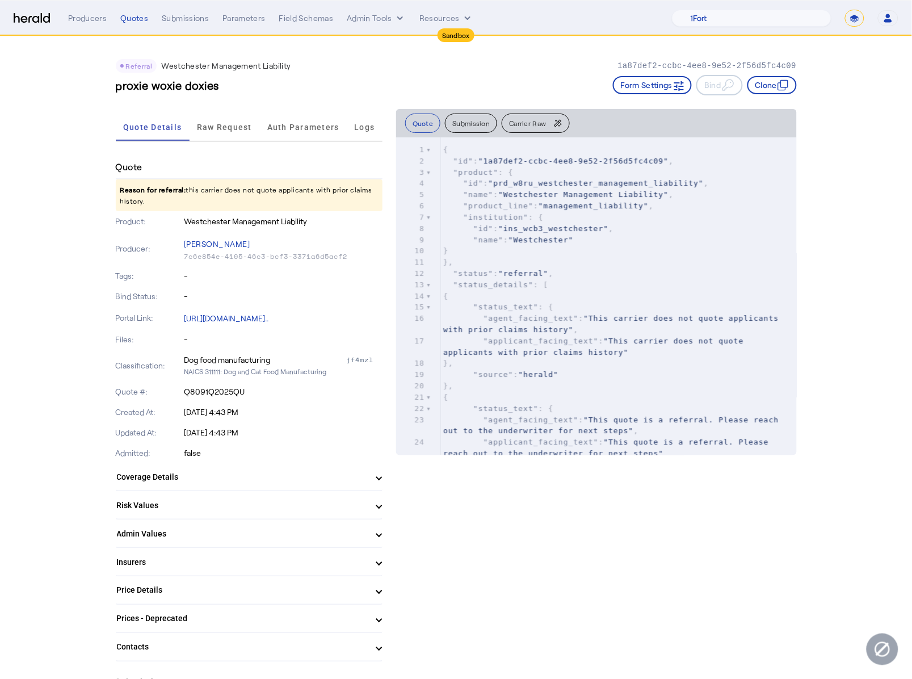
click at [786, 95] on div "Referral Westchester Management Liability 1a87def2-ccbc-4ee8-9e52-2f56d5fc4c09 …" at bounding box center [456, 72] width 681 height 73
click at [788, 90] on icon "button" at bounding box center [783, 84] width 11 height 11
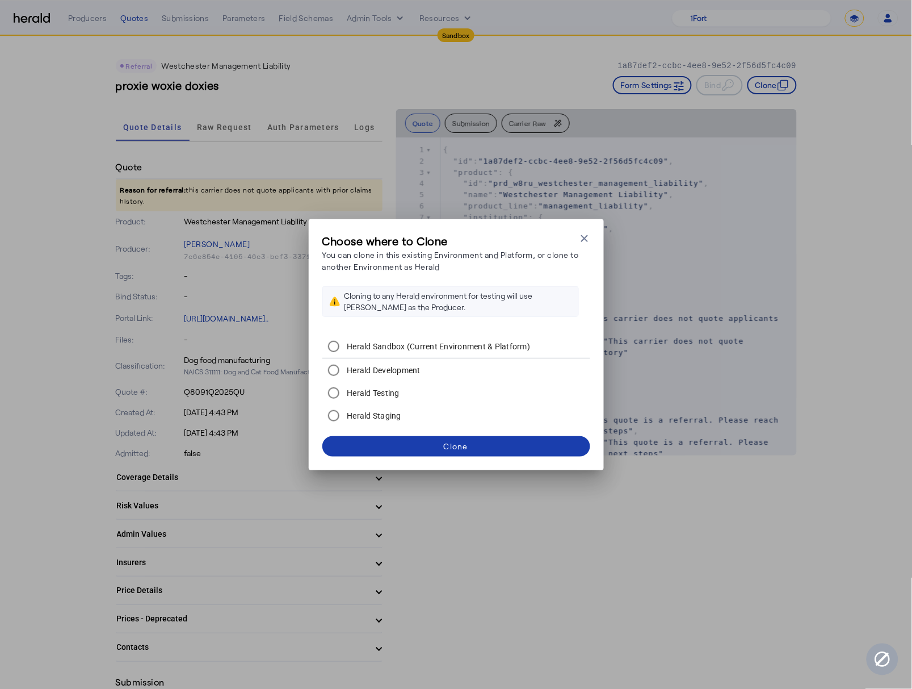
click at [441, 446] on span at bounding box center [456, 446] width 268 height 27
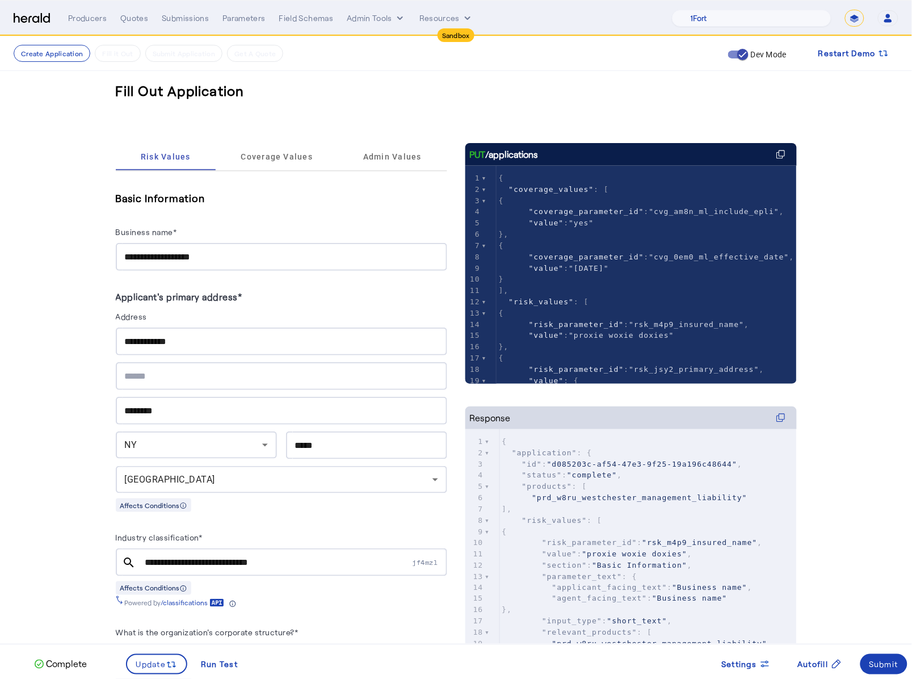
click at [294, 197] on h5 "Basic Information" at bounding box center [282, 198] width 332 height 17
click at [290, 162] on span "Coverage Values" at bounding box center [277, 156] width 72 height 27
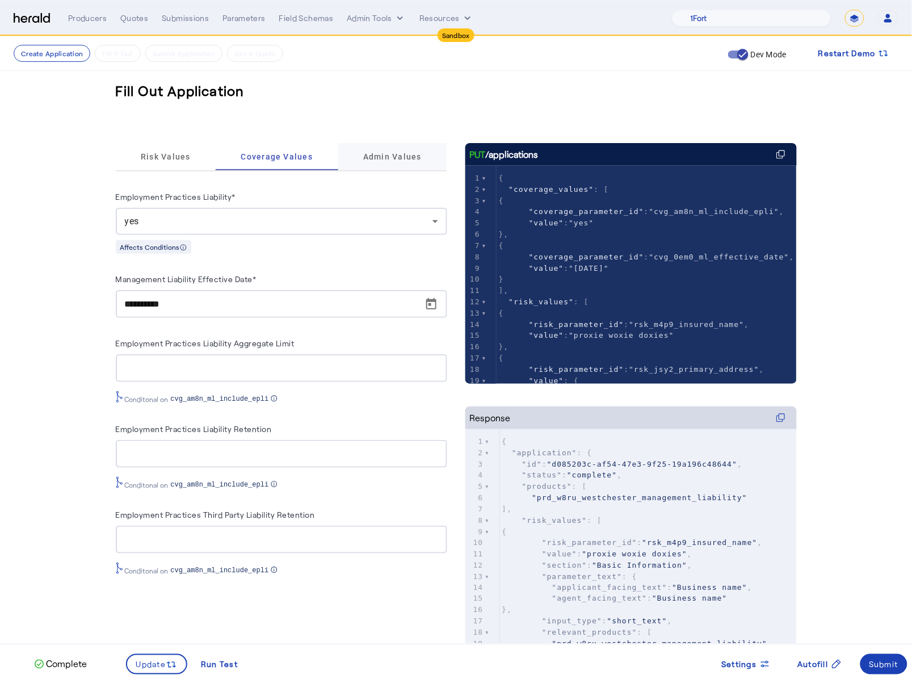
click at [404, 155] on span "Admin Values" at bounding box center [392, 157] width 58 height 8
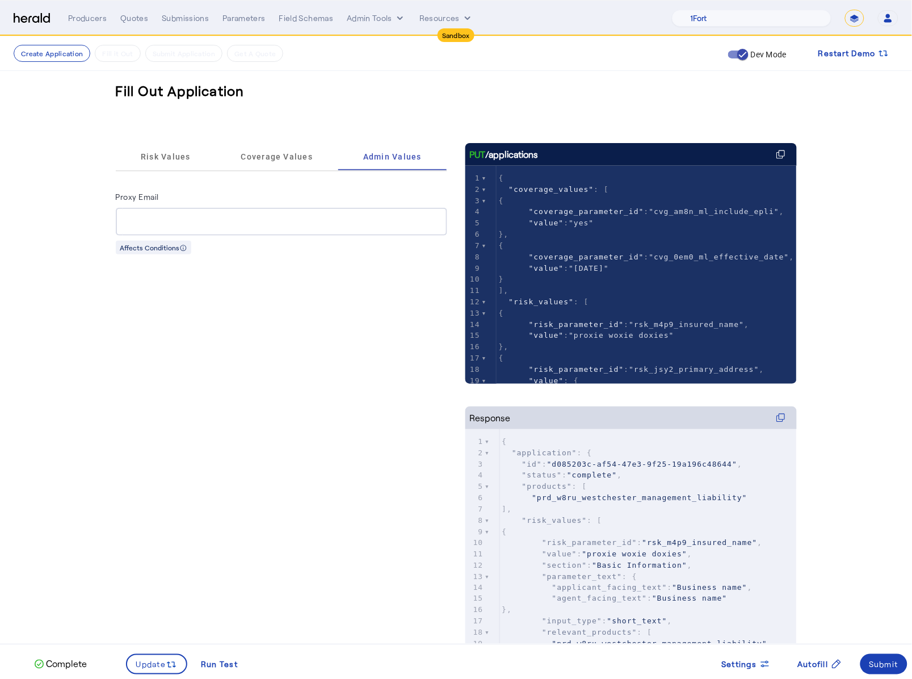
click at [211, 215] on input "Proxy Email" at bounding box center [281, 222] width 313 height 14
type input "**********"
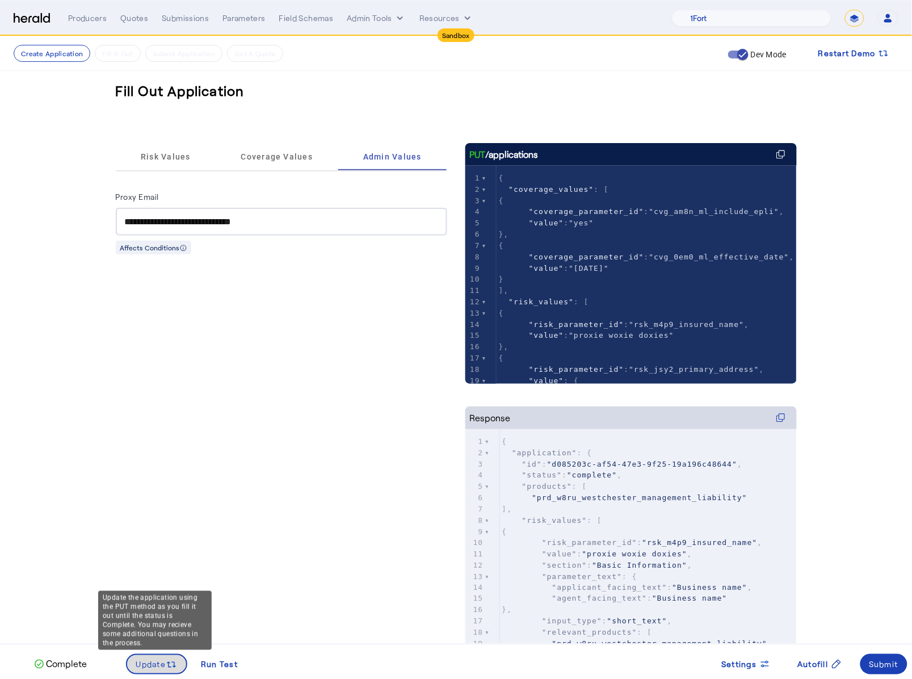
click at [140, 446] on span "Update" at bounding box center [151, 665] width 30 height 12
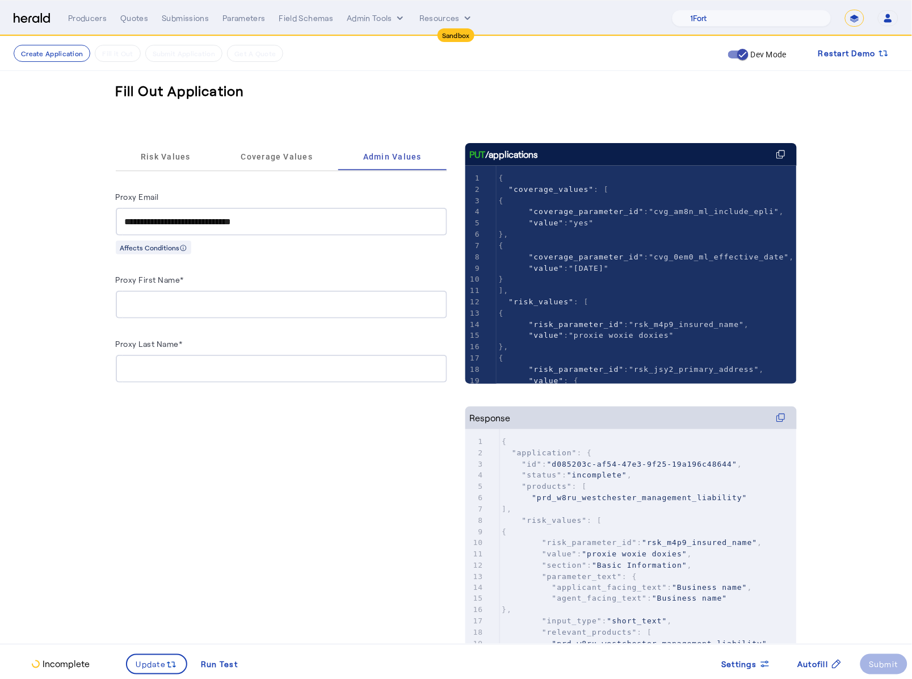
click at [157, 301] on input "Proxy First Name*" at bounding box center [281, 305] width 313 height 14
type input "******"
type input "*******"
click at [156, 446] on span "Update" at bounding box center [151, 665] width 30 height 12
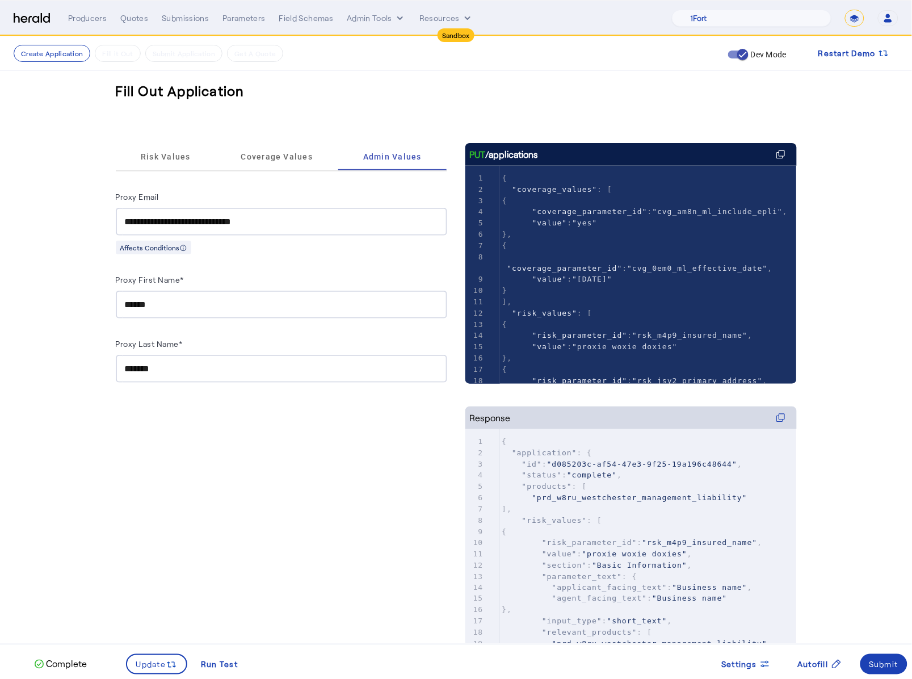
click at [255, 446] on div "**********" at bounding box center [282, 406] width 332 height 527
click at [882, 446] on div "Submit" at bounding box center [885, 665] width 30 height 12
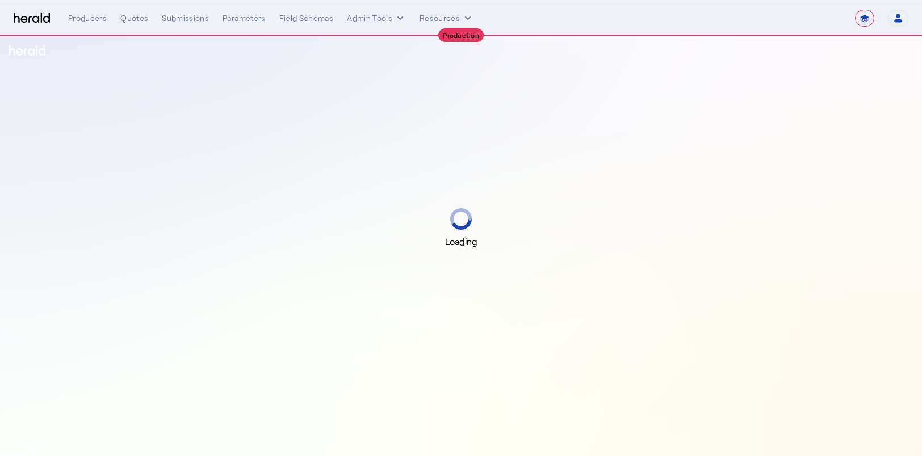
select select "**********"
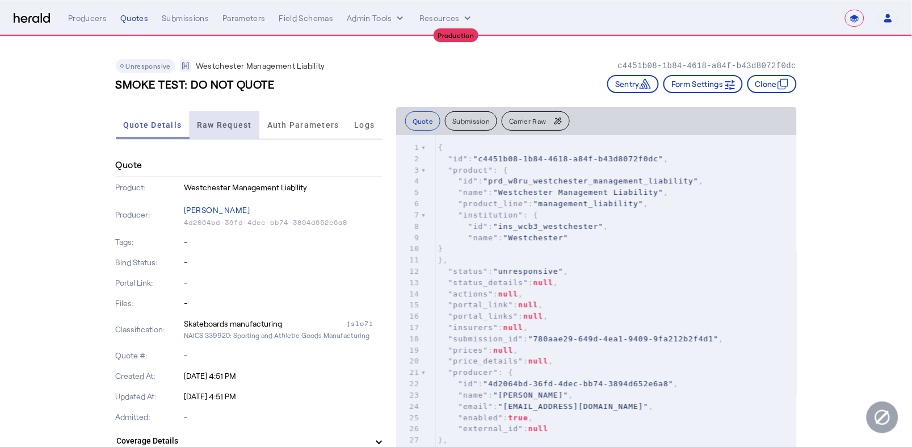
click at [215, 131] on span "Raw Request" at bounding box center [224, 124] width 55 height 27
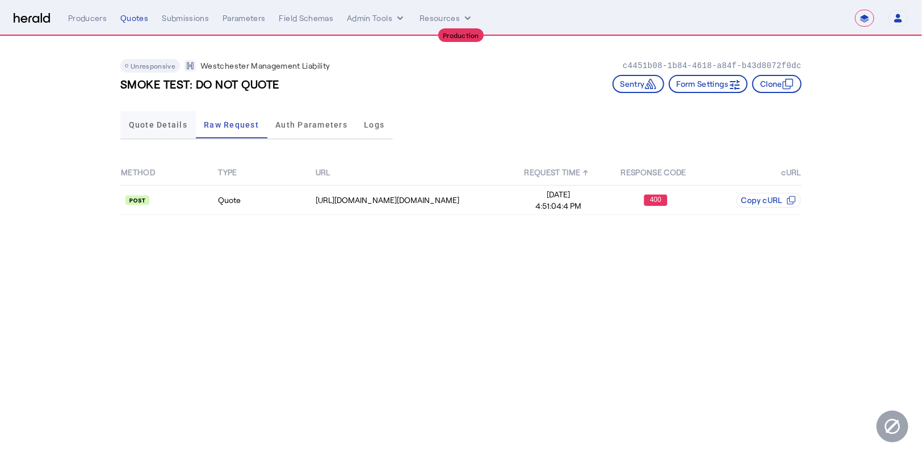
click at [156, 131] on span "Quote Details" at bounding box center [158, 124] width 58 height 27
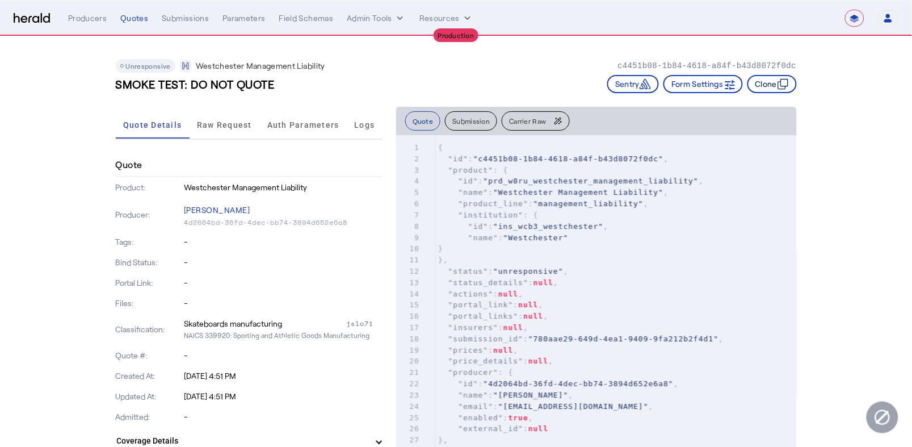
click at [789, 82] on icon "button" at bounding box center [783, 83] width 11 height 11
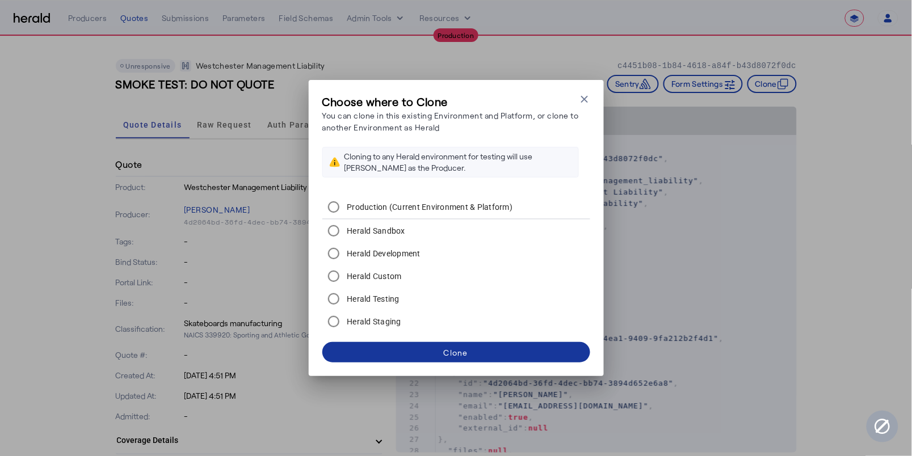
click at [448, 348] on div "Clone" at bounding box center [456, 353] width 24 height 12
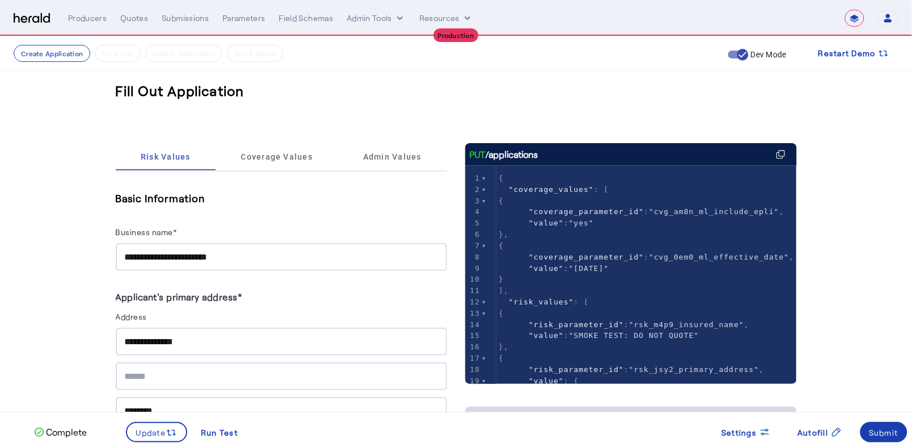
click at [879, 420] on span at bounding box center [885, 431] width 48 height 27
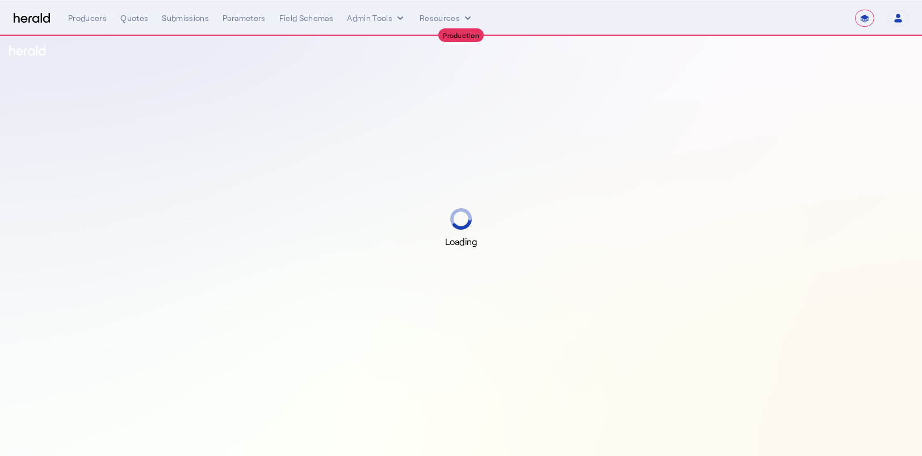
select select "**********"
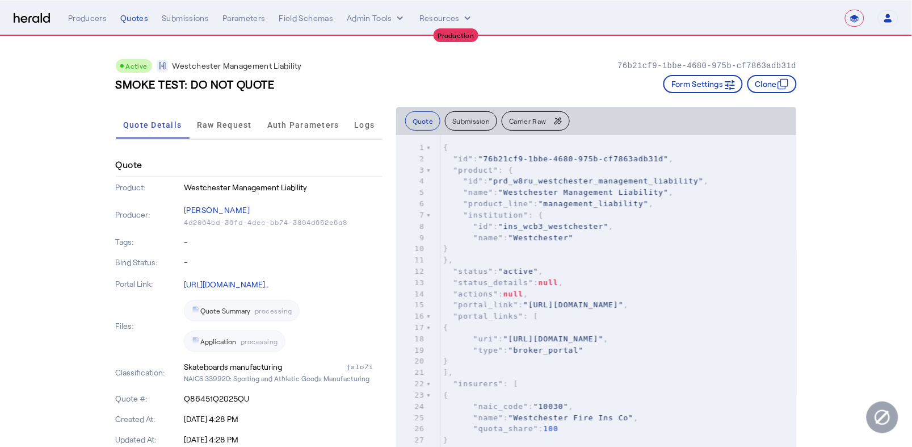
click at [22, 22] on img at bounding box center [32, 18] width 36 height 11
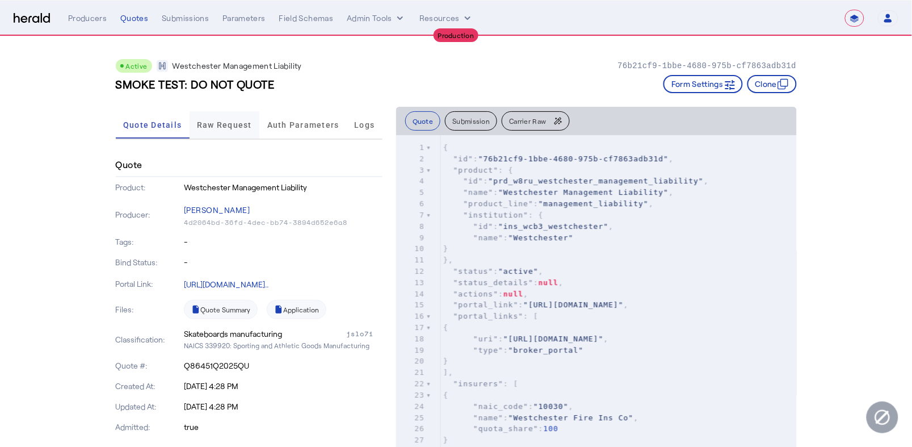
click at [246, 123] on span "Raw Request" at bounding box center [224, 125] width 55 height 8
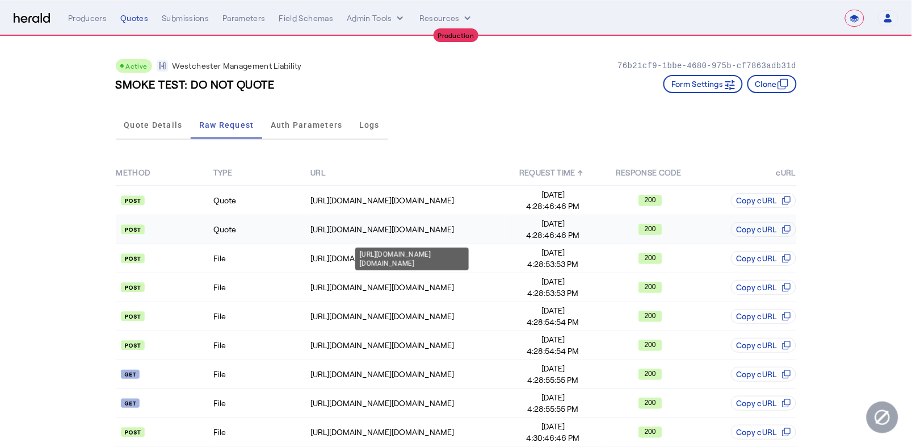
click at [336, 224] on div "https://studiogateway.chubb.com/westchester.sales.digital/quote" at bounding box center [408, 229] width 194 height 11
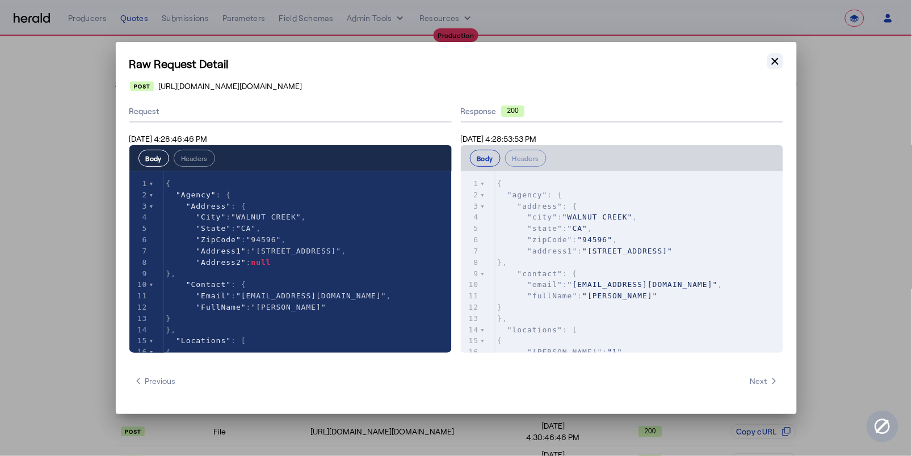
click at [779, 65] on icon "button" at bounding box center [775, 61] width 11 height 11
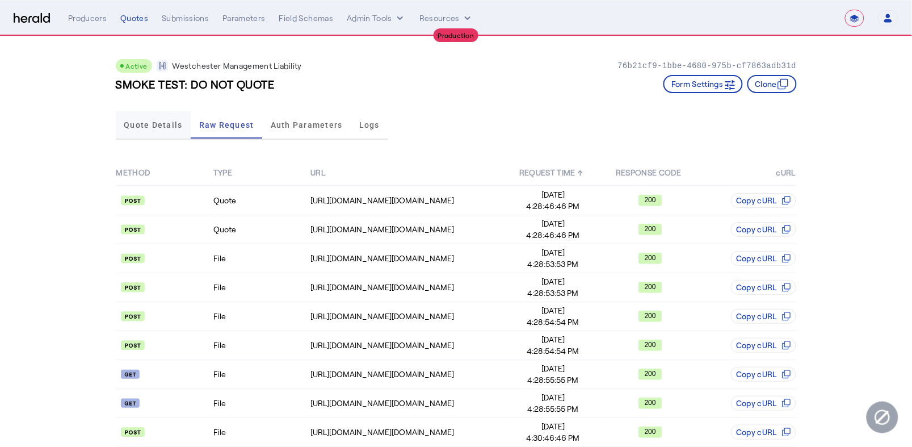
click at [158, 130] on span "Quote Details" at bounding box center [153, 124] width 58 height 27
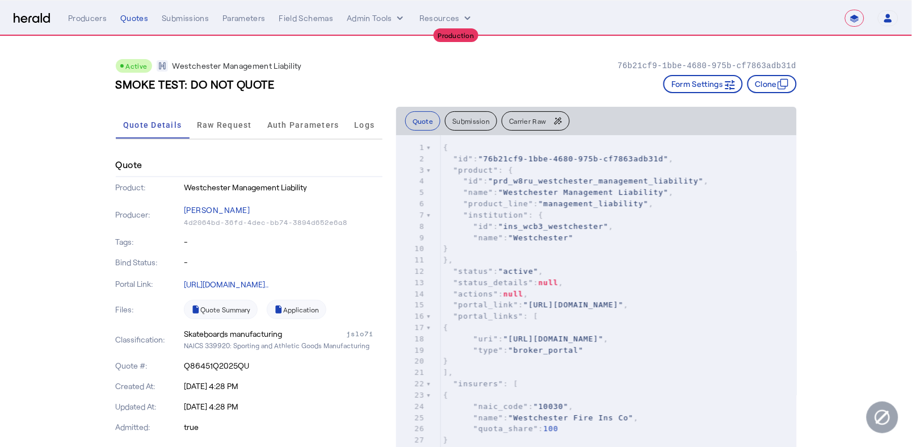
click at [344, 248] on div "Tags: -" at bounding box center [249, 242] width 267 height 20
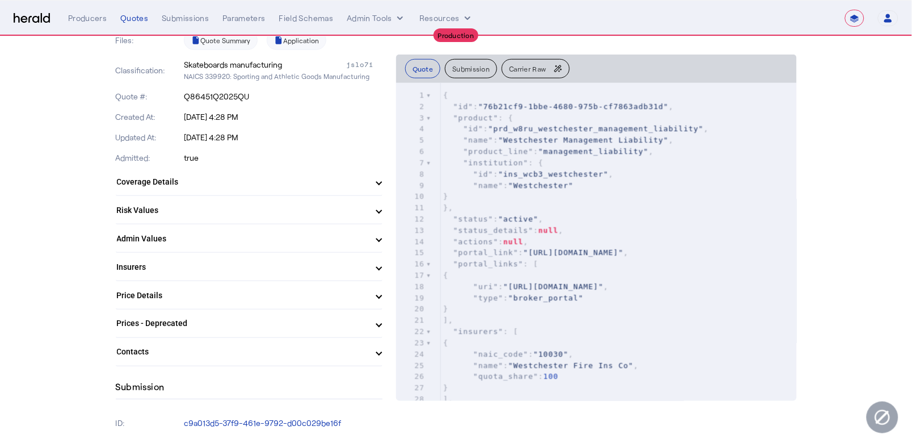
scroll to position [607, 0]
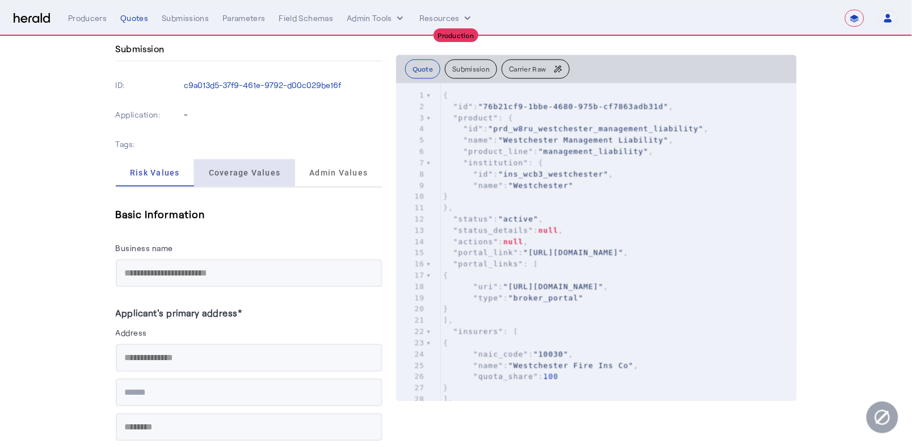
click at [280, 159] on div "Coverage Values" at bounding box center [244, 172] width 101 height 27
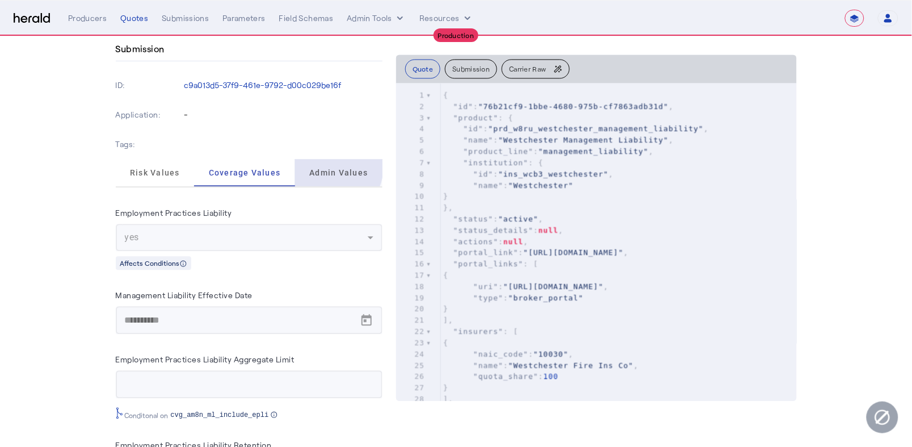
click at [316, 159] on span "Admin Values" at bounding box center [338, 172] width 58 height 27
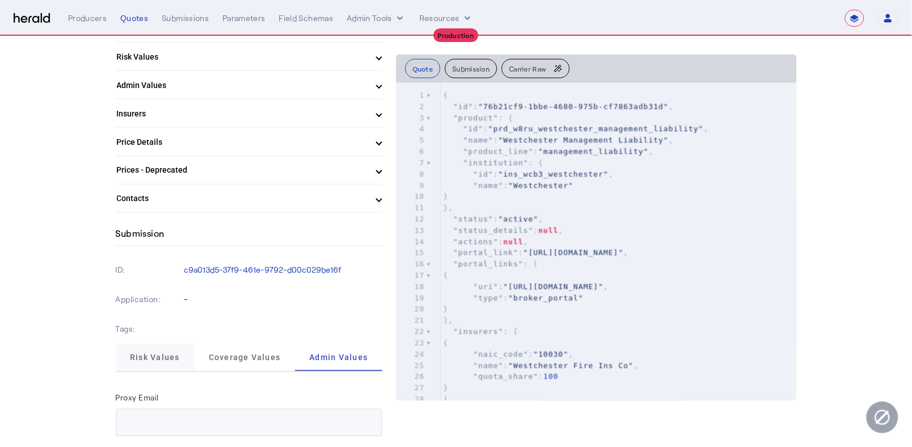
click at [158, 344] on span "Risk Values" at bounding box center [155, 357] width 50 height 27
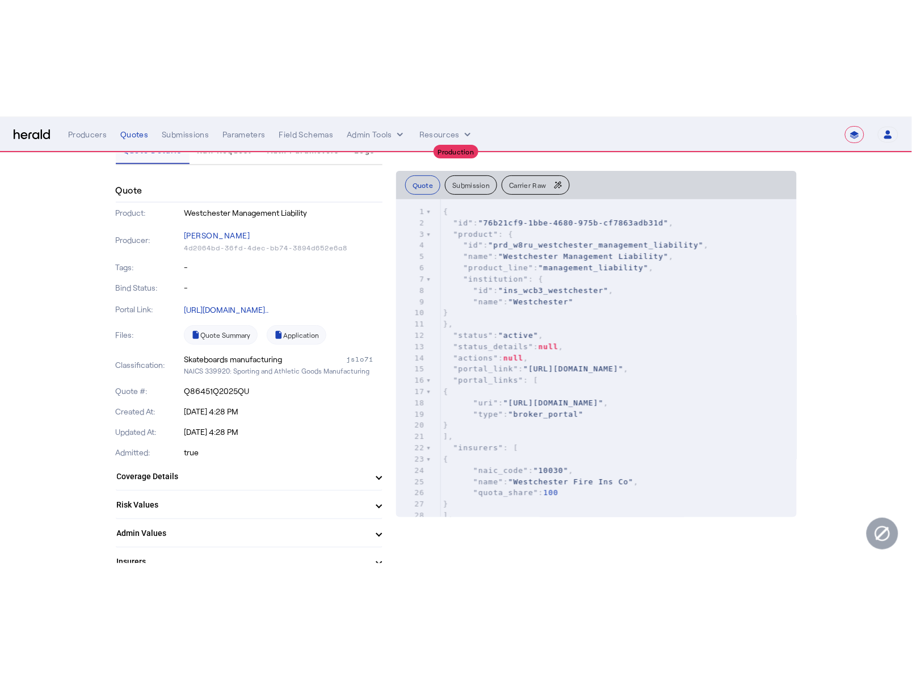
scroll to position [0, 0]
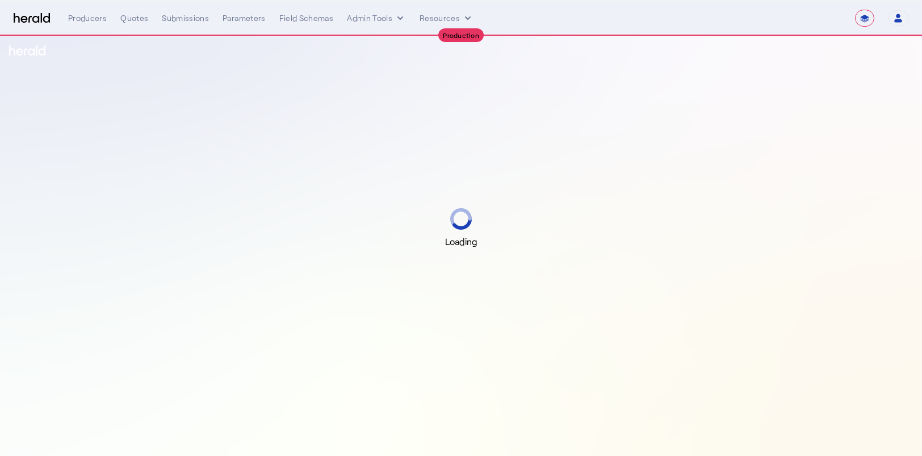
select select "**********"
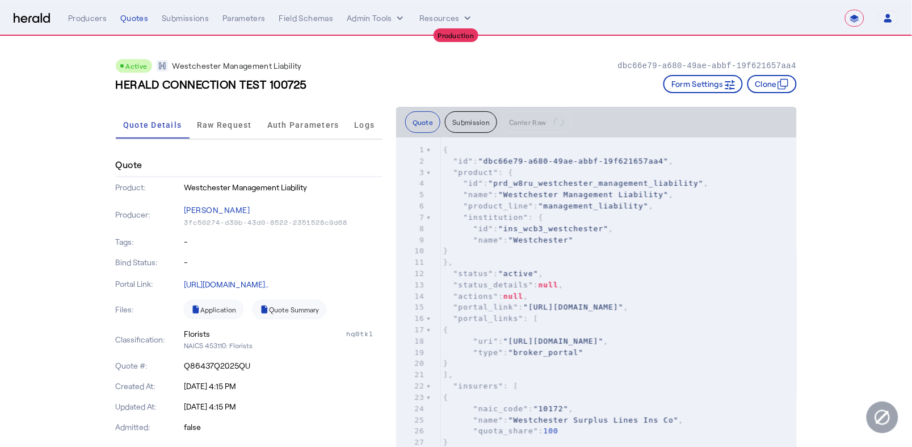
click at [299, 177] on div "Product: Westchester Management Liability" at bounding box center [249, 187] width 267 height 20
click at [227, 83] on h3 "HERALD CONNECTION TEST 100725" at bounding box center [212, 84] width 192 height 16
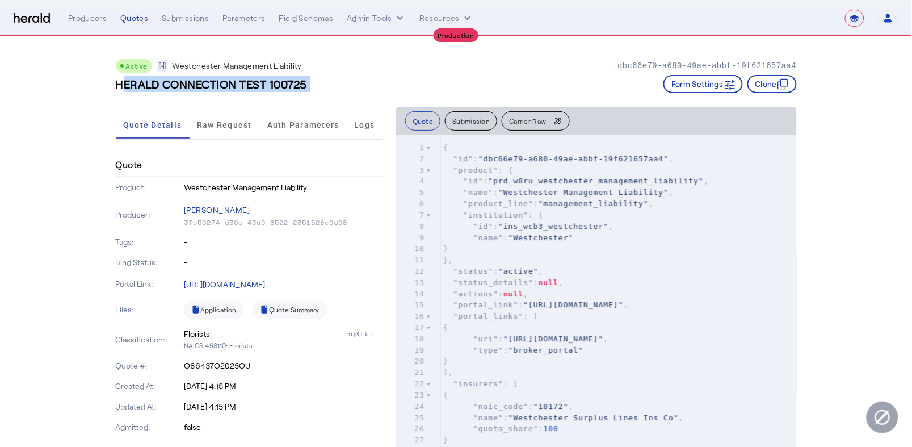
click at [227, 83] on h3 "HERALD CONNECTION TEST 100725" at bounding box center [212, 84] width 192 height 16
copy h3 "HERALD CONNECTION TEST 100725"
click at [246, 124] on span "Raw Request" at bounding box center [224, 125] width 55 height 8
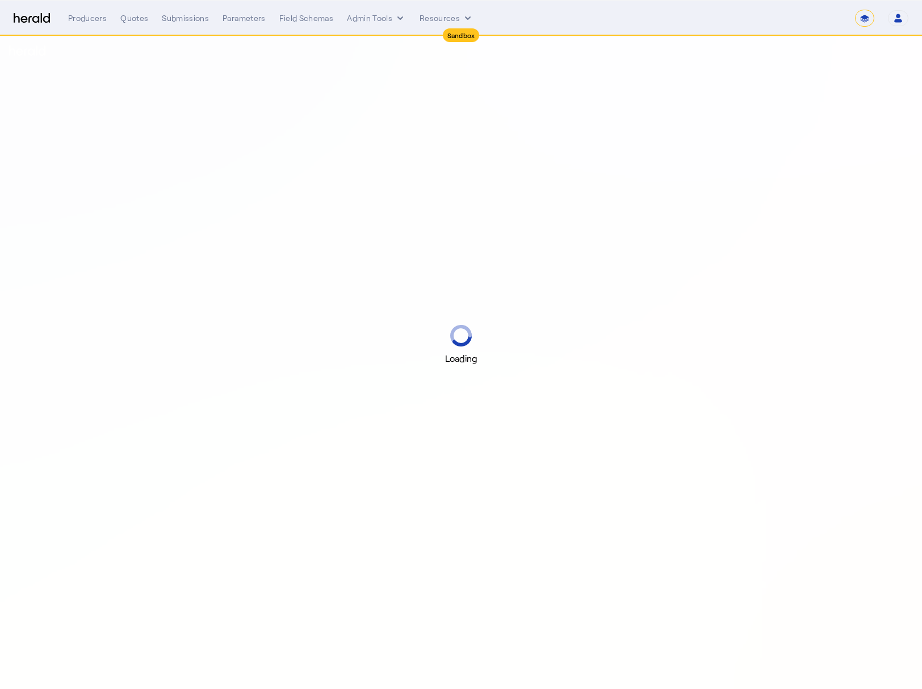
select select "*******"
select select "pfm_2v8p_herald_api"
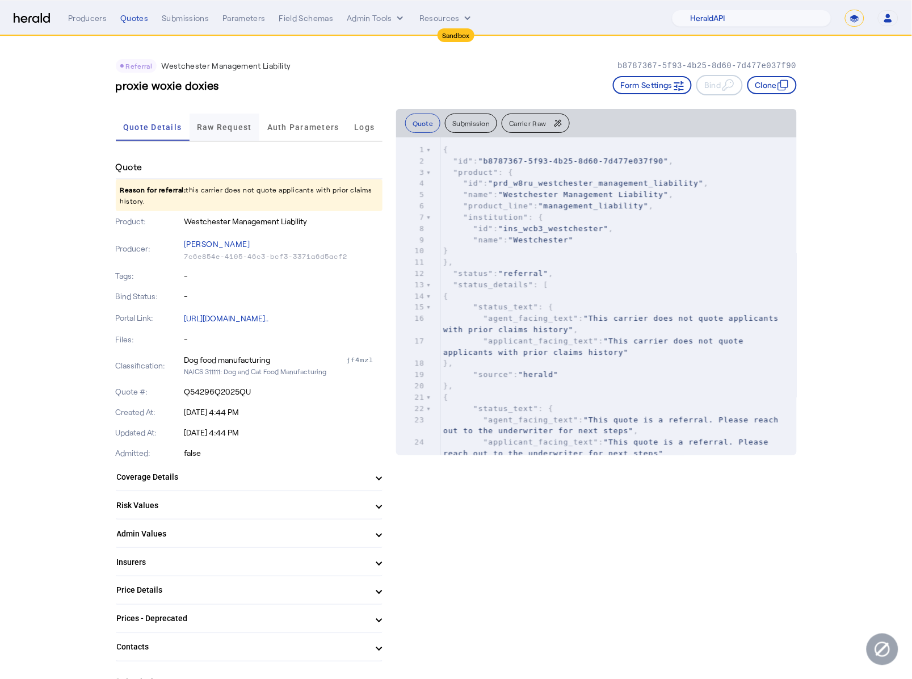
click at [241, 129] on span "Raw Request" at bounding box center [224, 127] width 55 height 8
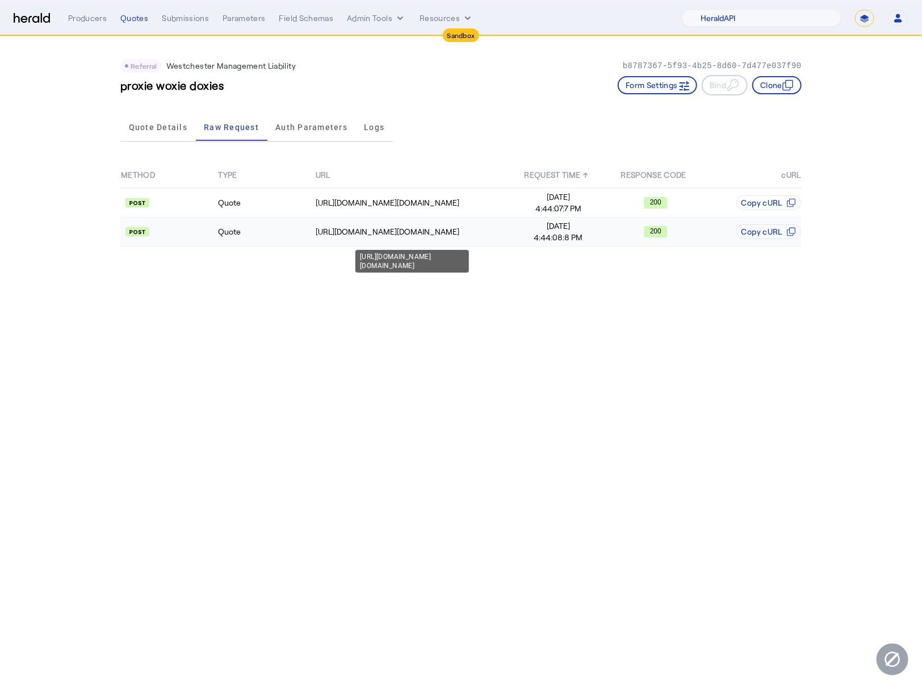
click at [337, 242] on td "[URL][DOMAIN_NAME][DOMAIN_NAME]" at bounding box center [412, 231] width 195 height 29
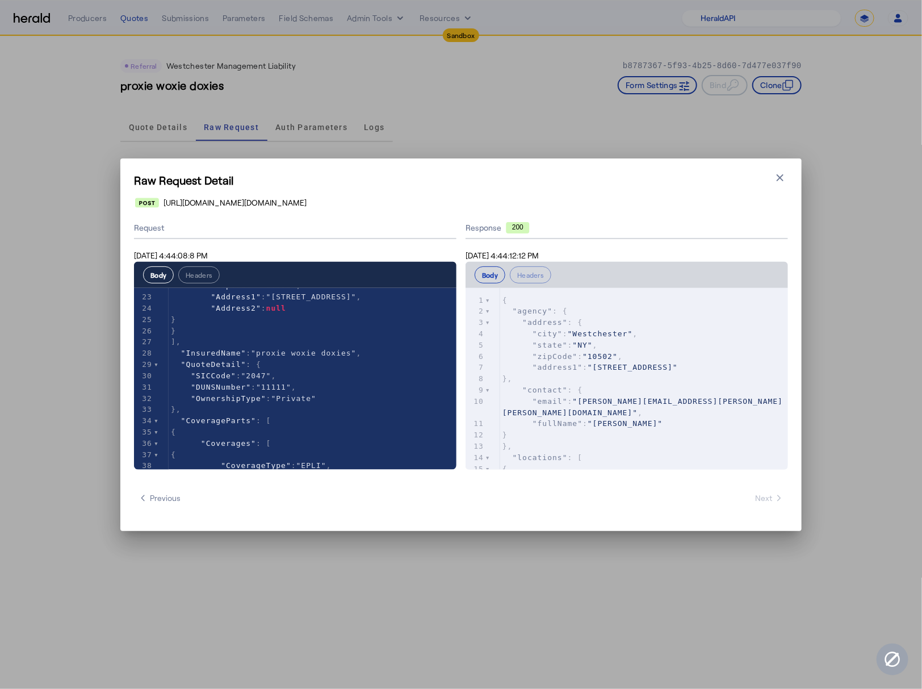
scroll to position [285, 0]
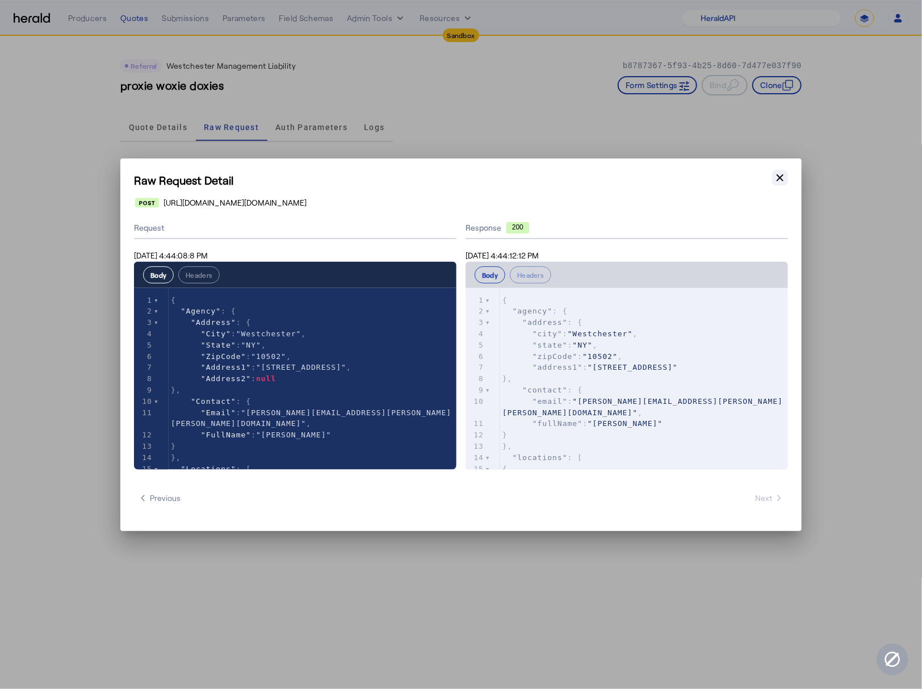
click at [778, 180] on icon "button" at bounding box center [780, 177] width 7 height 7
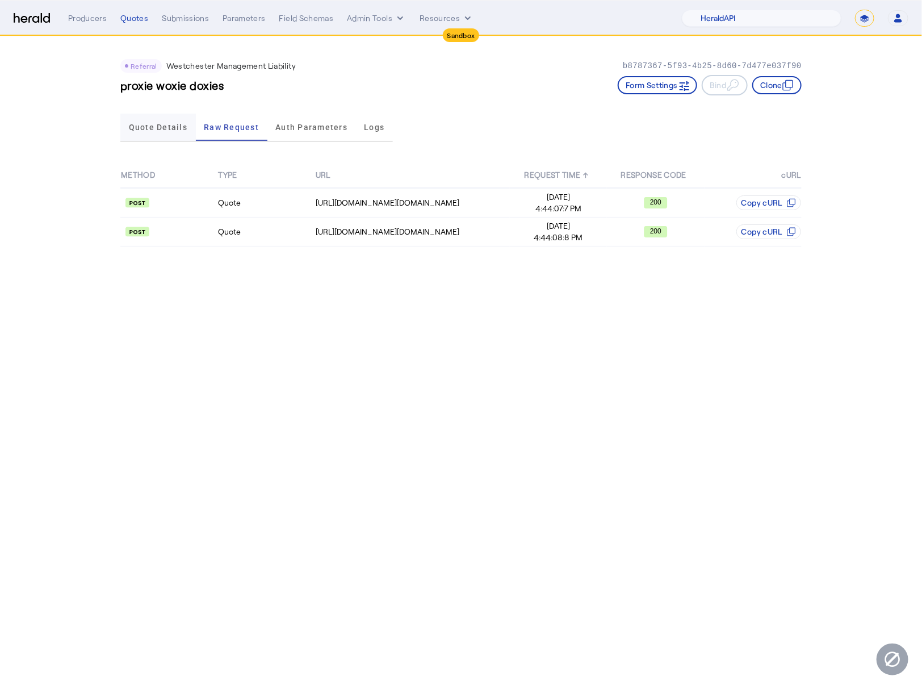
click at [158, 116] on span "Quote Details" at bounding box center [158, 127] width 58 height 27
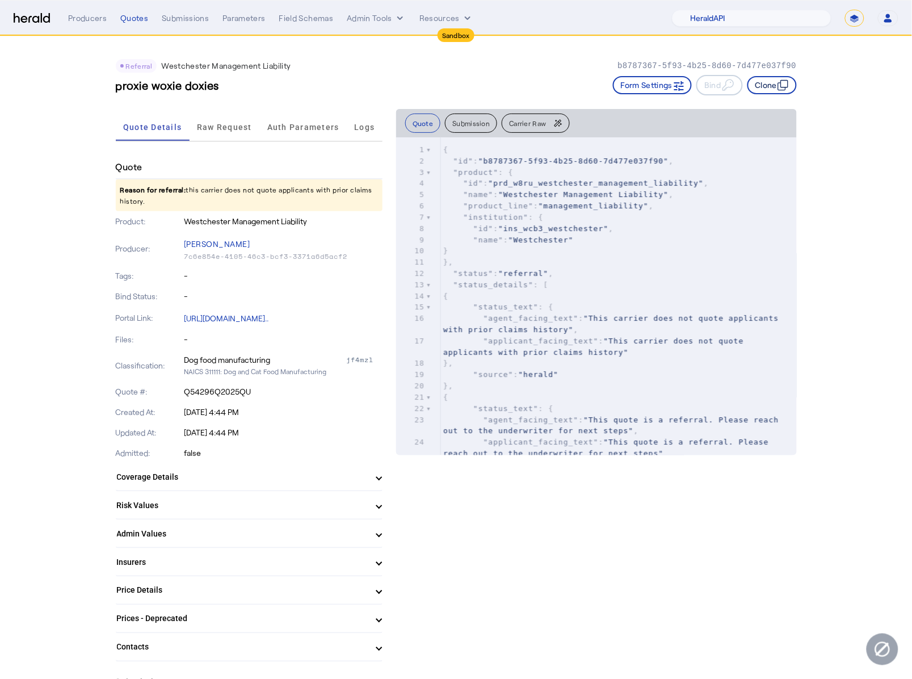
click at [769, 92] on button "Clone" at bounding box center [772, 85] width 49 height 18
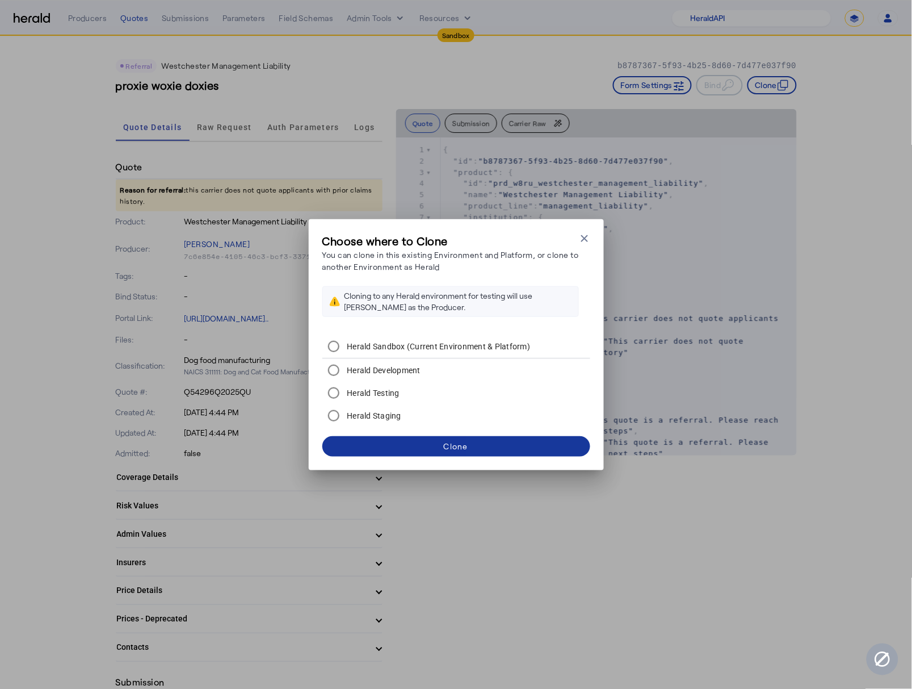
click at [496, 441] on span at bounding box center [456, 446] width 268 height 27
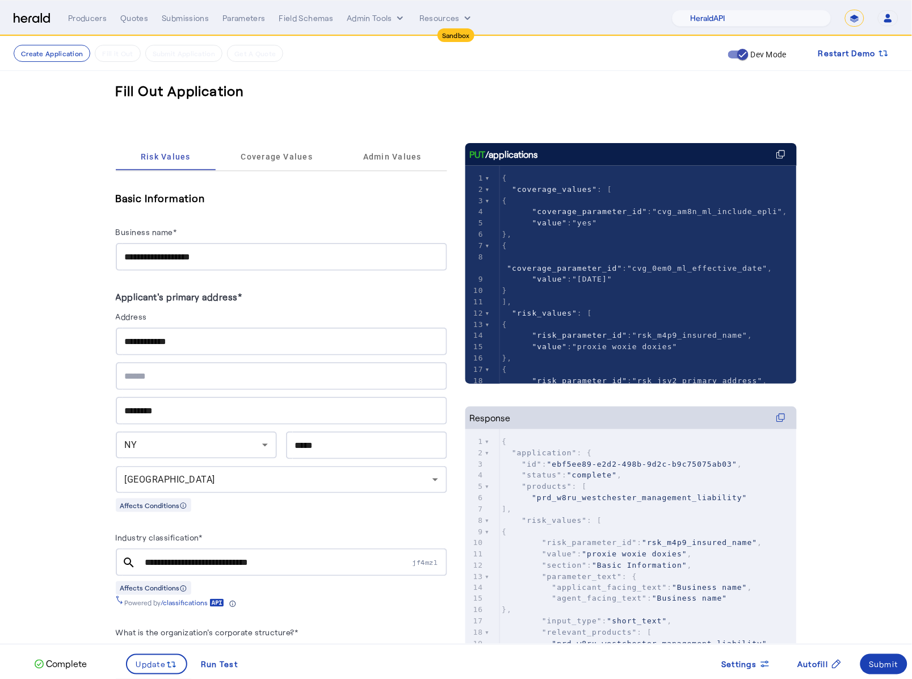
click at [232, 263] on div "**********" at bounding box center [281, 257] width 313 height 28
click at [230, 256] on input "**********" at bounding box center [281, 257] width 313 height 14
drag, startPoint x: 197, startPoint y: 257, endPoint x: 187, endPoint y: 257, distance: 9.7
click at [187, 257] on input "**********" at bounding box center [281, 257] width 313 height 14
type input "**********"
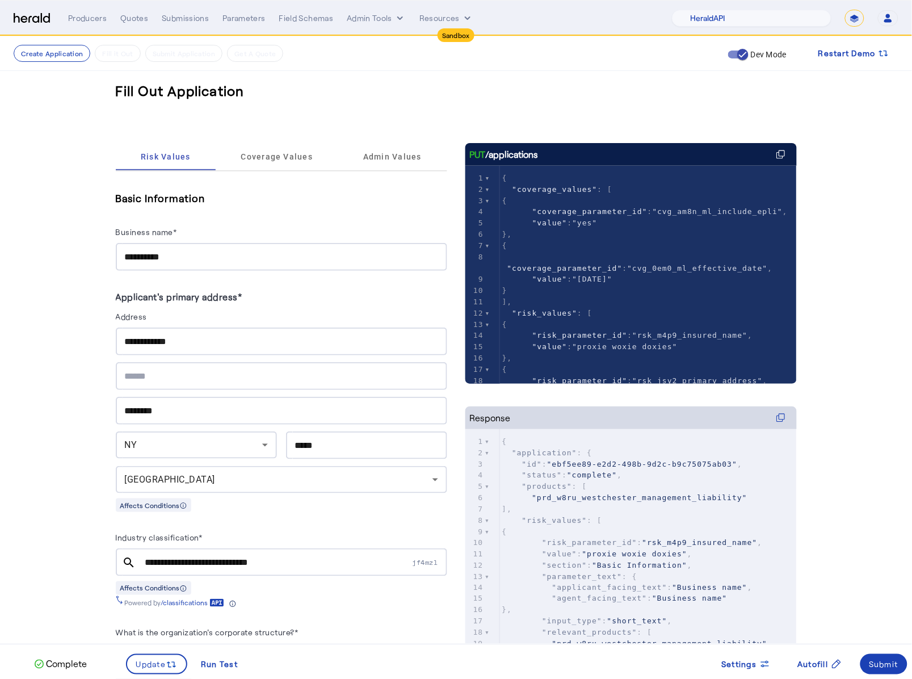
click at [257, 560] on input "**********" at bounding box center [277, 563] width 265 height 14
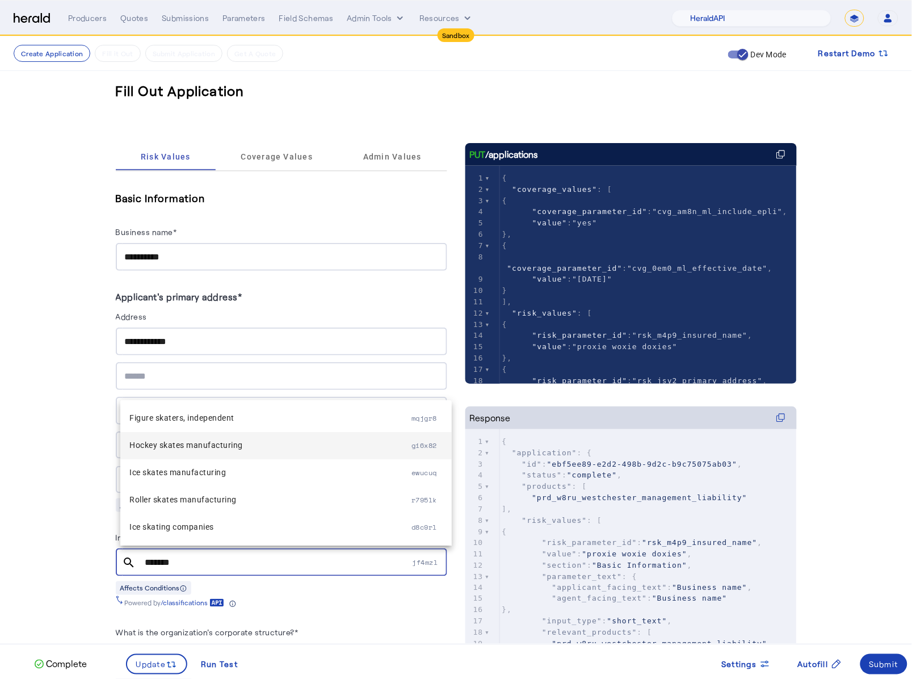
click at [220, 451] on span "Hockey skates manufacturing" at bounding box center [270, 445] width 282 height 14
type input "**********"
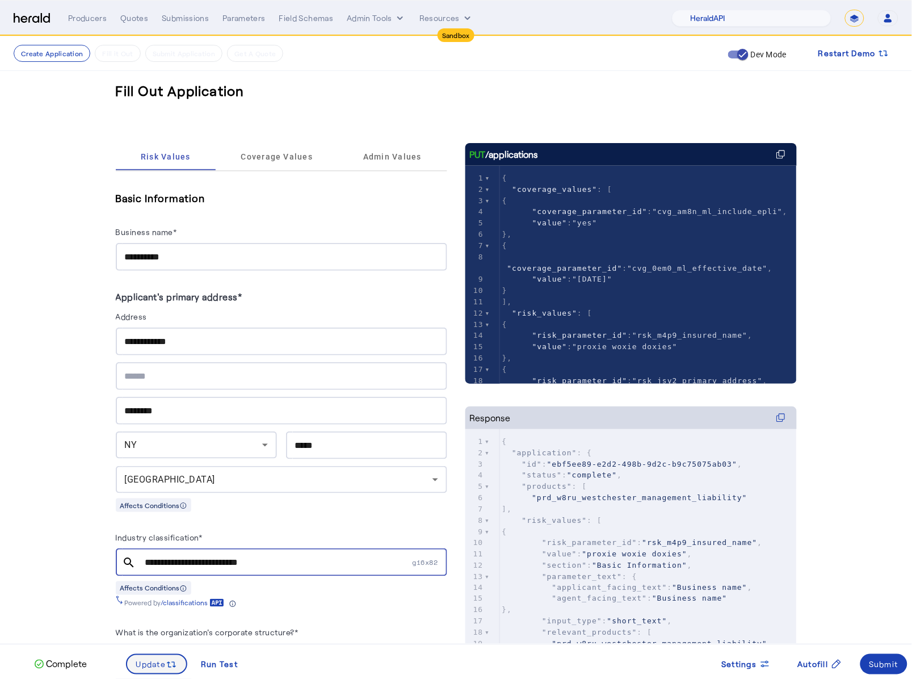
click at [145, 661] on span "Update" at bounding box center [151, 665] width 30 height 12
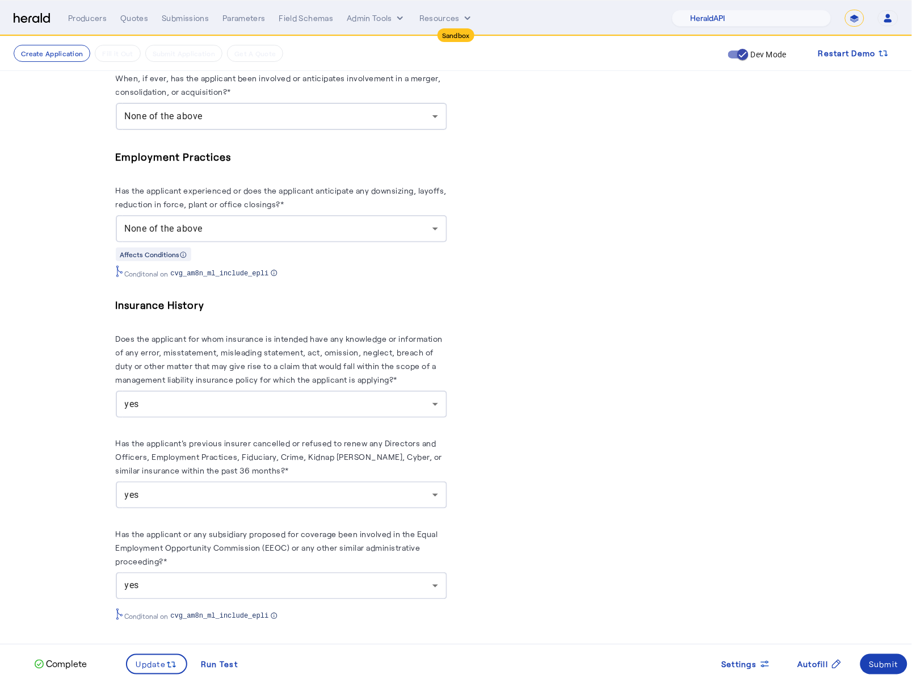
click at [376, 391] on div "yes" at bounding box center [281, 404] width 313 height 27
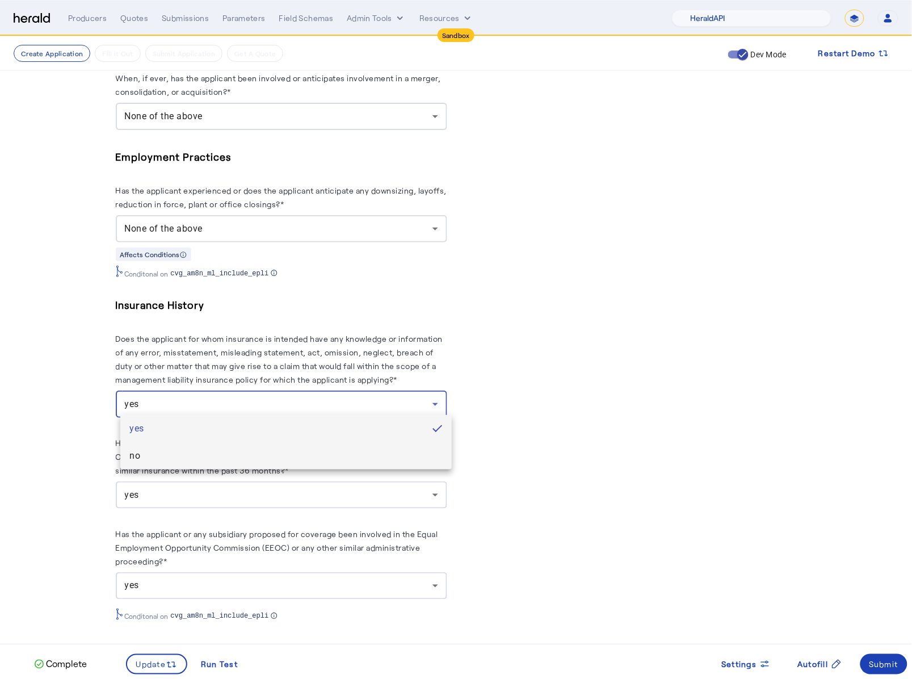
click at [216, 459] on span "no" at bounding box center [285, 456] width 313 height 14
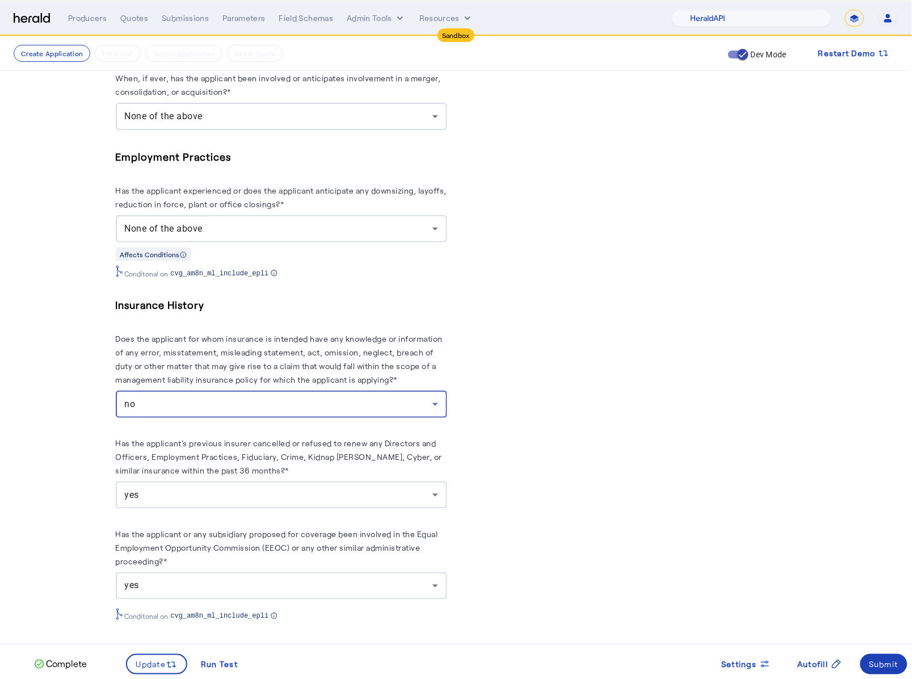
click at [230, 496] on div "yes" at bounding box center [279, 495] width 308 height 14
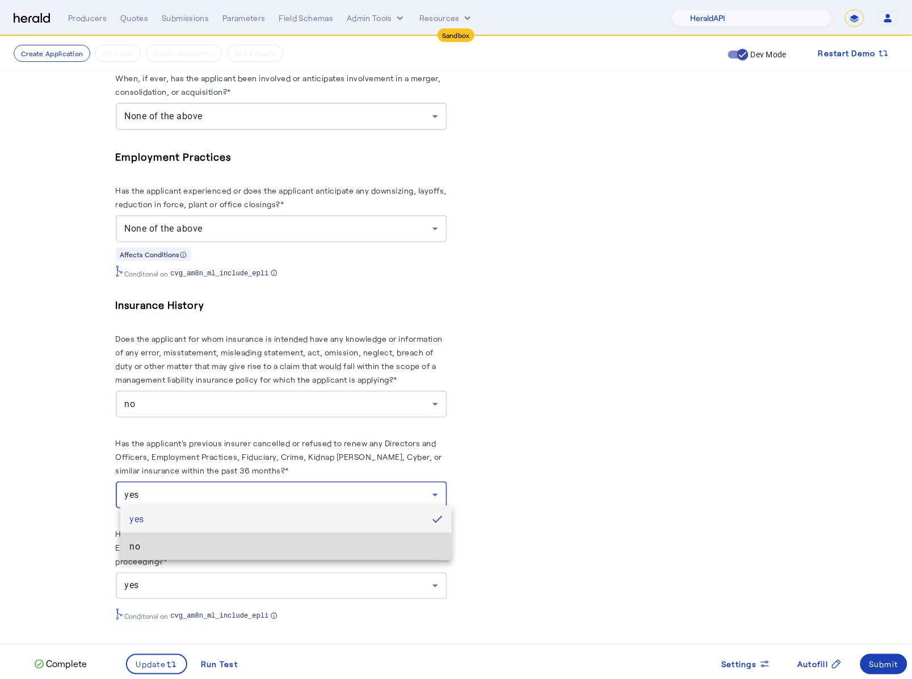
click at [228, 553] on span "no" at bounding box center [285, 547] width 313 height 14
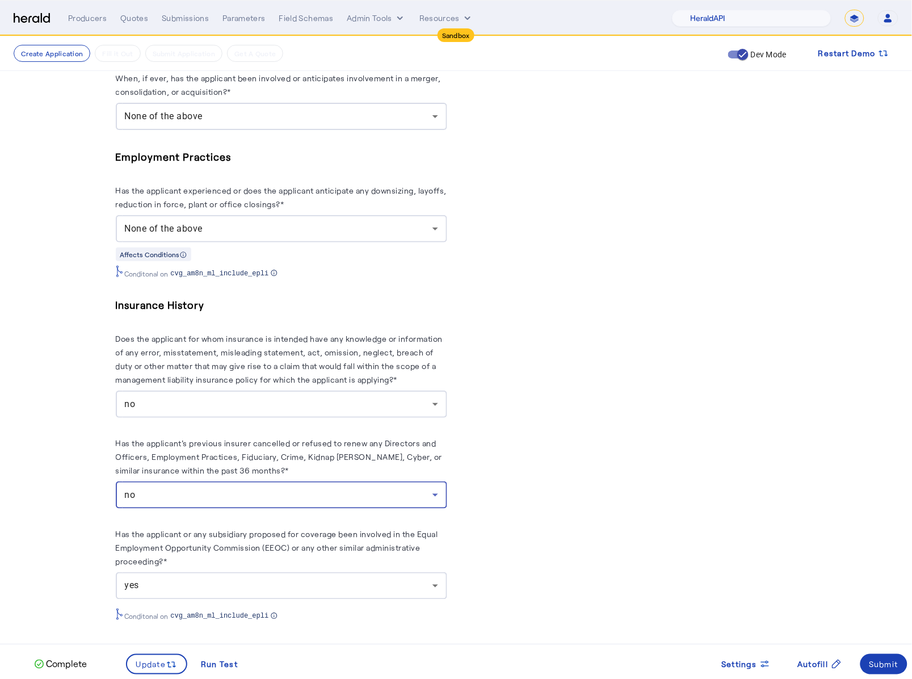
click at [292, 584] on div "yes" at bounding box center [279, 586] width 308 height 14
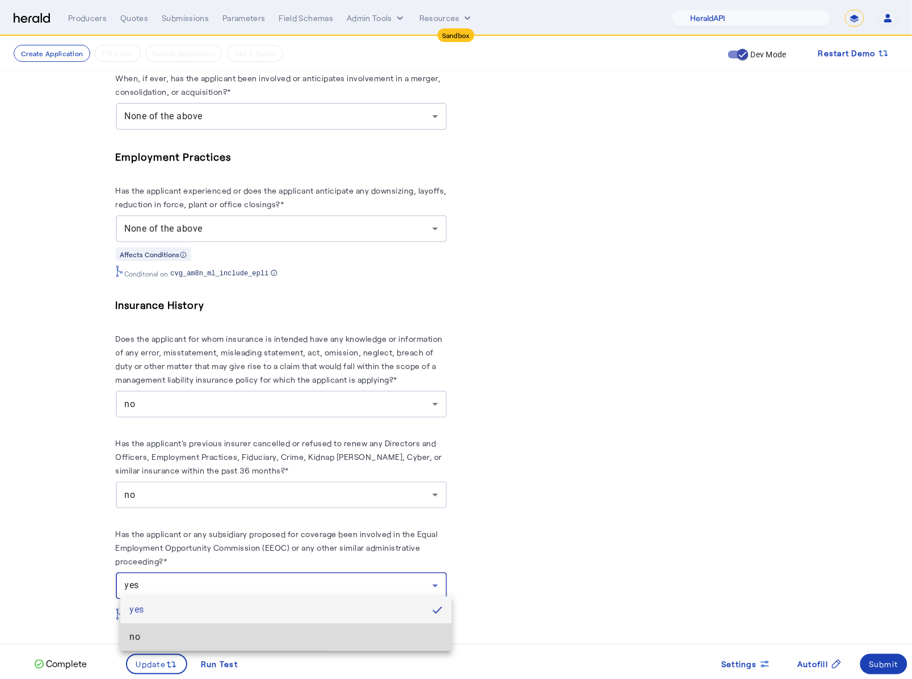
click at [245, 631] on span "no" at bounding box center [285, 638] width 313 height 14
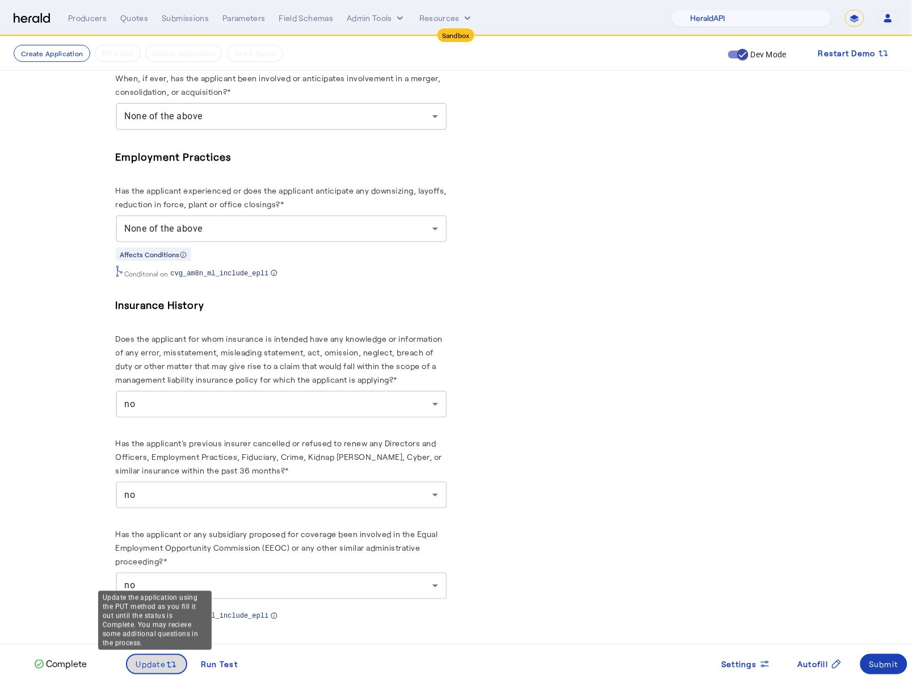
click at [149, 661] on span "Update" at bounding box center [151, 665] width 30 height 12
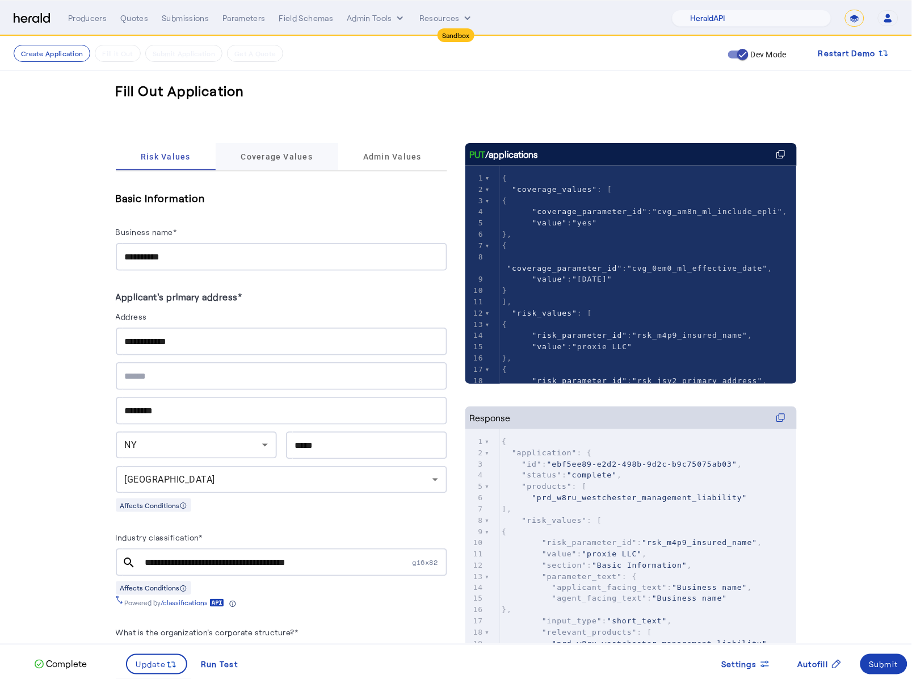
click at [290, 153] on span "Coverage Values" at bounding box center [277, 157] width 72 height 8
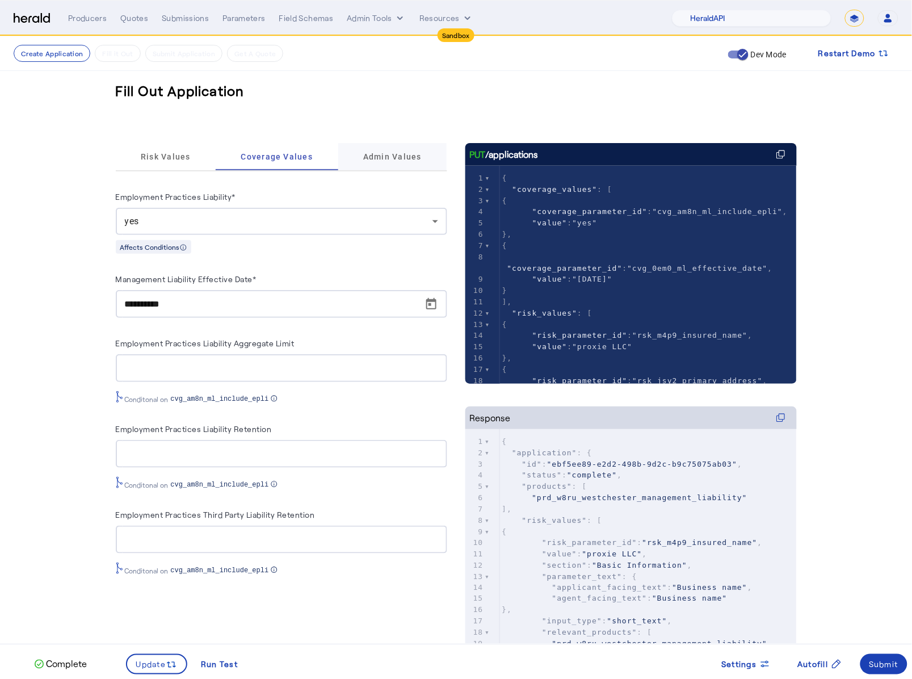
click at [368, 169] on span "Admin Values" at bounding box center [392, 156] width 58 height 27
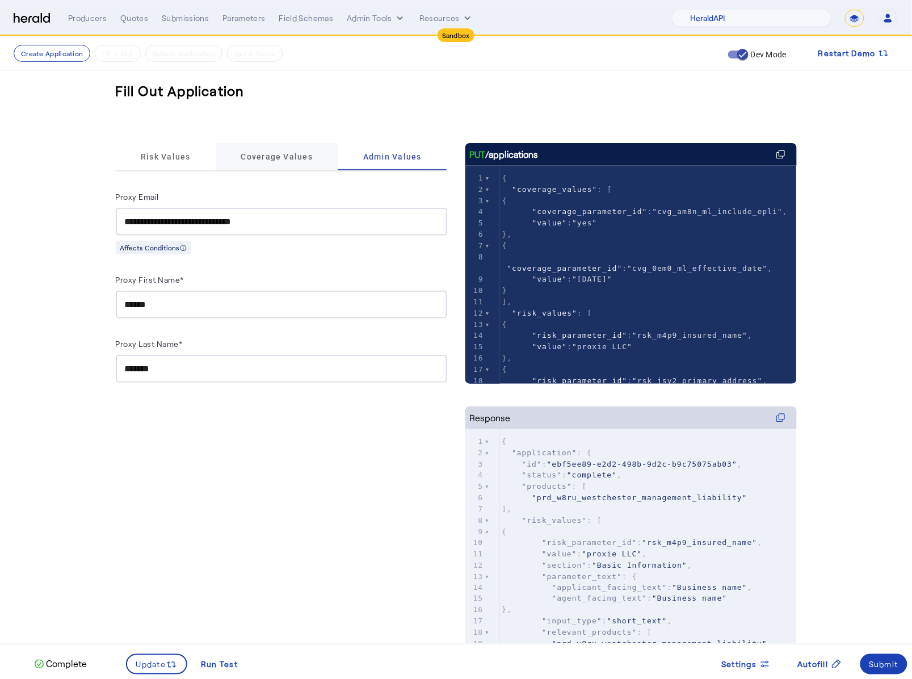
click at [305, 169] on span "Coverage Values" at bounding box center [277, 156] width 72 height 27
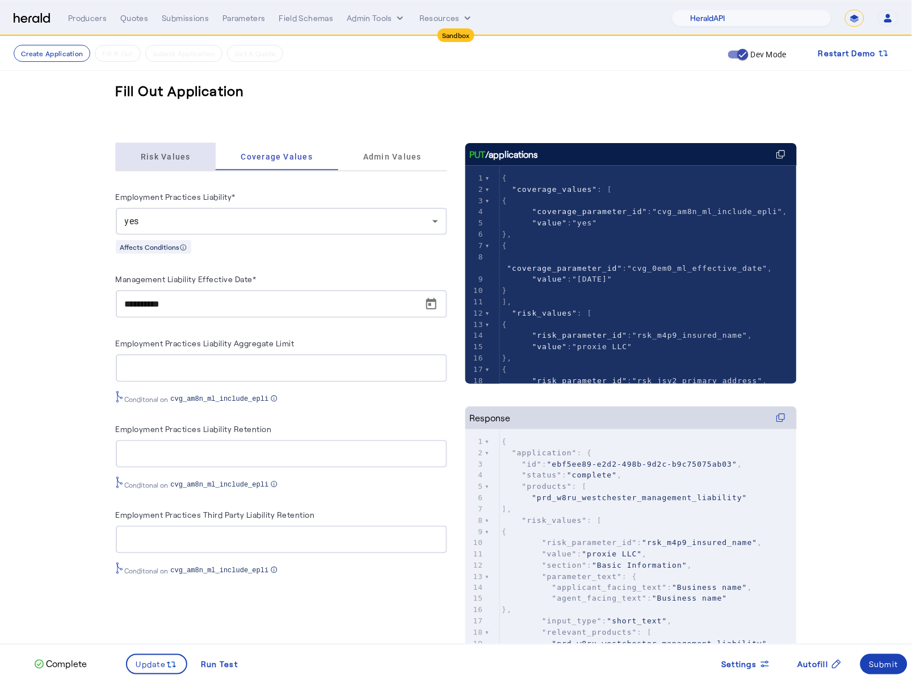
click at [191, 160] on span "Risk Values" at bounding box center [166, 157] width 50 height 8
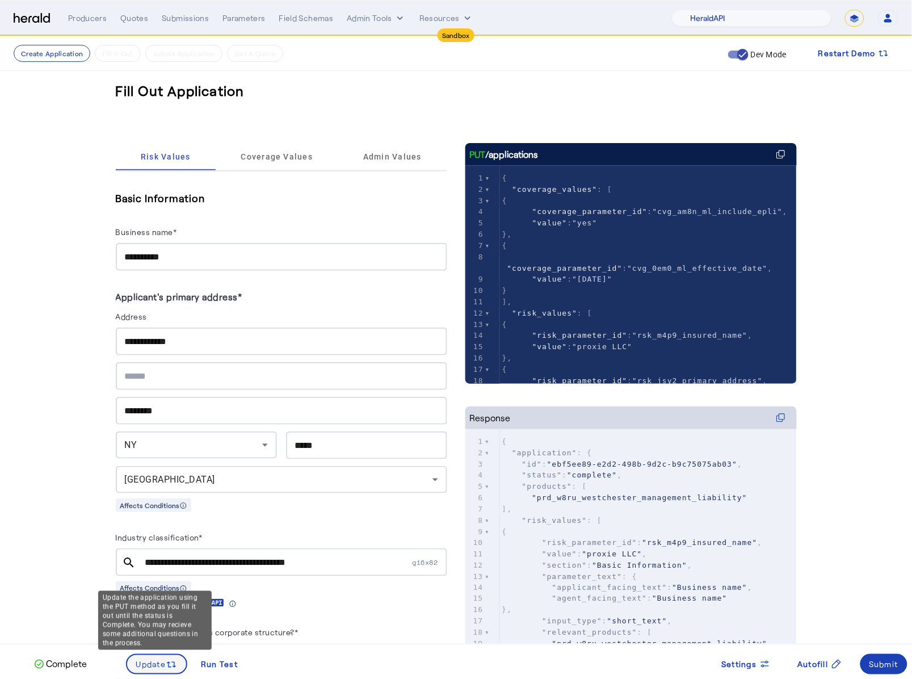
click at [146, 667] on span "Update" at bounding box center [151, 665] width 30 height 12
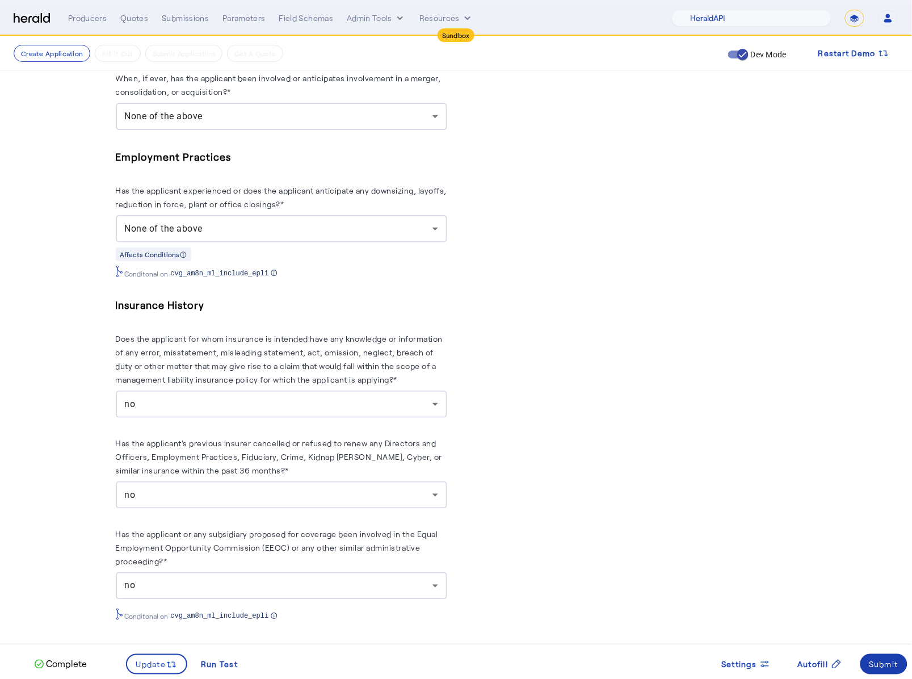
click at [877, 657] on button "Submit" at bounding box center [885, 664] width 48 height 20
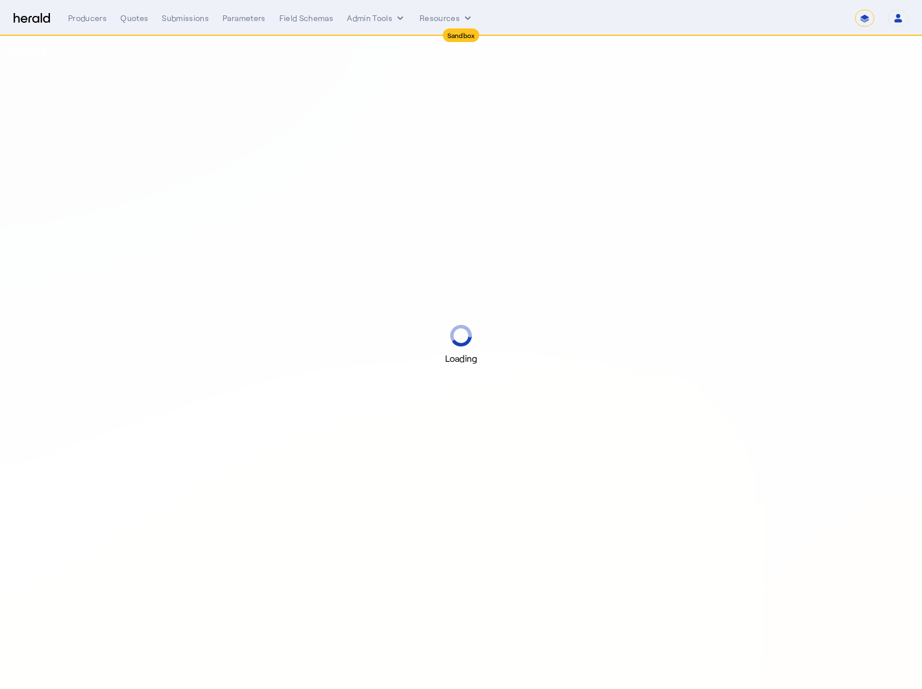
select select "*******"
select select "pfm_2v8p_herald_api"
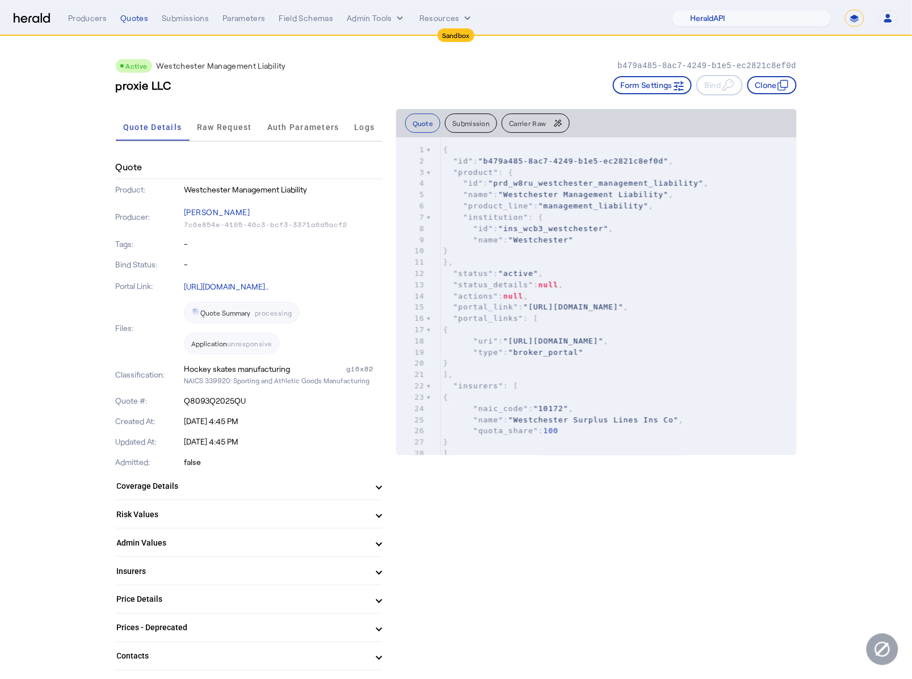
click at [36, 11] on div "Menu Producers Quotes Submissions Parameters Field Schemas Admin Tools Resource…" at bounding box center [456, 18] width 885 height 17
click at [41, 16] on img at bounding box center [32, 18] width 36 height 11
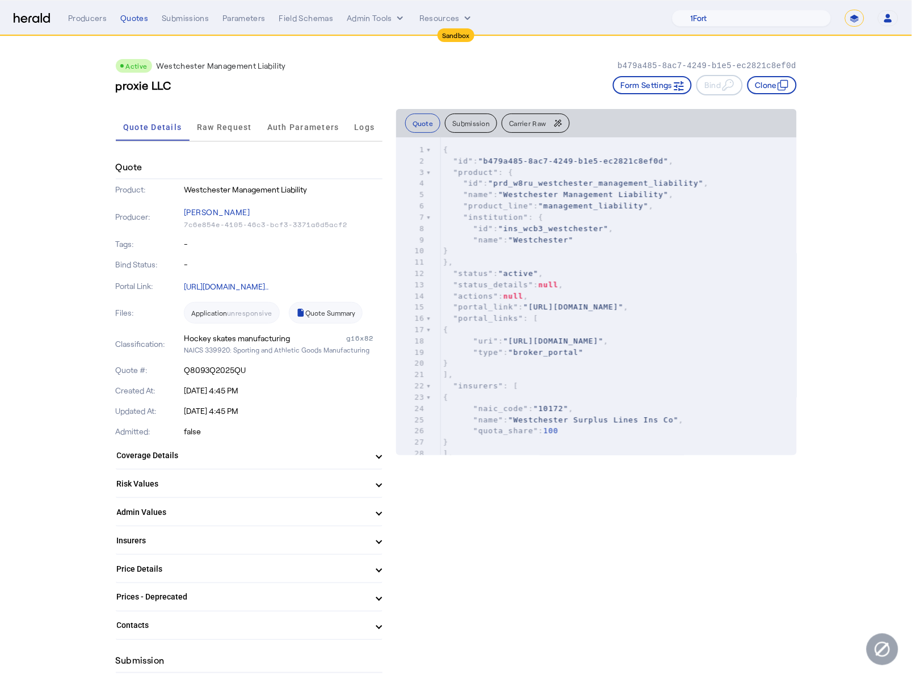
click at [37, 14] on img at bounding box center [32, 18] width 36 height 11
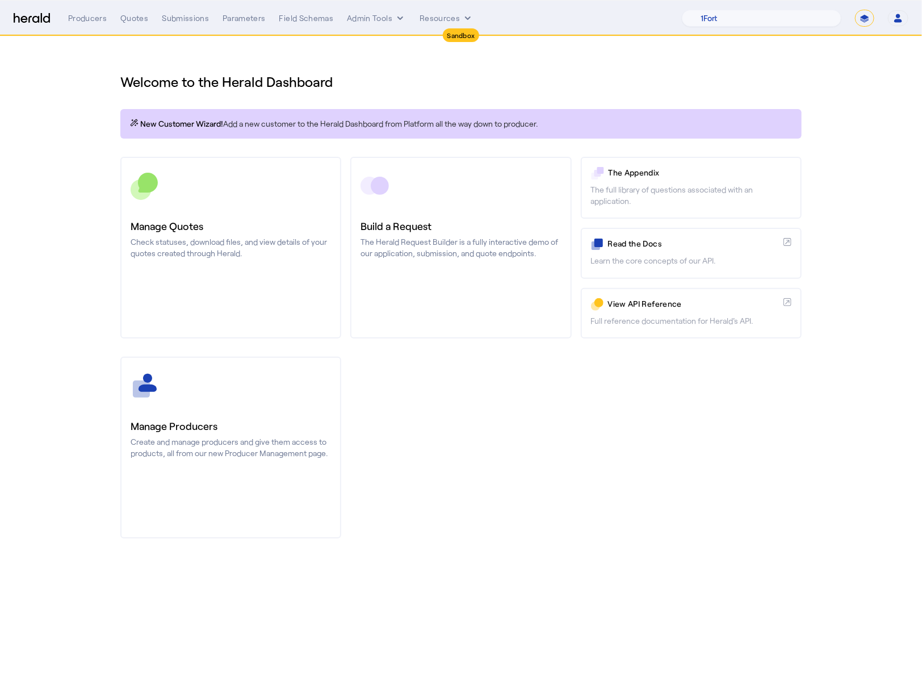
click at [98, 158] on div "Welcome to the Herald Dashboard New Customer Wizard! Add a new customer to the …" at bounding box center [461, 298] width 727 height 525
click at [385, 28] on nav "Sandbox Menu Producers Quotes Submissions Parameters Field Schemas Admin Tools …" at bounding box center [461, 18] width 922 height 35
click at [386, 18] on button "Admin Tools" at bounding box center [376, 17] width 59 height 11
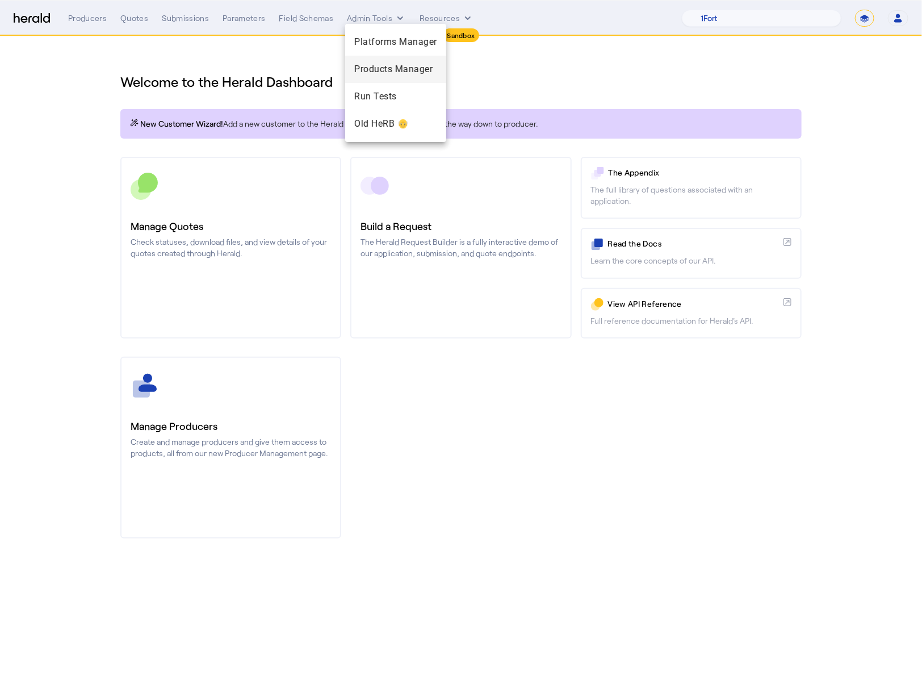
click at [411, 65] on span "Products Manager" at bounding box center [395, 69] width 83 height 14
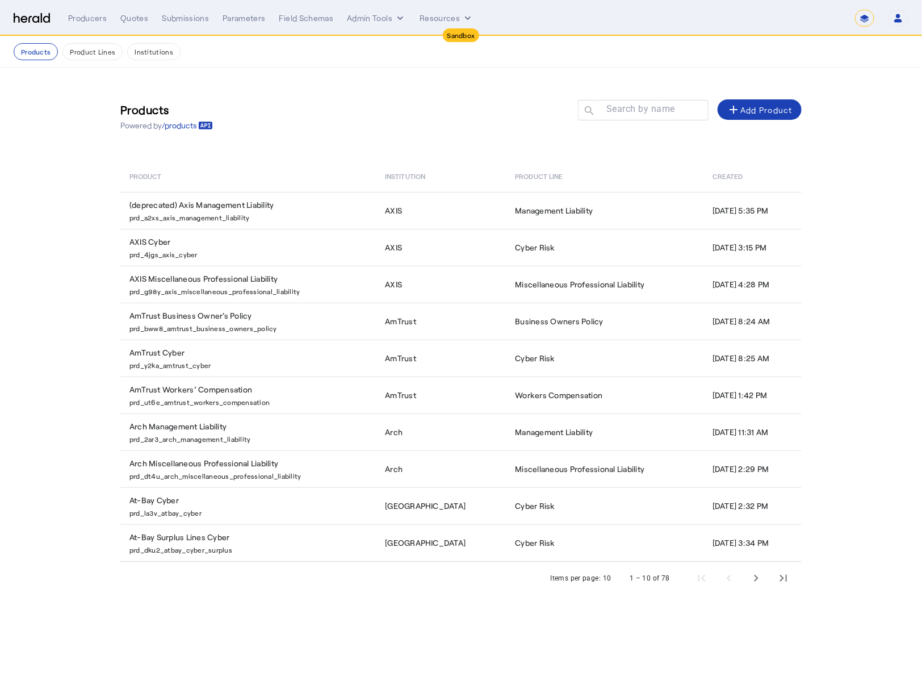
click at [39, 23] on div "**********" at bounding box center [461, 18] width 895 height 17
click at [630, 114] on mat-label "Search by name" at bounding box center [640, 109] width 69 height 11
click at [630, 114] on input "Search by name" at bounding box center [648, 110] width 102 height 14
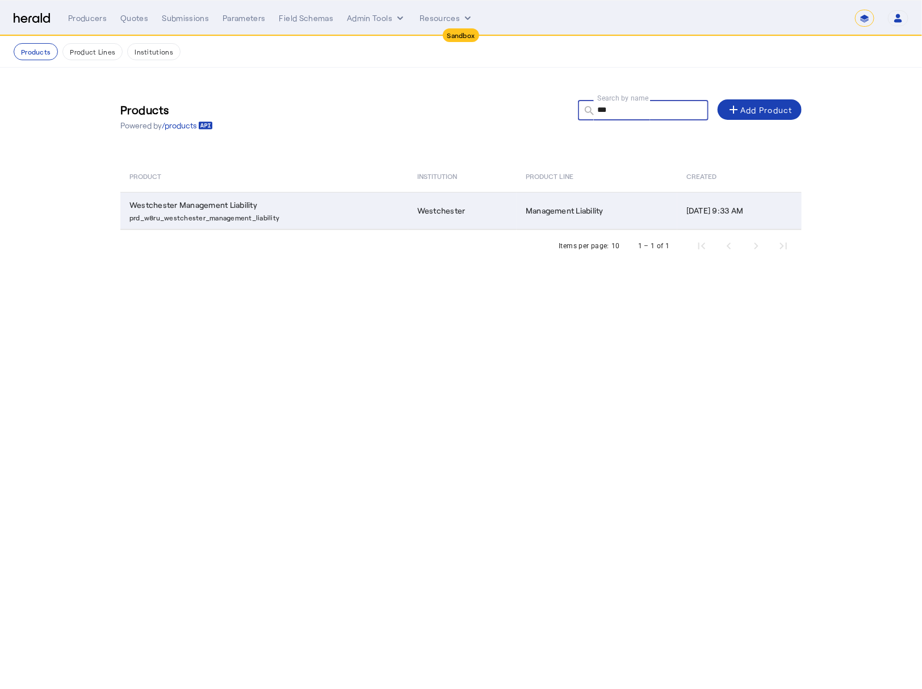
type input "***"
click at [431, 201] on td "Westchester" at bounding box center [462, 210] width 108 height 37
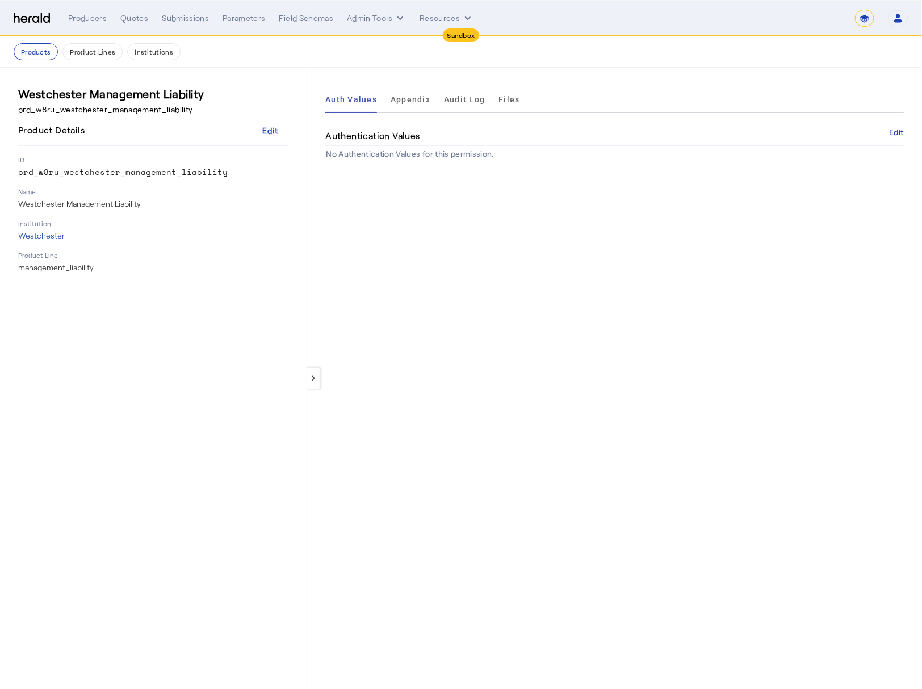
click at [362, 60] on nav "Products Product Lines Institutions" at bounding box center [461, 51] width 922 height 31
click at [393, 91] on span "Appendix" at bounding box center [411, 99] width 40 height 27
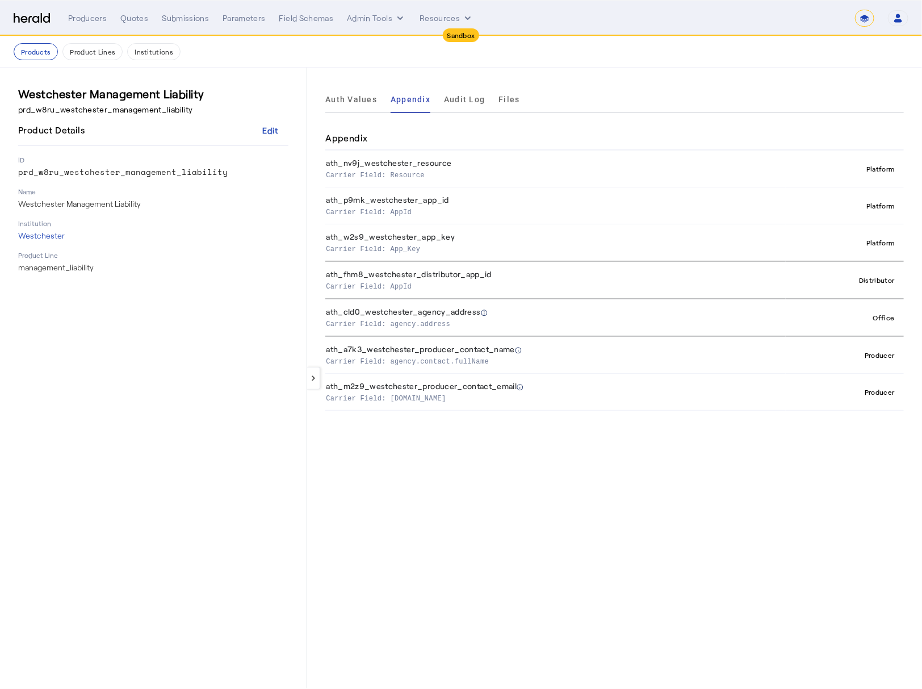
click at [613, 447] on div "keyboard_arrow_left Auth Values Appendix Audit Log Files Appendix ath_nv9j_west…" at bounding box center [614, 378] width 615 height 620
click at [532, 485] on div "keyboard_arrow_left Auth Values Appendix Audit Log Files Appendix ath_nv9j_west…" at bounding box center [614, 378] width 615 height 620
click at [44, 23] on img at bounding box center [32, 18] width 36 height 11
select select "pfm_2v8p_herald_api"
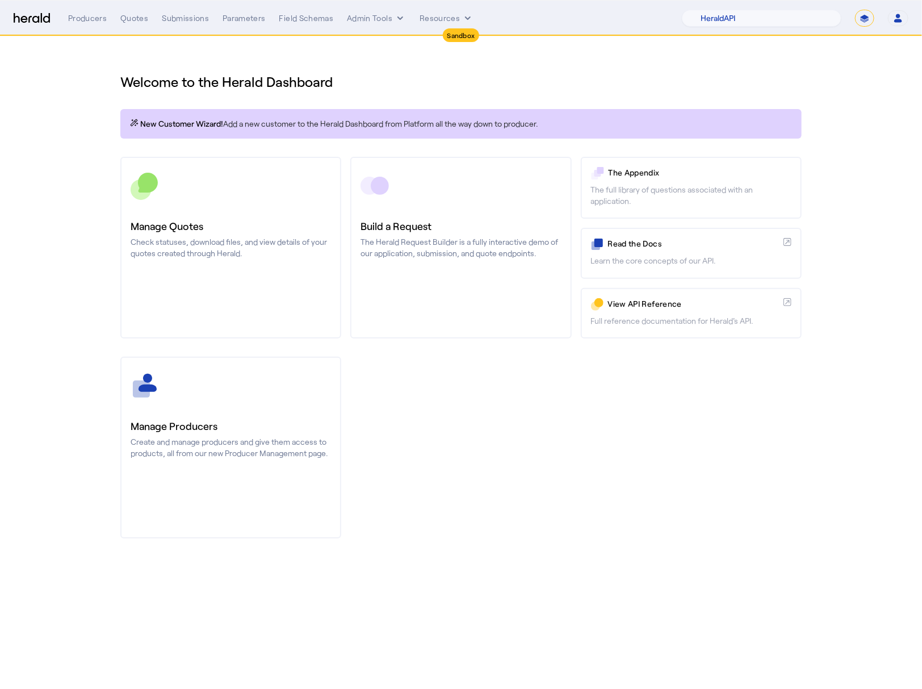
click at [62, 185] on section "Welcome to the Herald Dashboard New Customer Wizard! Add a new customer to the …" at bounding box center [461, 298] width 922 height 525
click at [871, 13] on select "**********" at bounding box center [864, 18] width 19 height 17
select select "**********"
click at [855, 10] on select "**********" at bounding box center [864, 18] width 19 height 17
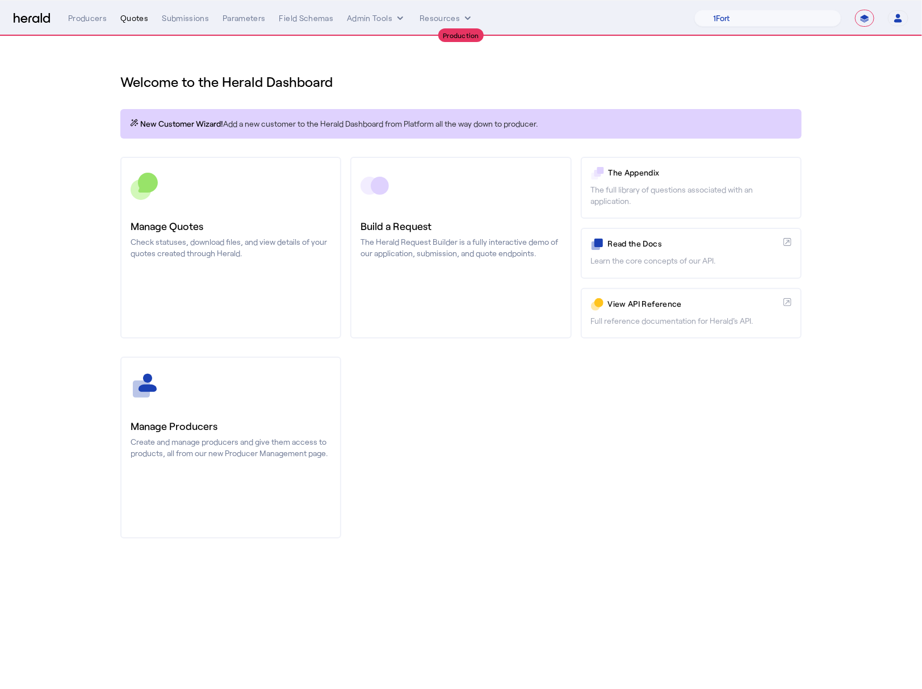
click at [141, 18] on div "Quotes" at bounding box center [134, 17] width 28 height 11
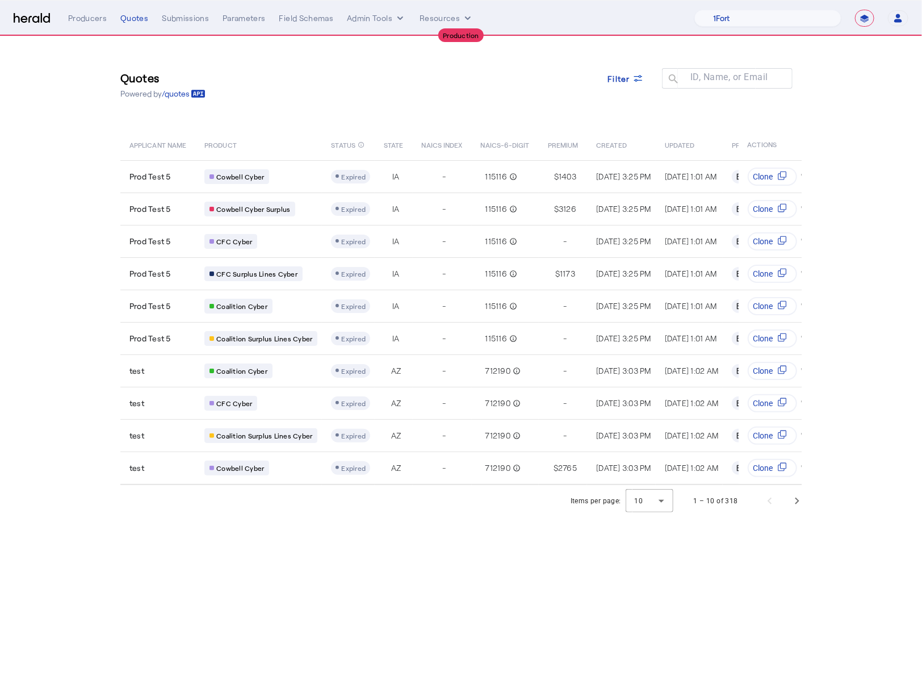
click at [391, 104] on div "Quotes Powered by /quotes Filter ID, Name, or Email search" at bounding box center [460, 84] width 681 height 51
click at [786, 28] on nav "**********" at bounding box center [461, 18] width 922 height 35
click at [779, 21] on select "1Fort Affinity Risk Arlington [PERSON_NAME] BindHQ Bunker CRC Campus Coverage C…" at bounding box center [767, 18] width 147 height 17
select select "pfm_8e7n_1fort"
click at [694, 10] on select "1Fort Affinity Risk Arlington [PERSON_NAME] BindHQ Bunker CRC Campus Coverage C…" at bounding box center [767, 18] width 147 height 17
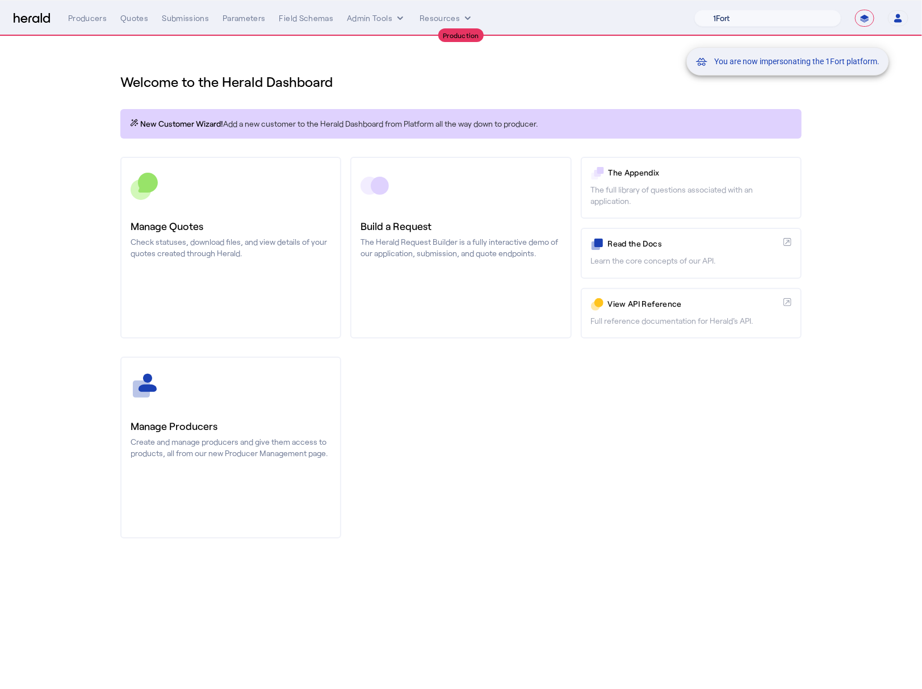
click at [74, 99] on div "You are now impersonating the 1Fort platform." at bounding box center [461, 344] width 922 height 689
drag, startPoint x: 779, startPoint y: 21, endPoint x: 149, endPoint y: 23, distance: 629.6
click at [149, 23] on div "You are now impersonating the 1Fort platform." at bounding box center [461, 344] width 922 height 689
click at [145, 19] on div "You are now impersonating the 1Fort platform." at bounding box center [461, 344] width 922 height 689
click at [143, 19] on div "Quotes" at bounding box center [134, 17] width 28 height 11
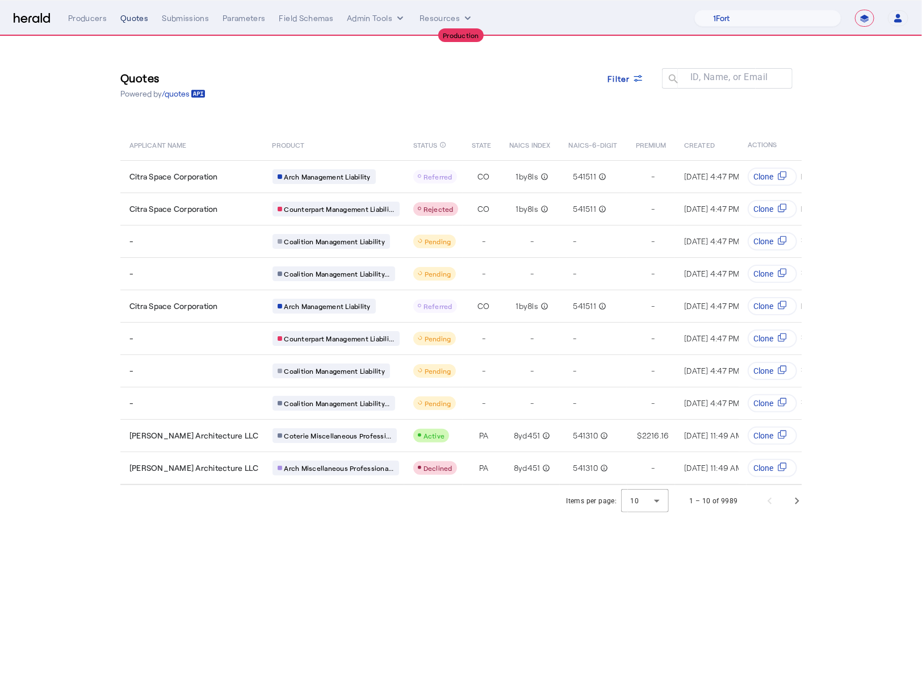
click at [64, 265] on section "Quotes Powered by /quotes Filter ID, Name, or Email search APPLICANT NAME PRODU…" at bounding box center [461, 276] width 922 height 480
drag, startPoint x: 143, startPoint y: 19, endPoint x: 412, endPoint y: 582, distance: 623.6
click at [412, 582] on body "**********" at bounding box center [461, 344] width 922 height 689
click at [494, 95] on div "Quotes Powered by /quotes Filter ID, Name, or Email search" at bounding box center [460, 84] width 681 height 51
click at [534, 77] on div "Quotes Powered by /quotes Filter ID, Name, or Email search" at bounding box center [460, 84] width 681 height 51
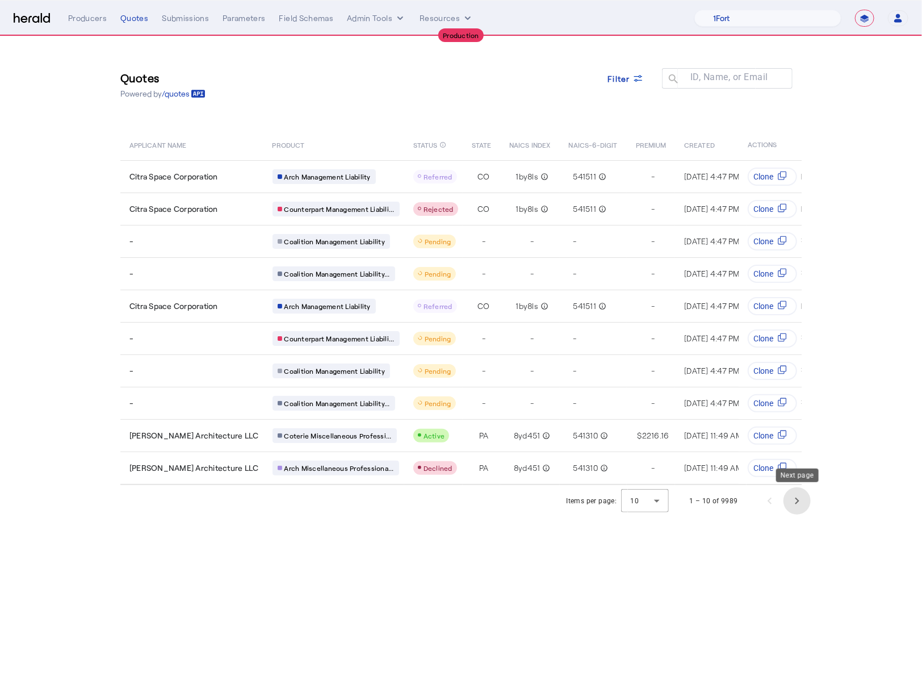
click at [796, 500] on span "Next page" at bounding box center [796, 500] width 27 height 27
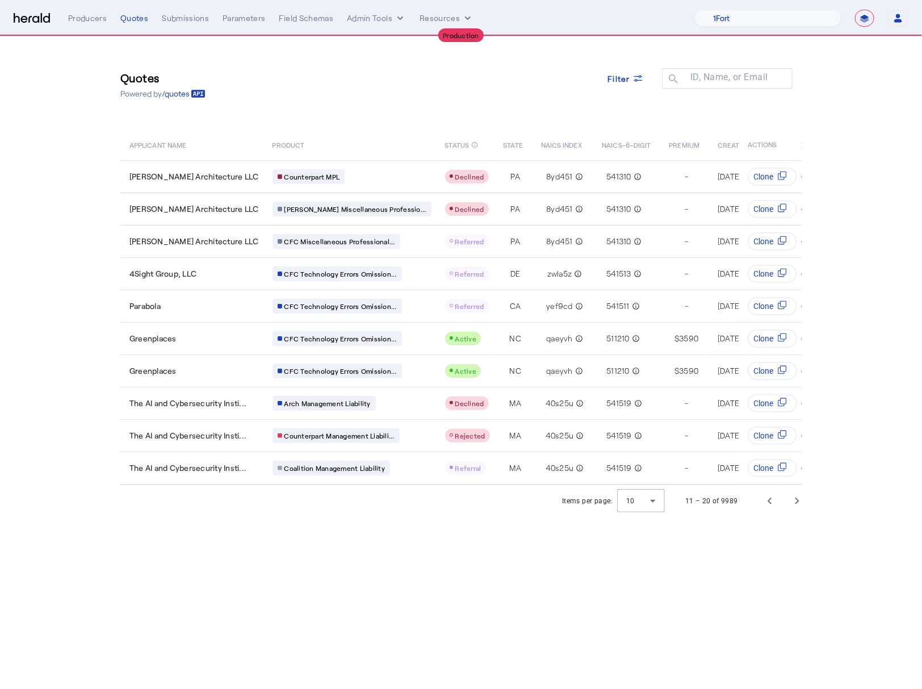
click at [727, 602] on body "**********" at bounding box center [461, 344] width 922 height 689
drag, startPoint x: 412, startPoint y: 582, endPoint x: 770, endPoint y: 496, distance: 367.9
click at [770, 496] on span "Previous page" at bounding box center [769, 500] width 27 height 27
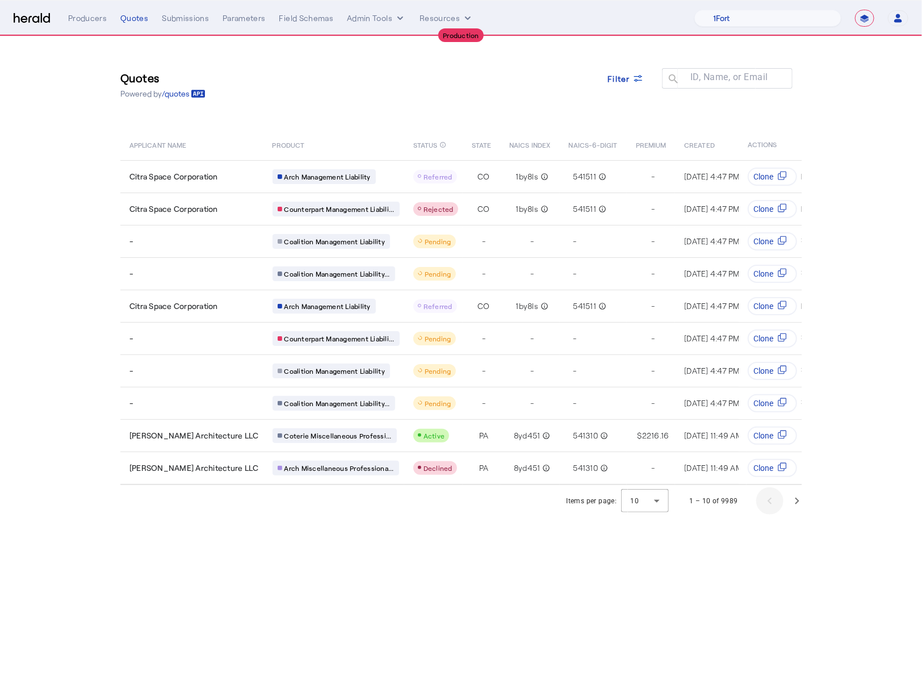
click at [676, 579] on body "**********" at bounding box center [461, 344] width 922 height 689
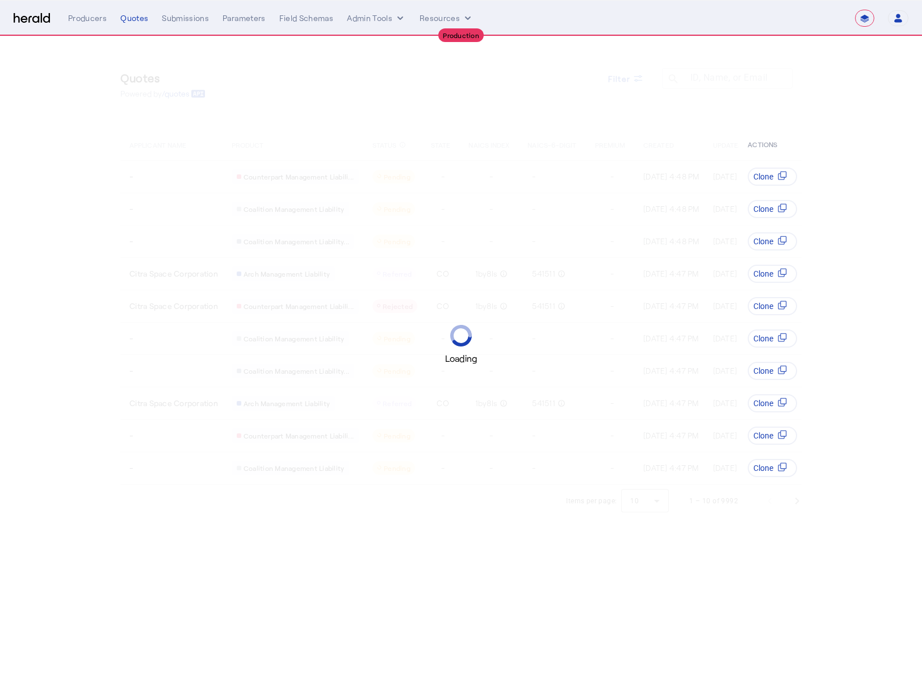
select select "**********"
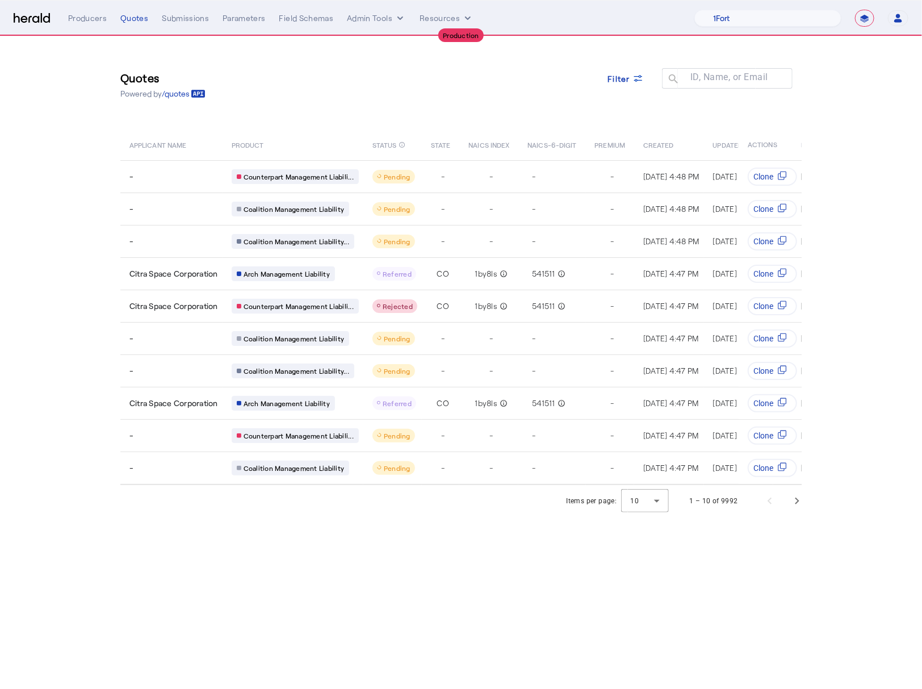
click at [246, 593] on body "**********" at bounding box center [461, 344] width 922 height 689
drag, startPoint x: 0, startPoint y: 0, endPoint x: 434, endPoint y: 509, distance: 668.9
click at [434, 509] on div "Items per page: 10 1 – 10 of 9992" at bounding box center [461, 501] width 727 height 32
click at [800, 504] on span "Next page" at bounding box center [796, 500] width 27 height 27
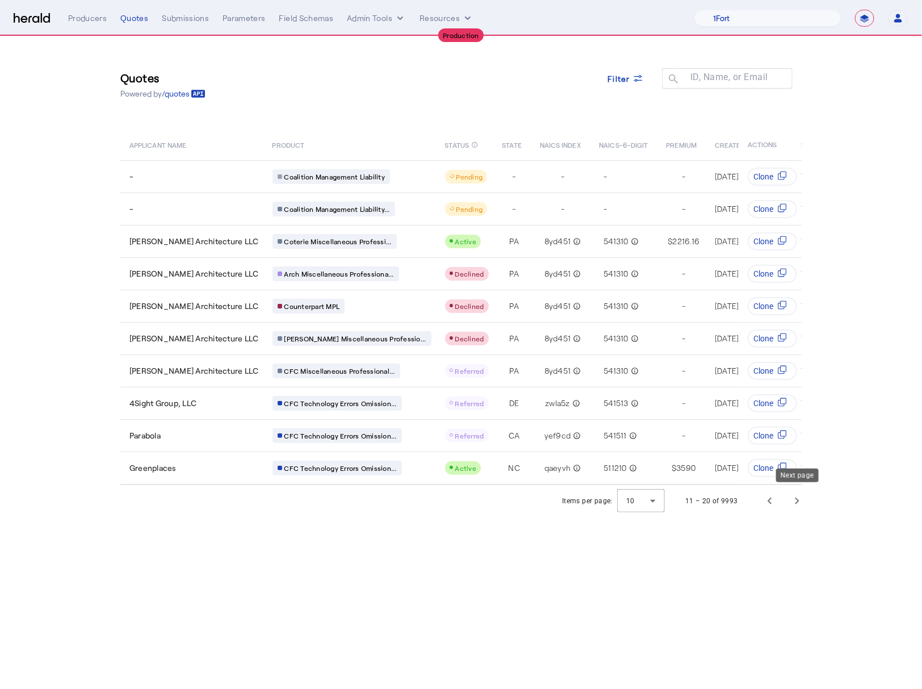
click at [466, 548] on body "**********" at bounding box center [461, 344] width 922 height 689
click at [791, 497] on span "Next page" at bounding box center [796, 500] width 27 height 27
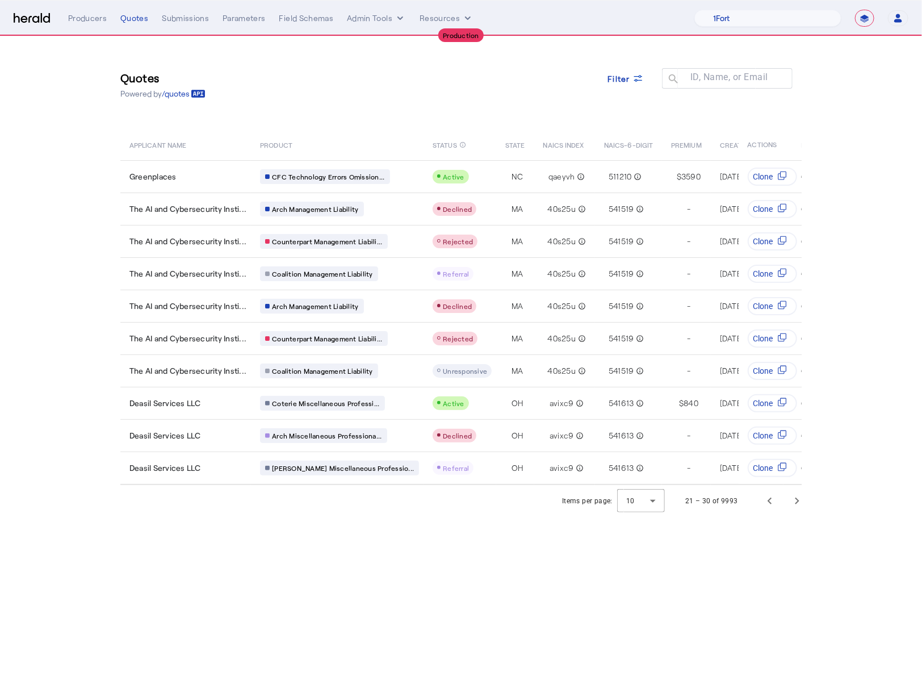
click at [368, 89] on div "Quotes Powered by /quotes Filter ID, Name, or Email search" at bounding box center [460, 84] width 681 height 51
drag, startPoint x: 434, startPoint y: 509, endPoint x: 772, endPoint y: 500, distance: 338.5
click at [772, 500] on span "Previous page" at bounding box center [769, 500] width 27 height 27
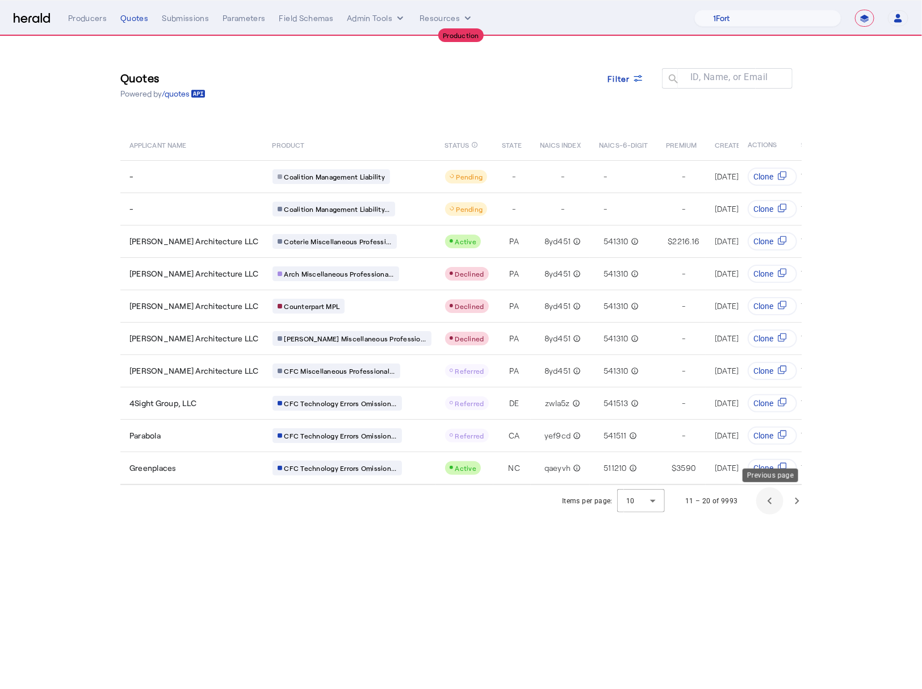
click at [766, 500] on span "Previous page" at bounding box center [769, 500] width 27 height 27
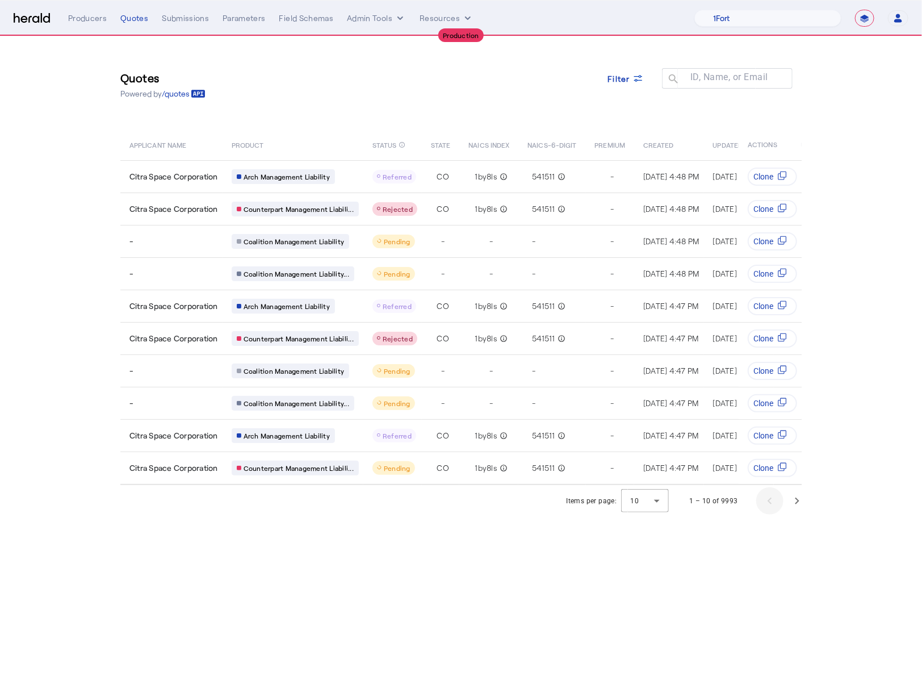
click at [336, 540] on body "**********" at bounding box center [461, 344] width 922 height 689
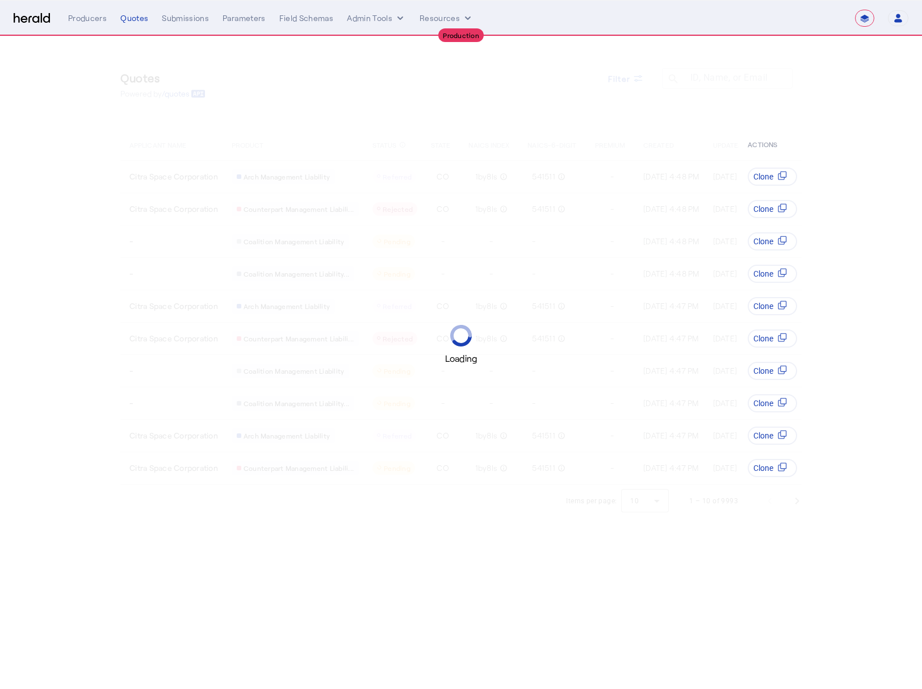
select select "**********"
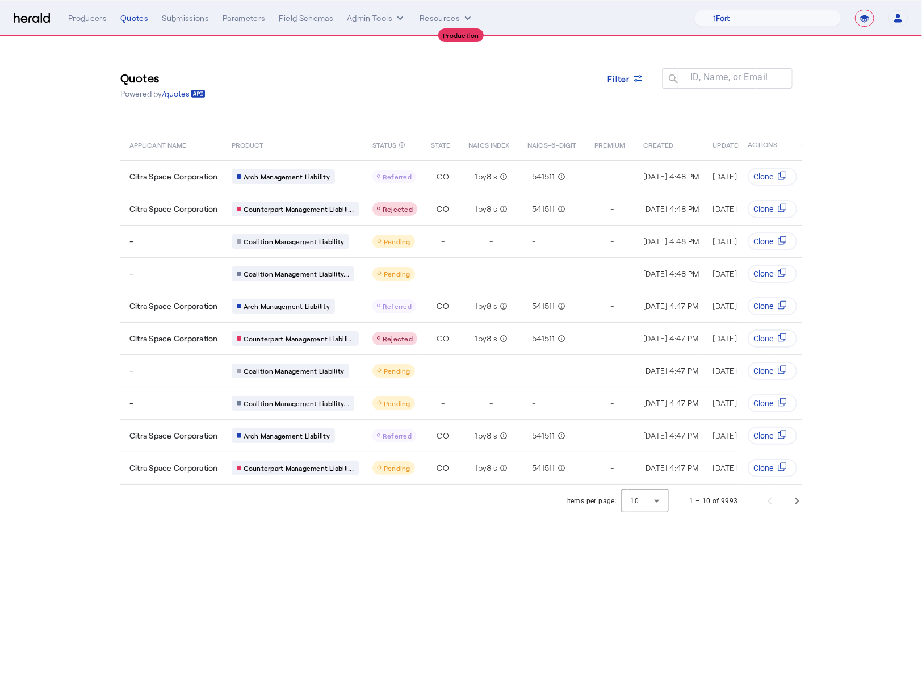
click at [400, 71] on div "Quotes Powered by /quotes Filter ID, Name, or Email search" at bounding box center [460, 84] width 681 height 51
drag, startPoint x: 0, startPoint y: 0, endPoint x: 807, endPoint y: 518, distance: 959.0
click at [807, 518] on body "**********" at bounding box center [461, 344] width 922 height 689
click at [798, 495] on span "Next page" at bounding box center [796, 500] width 27 height 27
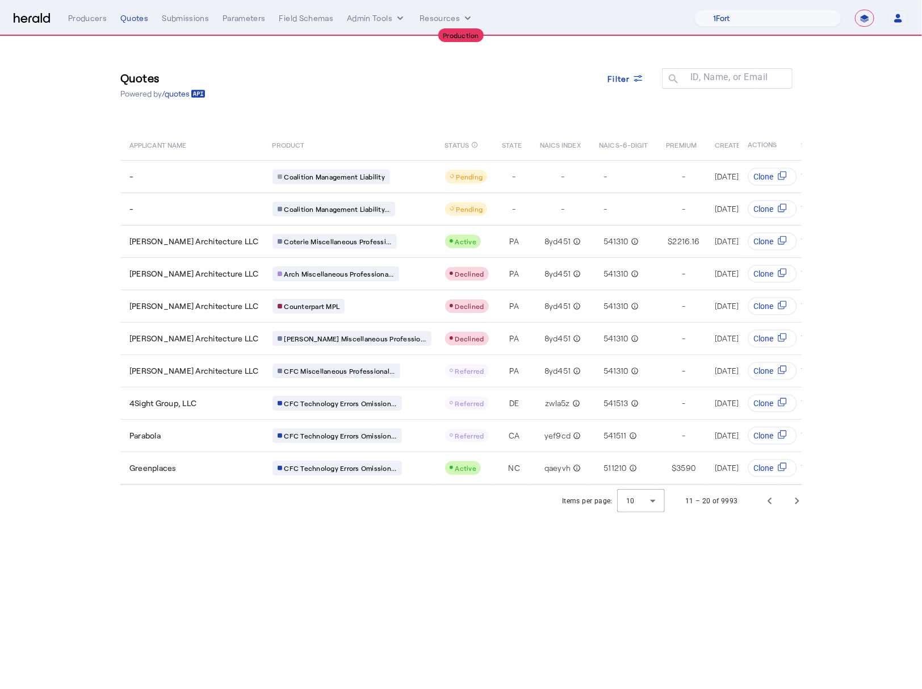
click at [747, 525] on body "**********" at bounding box center [461, 344] width 922 height 689
click at [764, 503] on span "Previous page" at bounding box center [769, 500] width 27 height 27
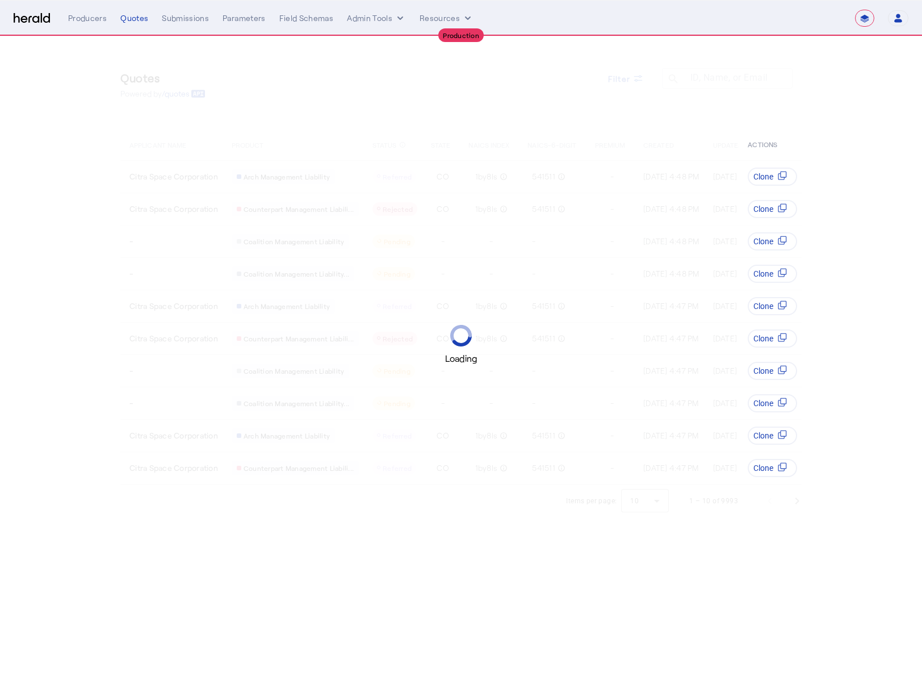
select select "**********"
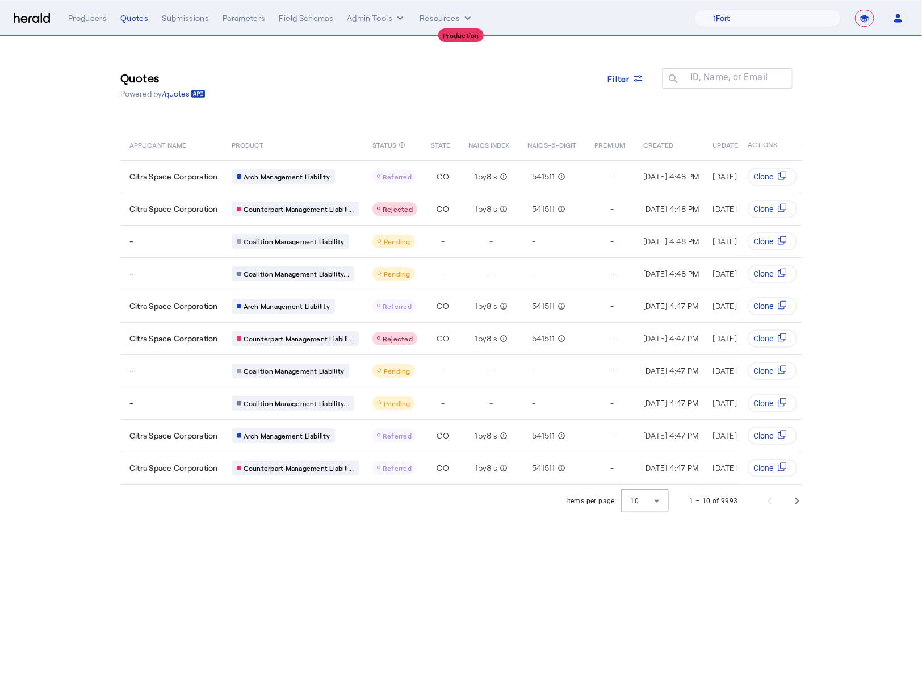
click at [508, 532] on body "**********" at bounding box center [461, 344] width 922 height 689
click at [798, 503] on span "Next page" at bounding box center [796, 500] width 27 height 27
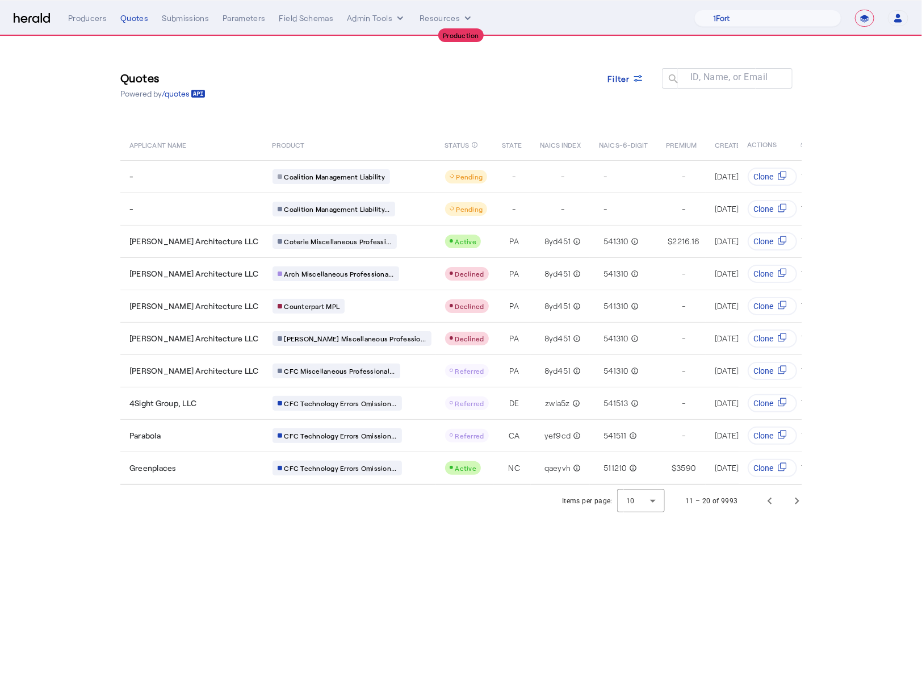
click at [460, 571] on body "**********" at bounding box center [461, 344] width 922 height 689
click at [657, 501] on div at bounding box center [641, 500] width 48 height 27
click at [647, 555] on span "25" at bounding box center [643, 558] width 30 height 14
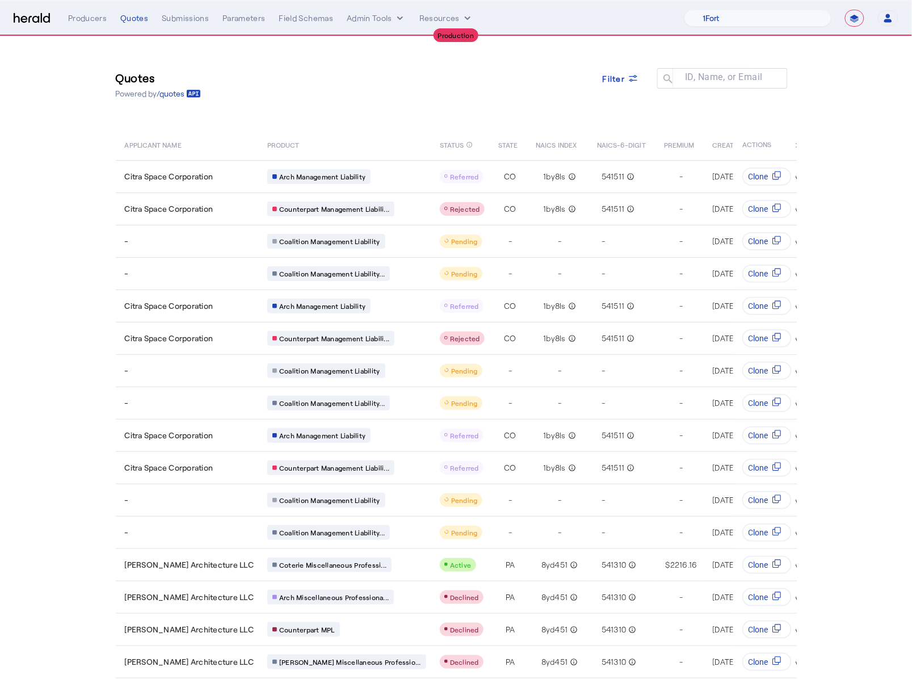
click at [73, 288] on section "Quotes Powered by /quotes Filter ID, Name, or Email search APPLICANT NAME PRODU…" at bounding box center [456, 519] width 912 height 966
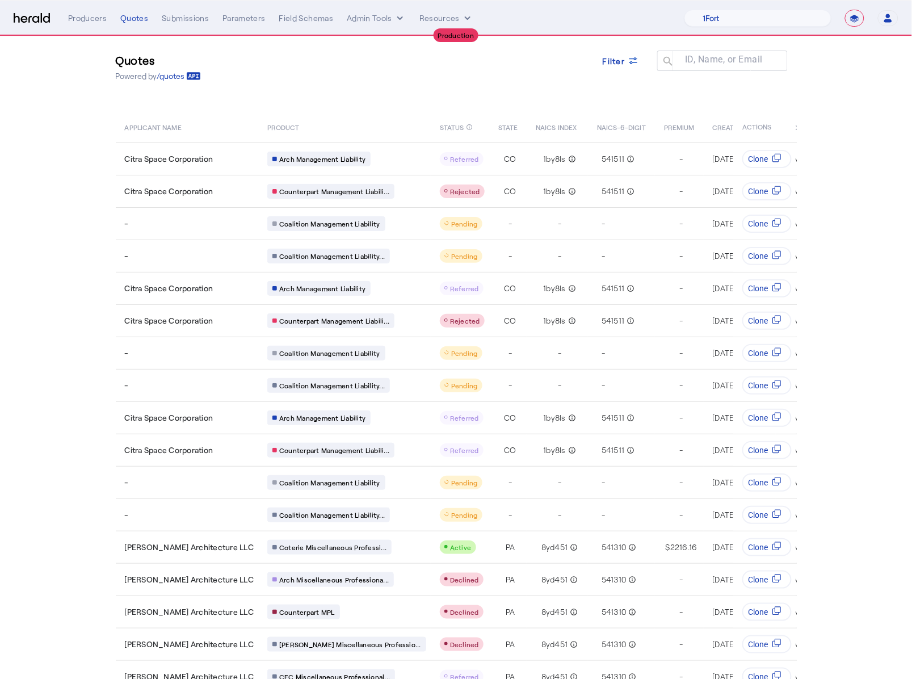
scroll to position [308, 0]
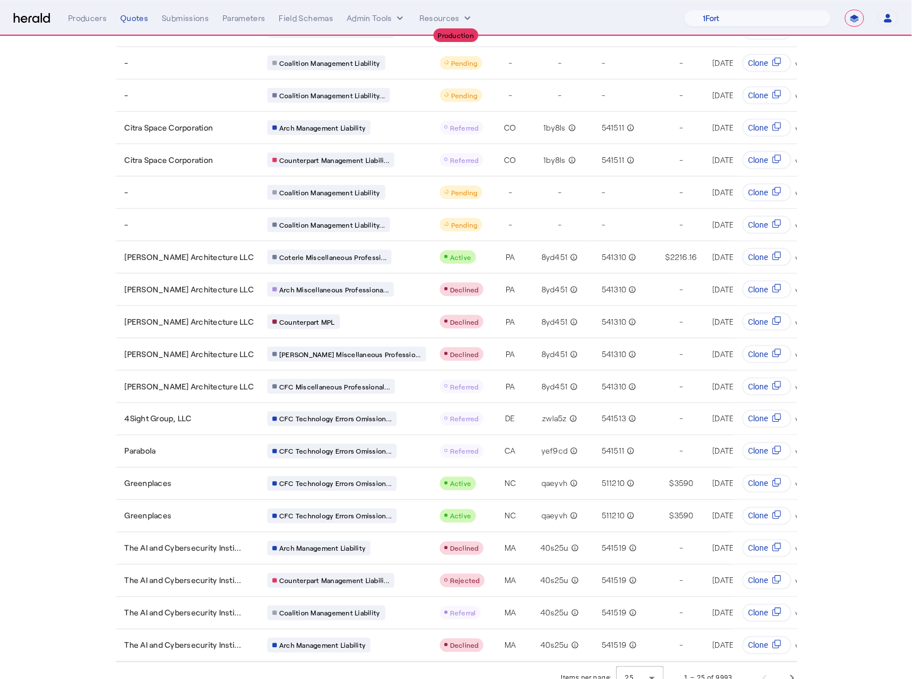
click at [95, 414] on section "Quotes Powered by /quotes Filter ID, Name, or Email search APPLICANT NAME PRODU…" at bounding box center [456, 212] width 912 height 966
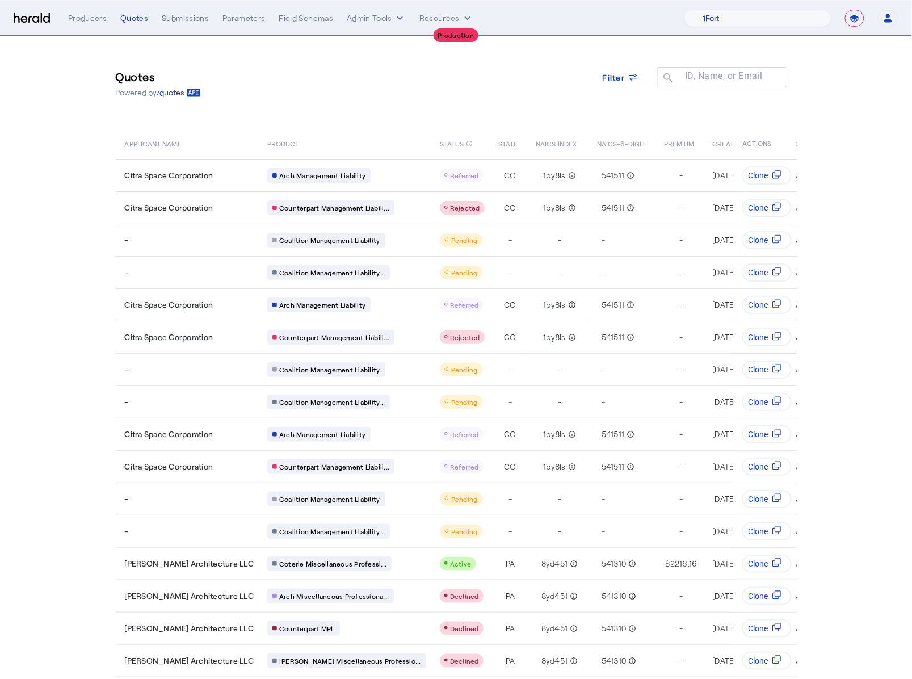
scroll to position [0, 0]
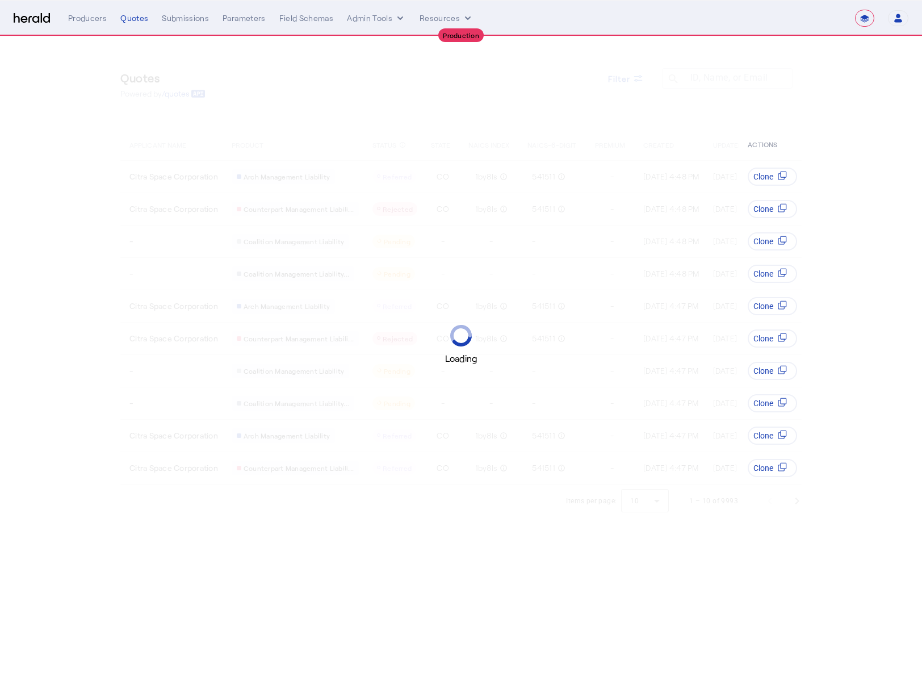
select select "**********"
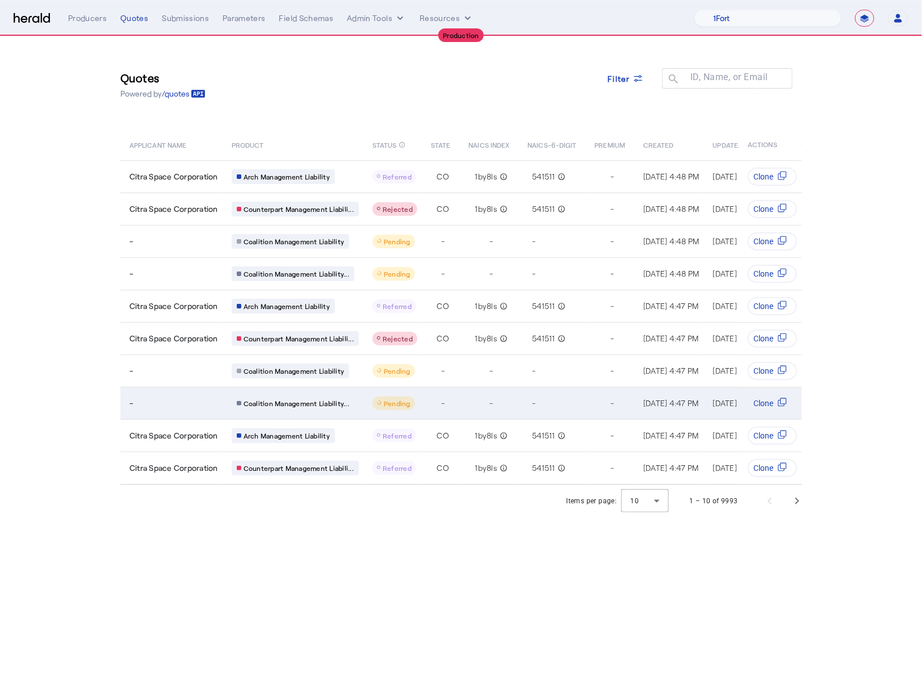
click at [308, 396] on div "Coalition Management Liability..." at bounding box center [293, 403] width 123 height 15
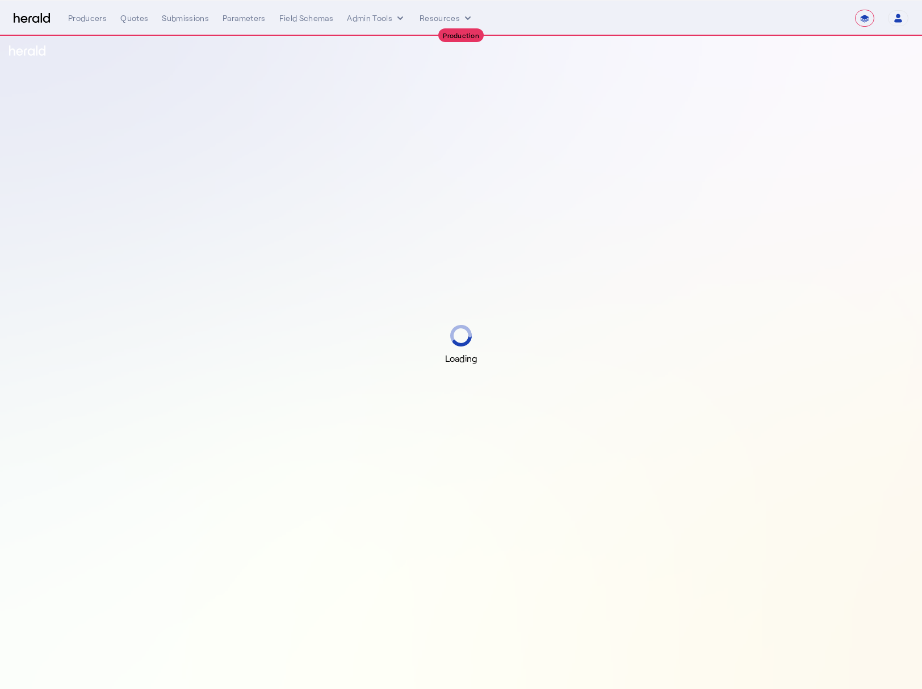
select select "**********"
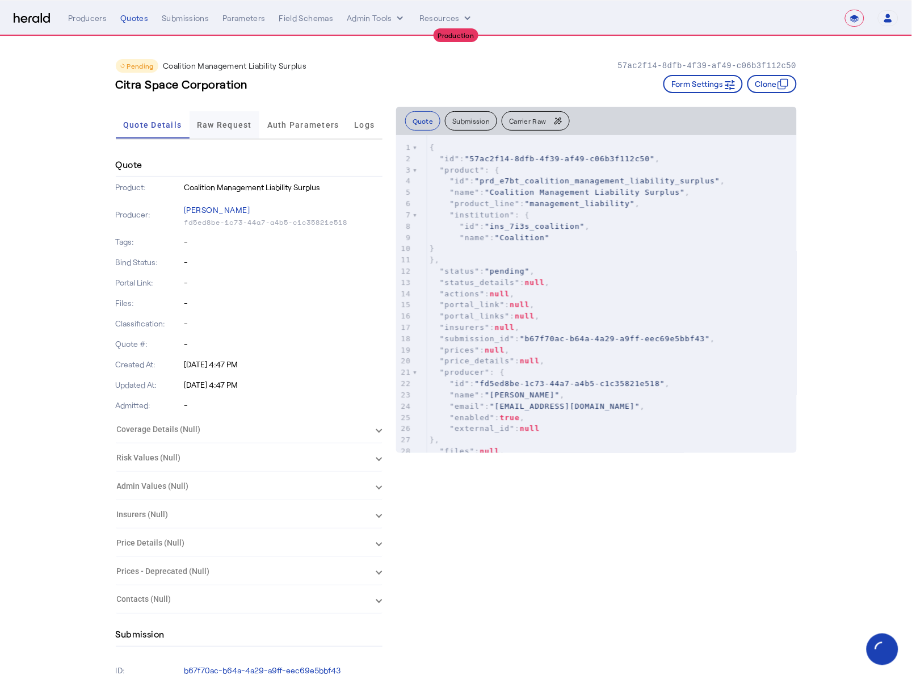
click at [213, 114] on span "Raw Request" at bounding box center [224, 124] width 55 height 27
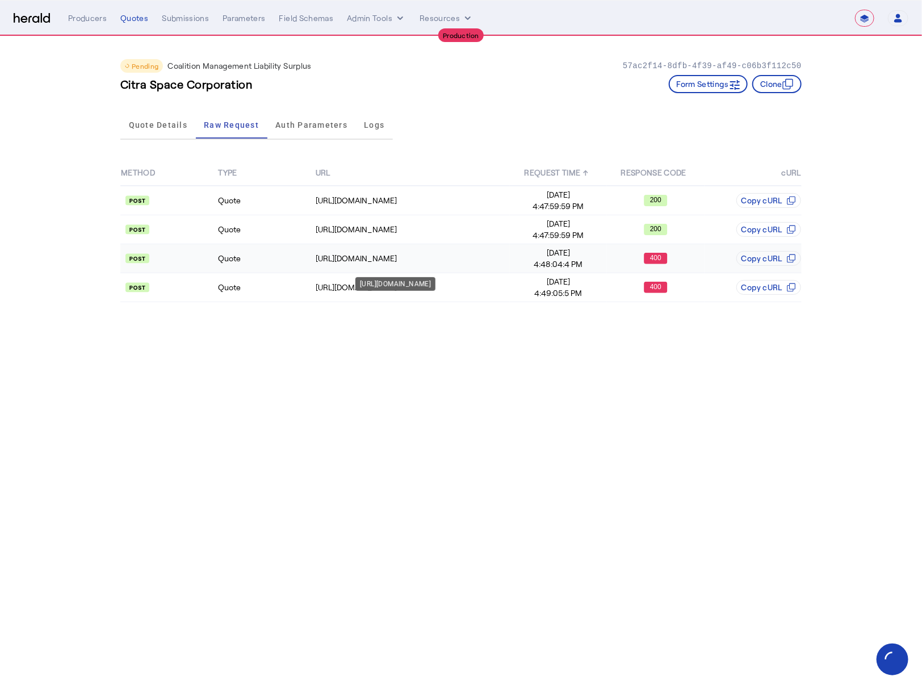
click at [461, 265] on td "[URL][DOMAIN_NAME]" at bounding box center [412, 258] width 195 height 29
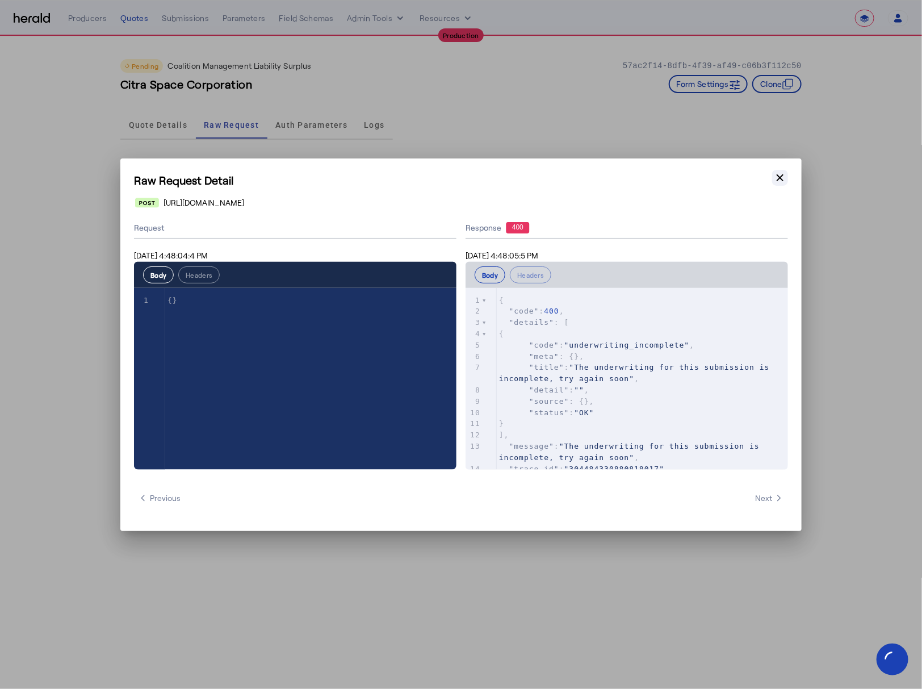
click at [772, 181] on button "Close modal" at bounding box center [780, 178] width 16 height 16
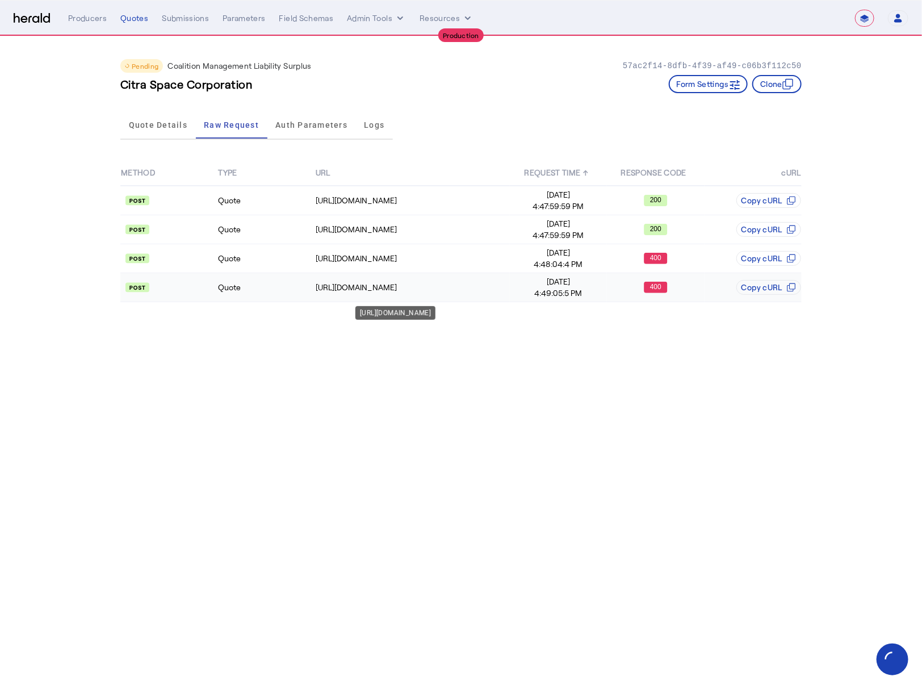
click at [437, 295] on td "[URL][DOMAIN_NAME]" at bounding box center [412, 287] width 195 height 29
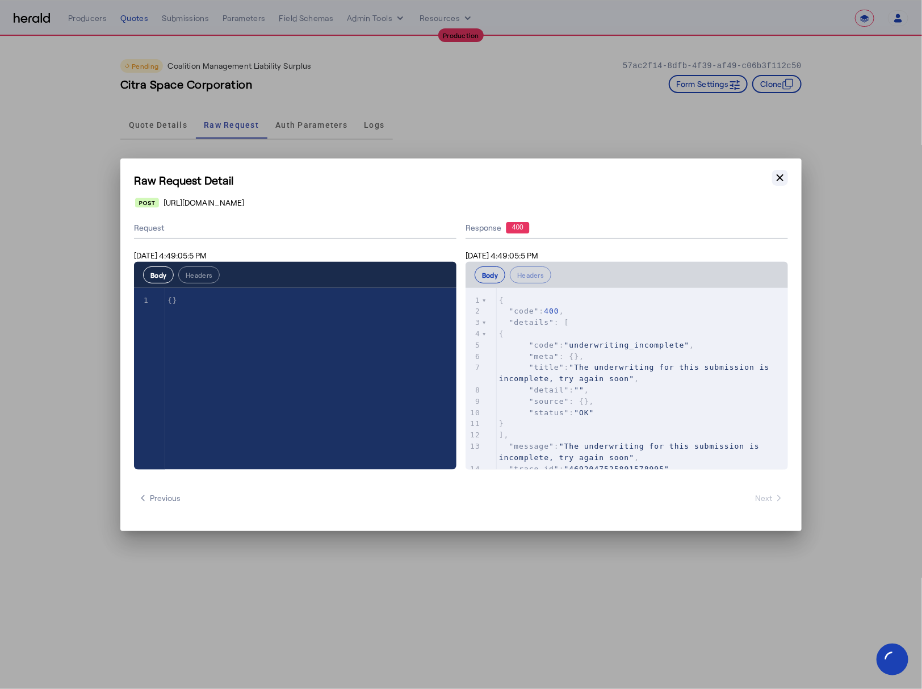
click at [780, 180] on icon "button" at bounding box center [779, 177] width 11 height 11
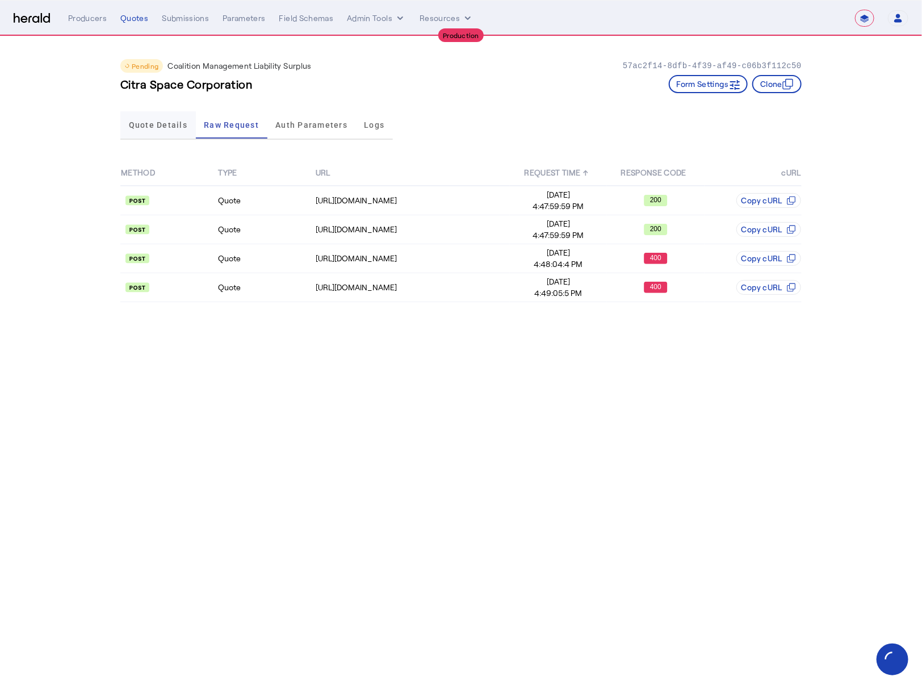
click at [154, 127] on span "Quote Details" at bounding box center [158, 125] width 58 height 8
